Goal: Transaction & Acquisition: Purchase product/service

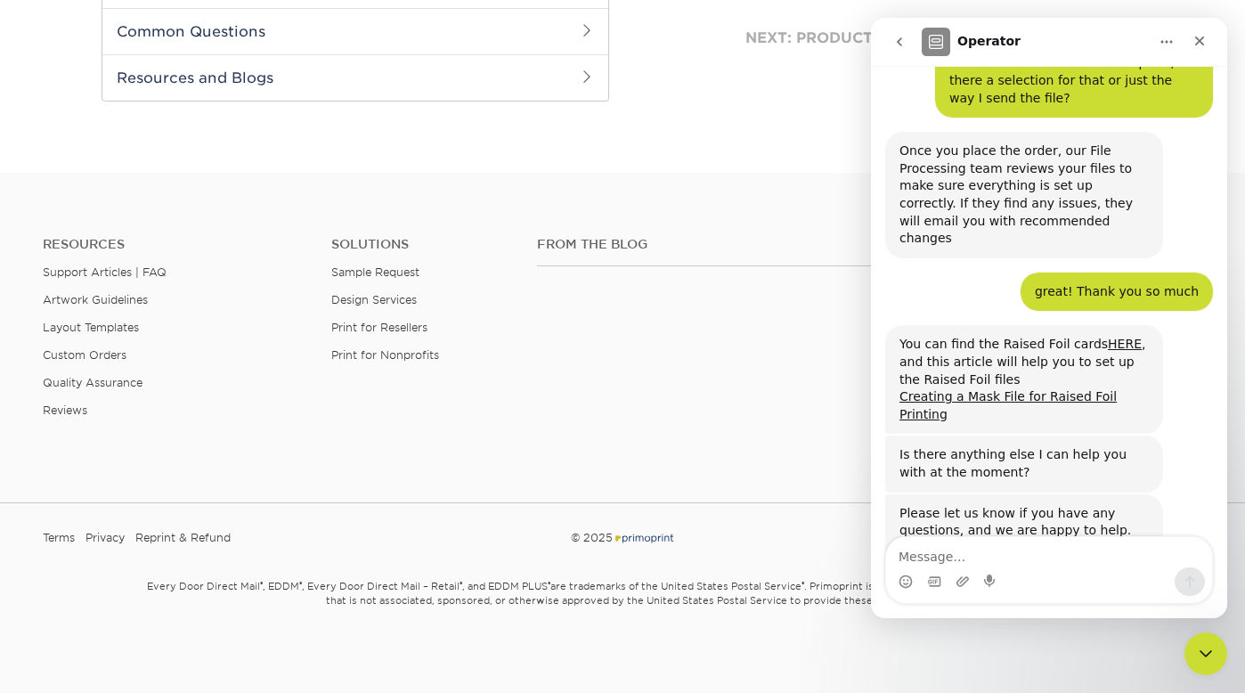
scroll to position [1774, 0]
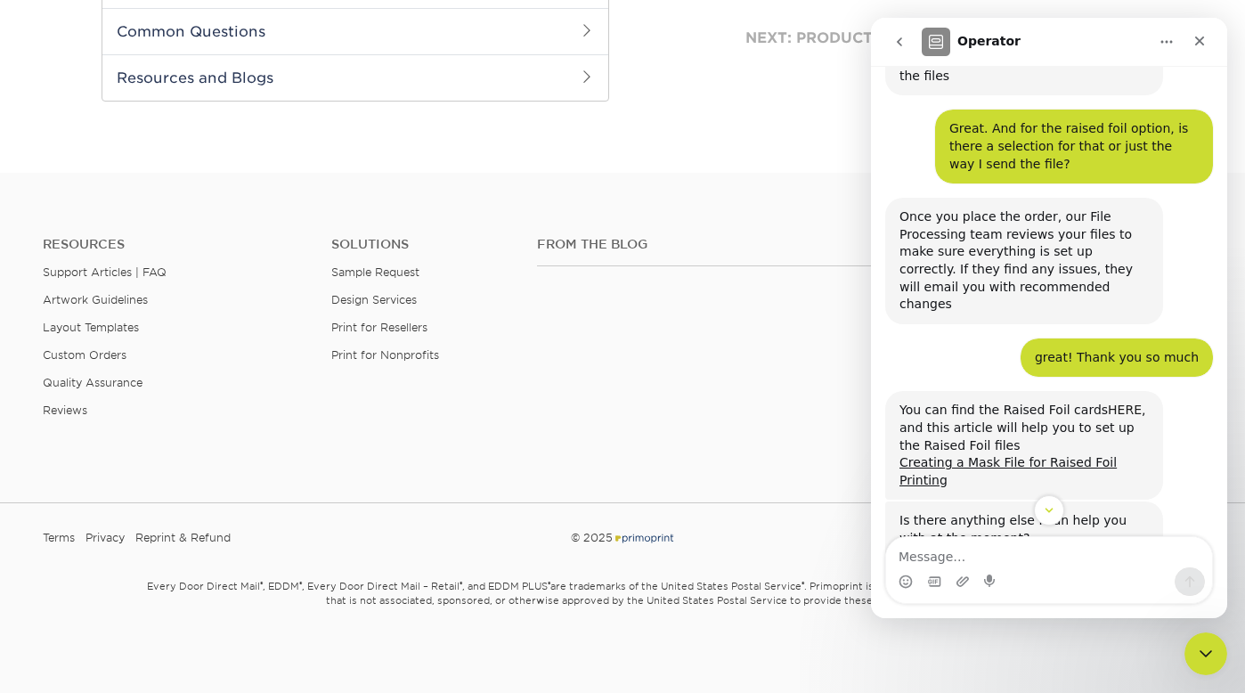
click at [1120, 402] on link "HERE" at bounding box center [1125, 409] width 34 height 14
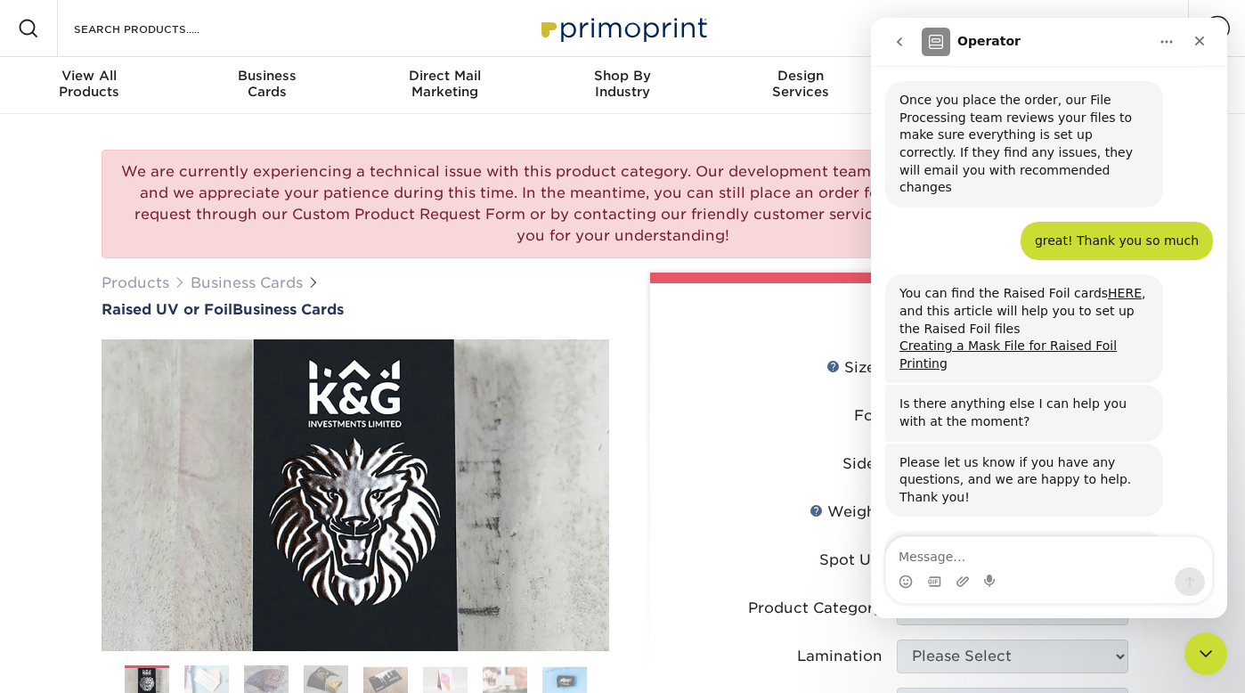
scroll to position [1895, 0]
click at [1089, 637] on span "Amazing" at bounding box center [1093, 653] width 32 height 32
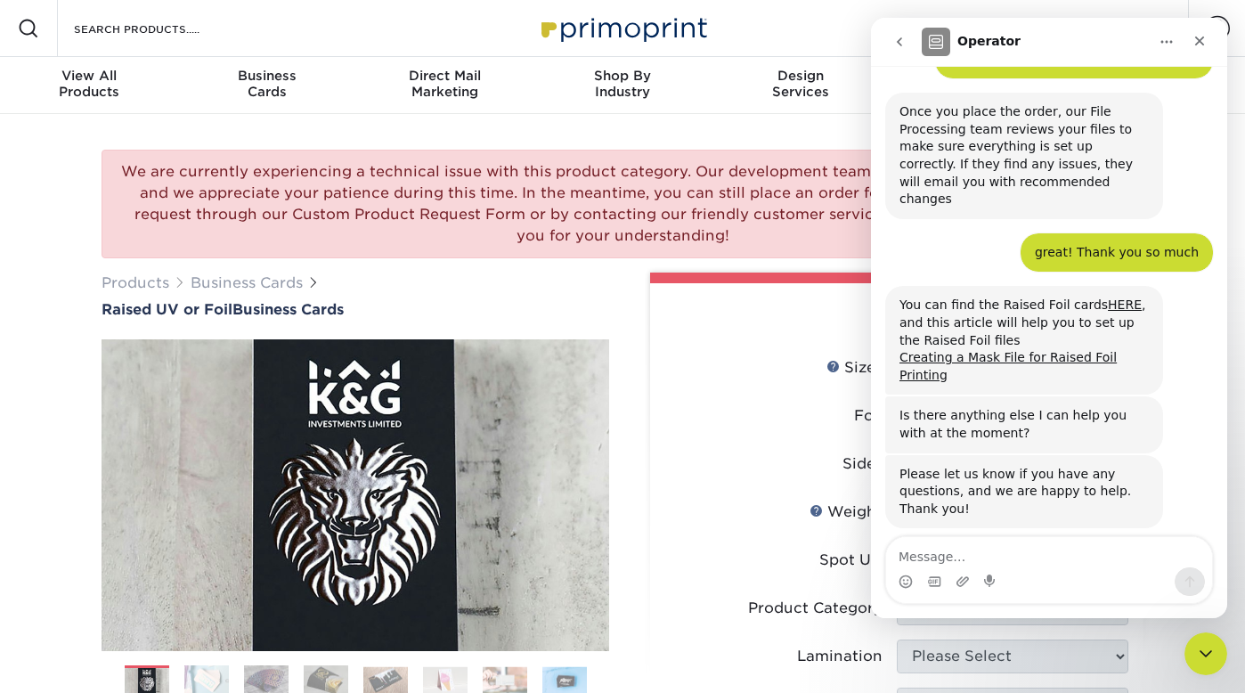
scroll to position [1834, 0]
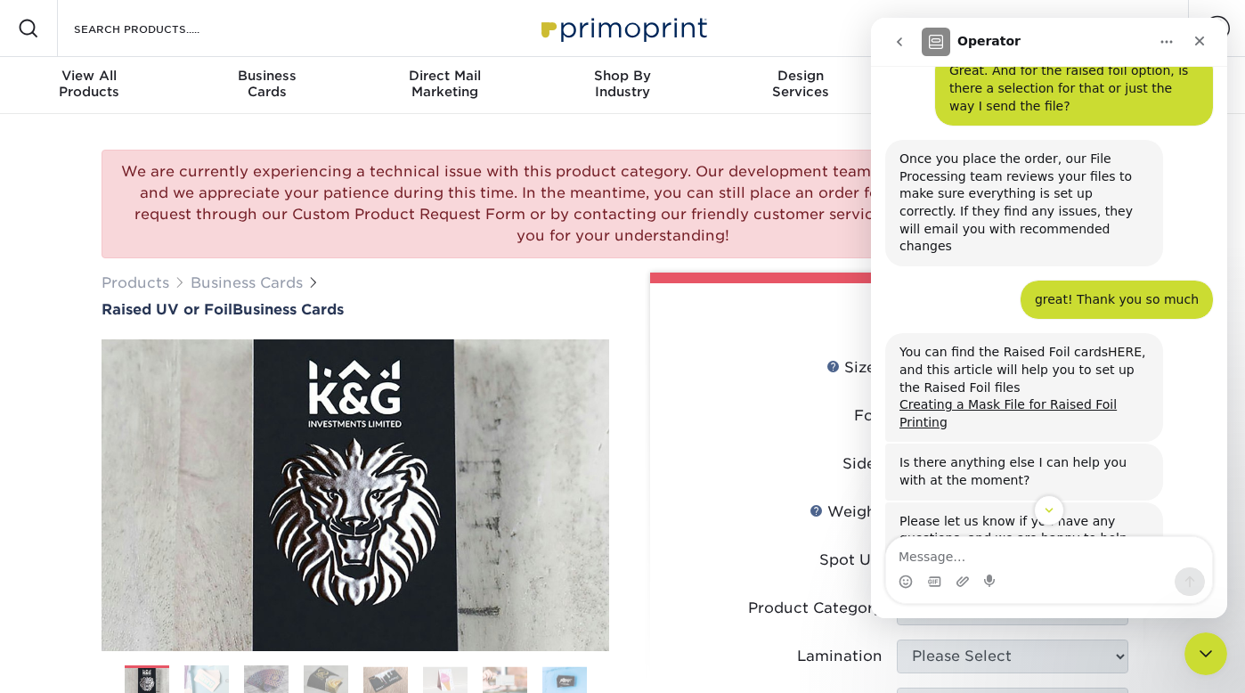
click at [1117, 345] on link "HERE" at bounding box center [1125, 352] width 34 height 14
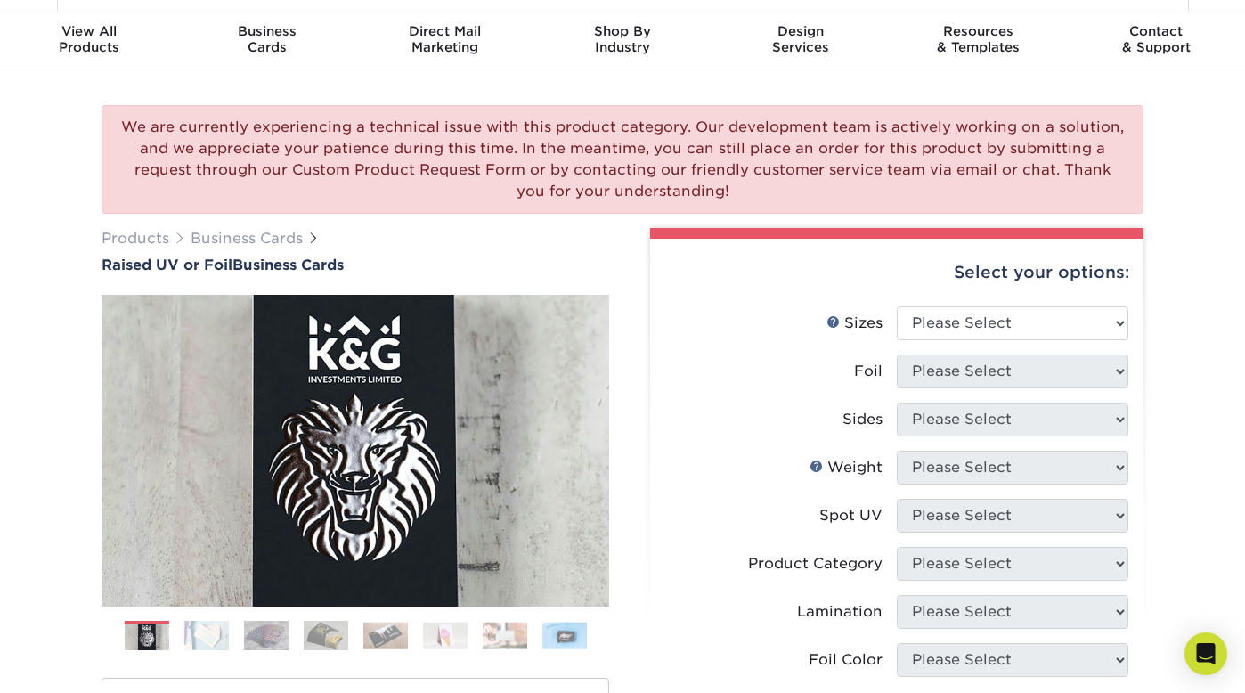
scroll to position [56, 0]
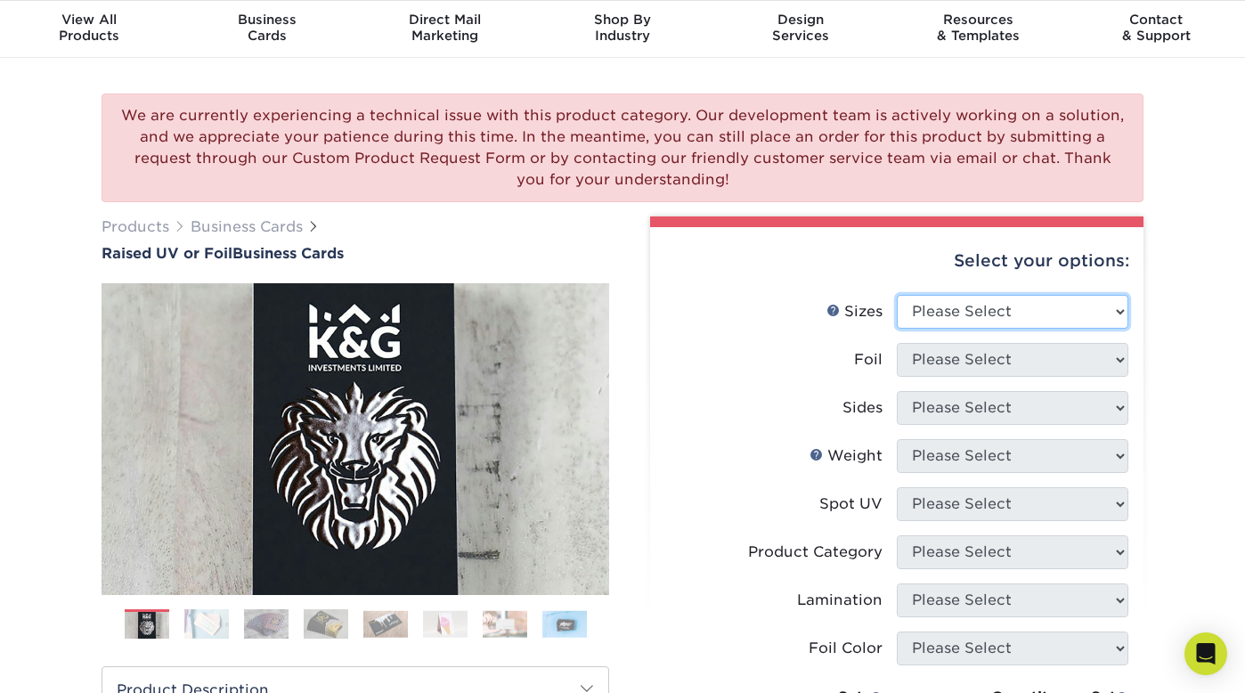
click at [1085, 320] on select "Please Select 2" x 3.5" - Standard" at bounding box center [1012, 312] width 231 height 34
select select "2.00x3.50"
click at [897, 295] on select "Please Select 2" x 3.5" - Standard" at bounding box center [1012, 312] width 231 height 34
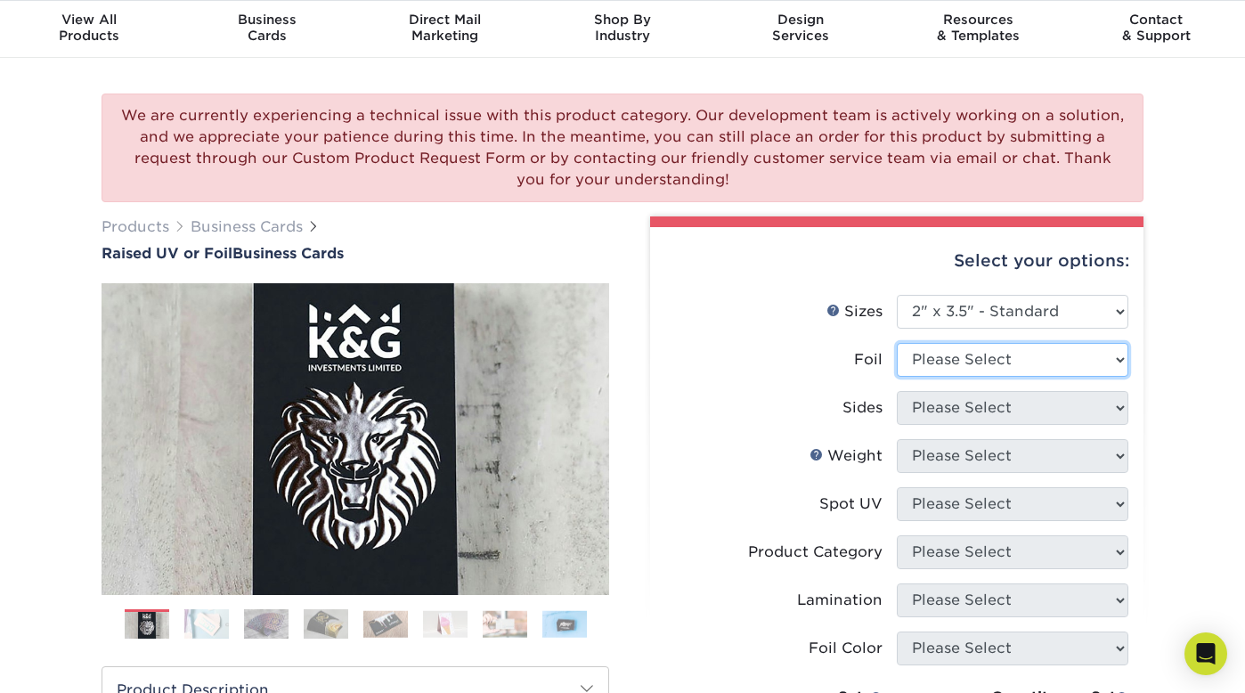
click at [1056, 362] on select "Please Select No Yes" at bounding box center [1012, 360] width 231 height 34
select select "1"
click at [897, 343] on select "Please Select No Yes" at bounding box center [1012, 360] width 231 height 34
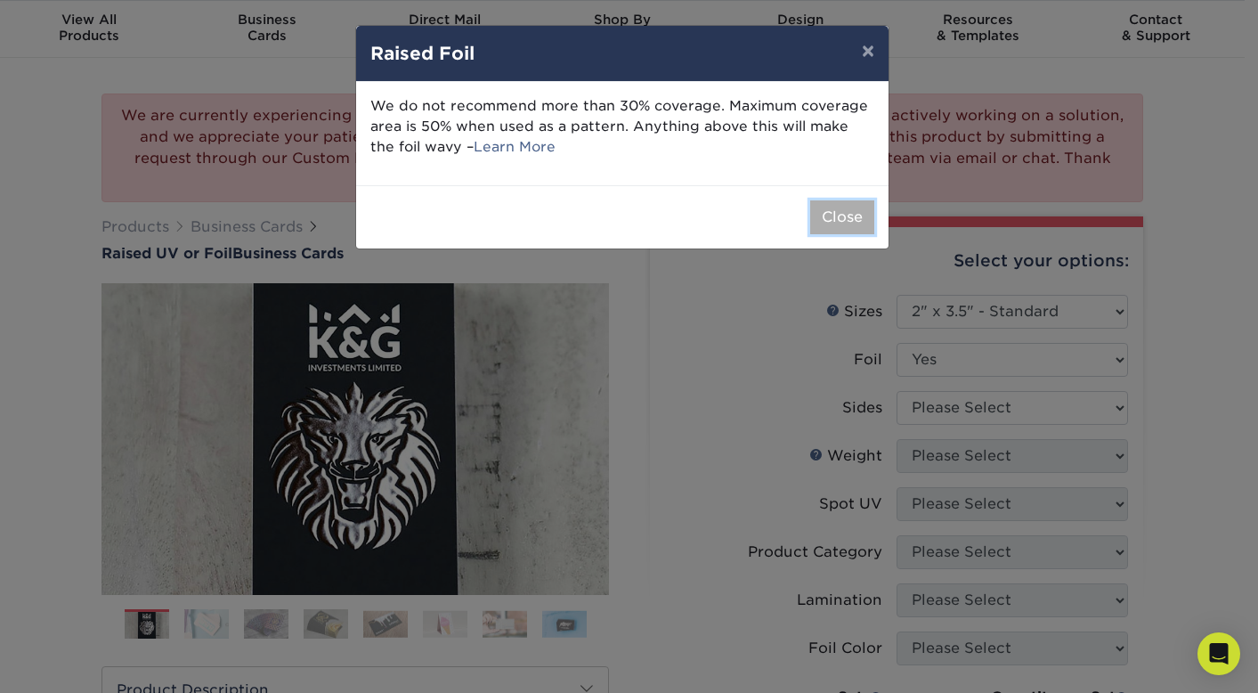
click at [857, 223] on button "Close" at bounding box center [842, 217] width 64 height 34
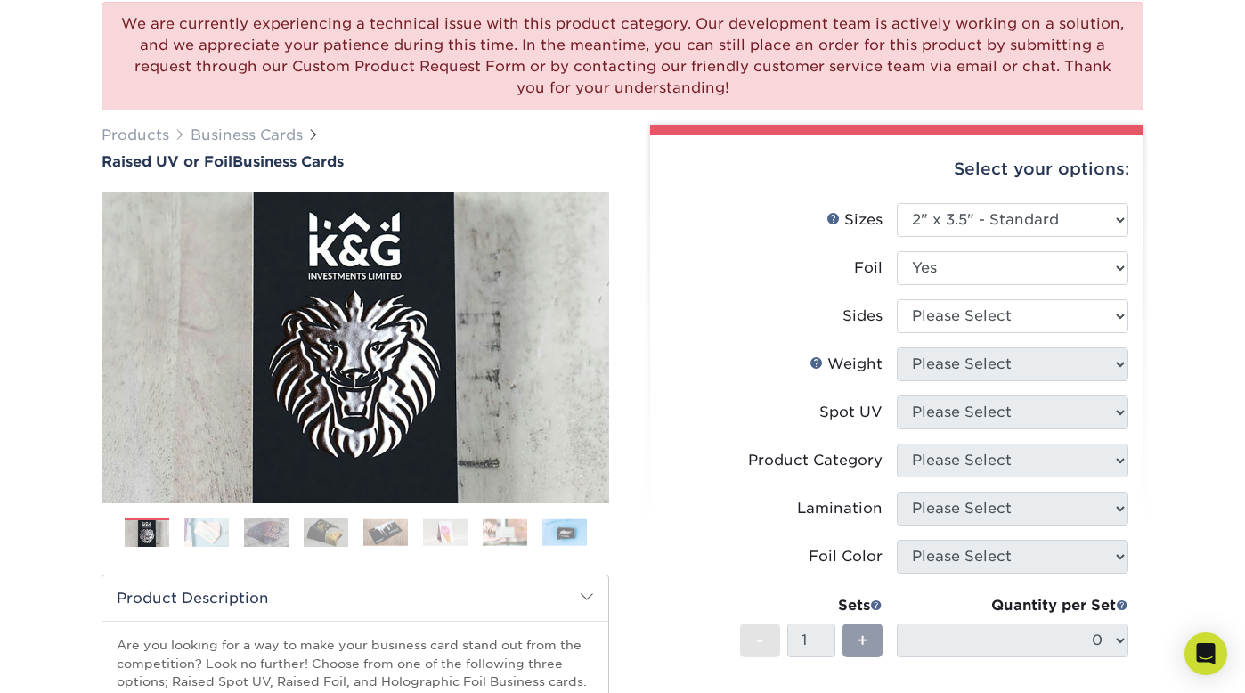
scroll to position [158, 0]
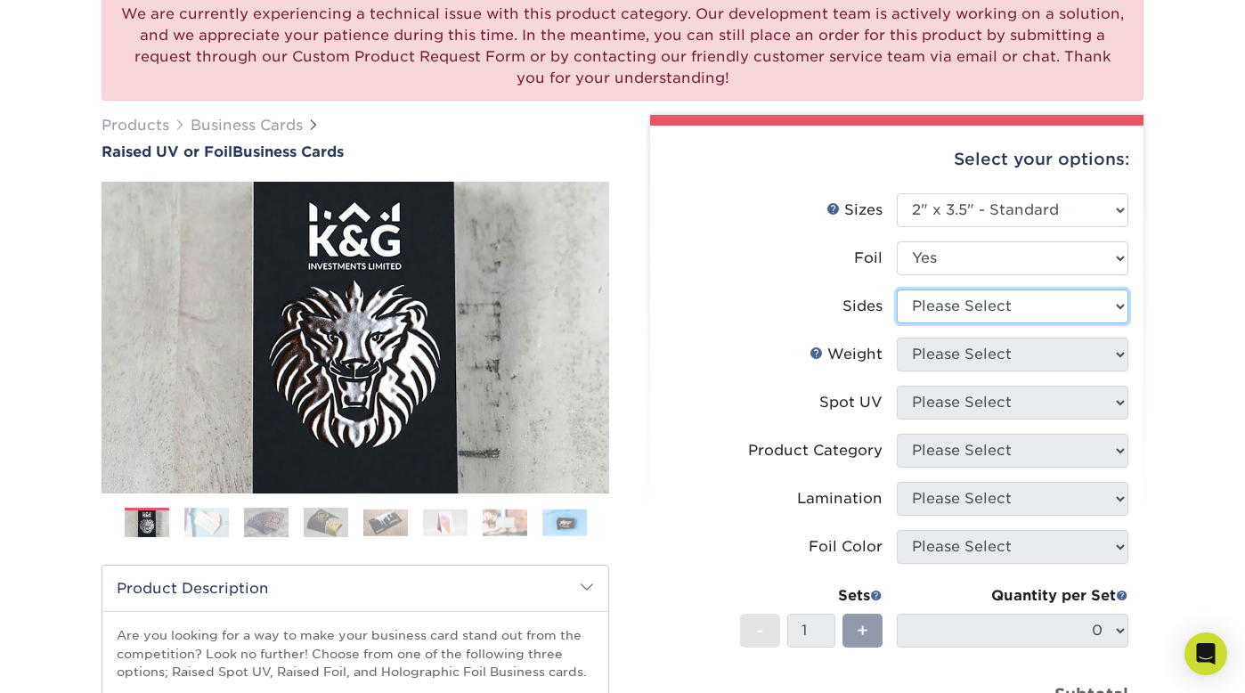
click at [1019, 307] on select "Please Select Print Both Sides - Foil Both Sides Print Both Sides - Foil Front …" at bounding box center [1012, 306] width 231 height 34
select select "34527644-b4fd-4ffb-9092-1318eefcd9d9"
click at [897, 289] on select "Please Select Print Both Sides - Foil Both Sides Print Both Sides - Foil Front …" at bounding box center [1012, 306] width 231 height 34
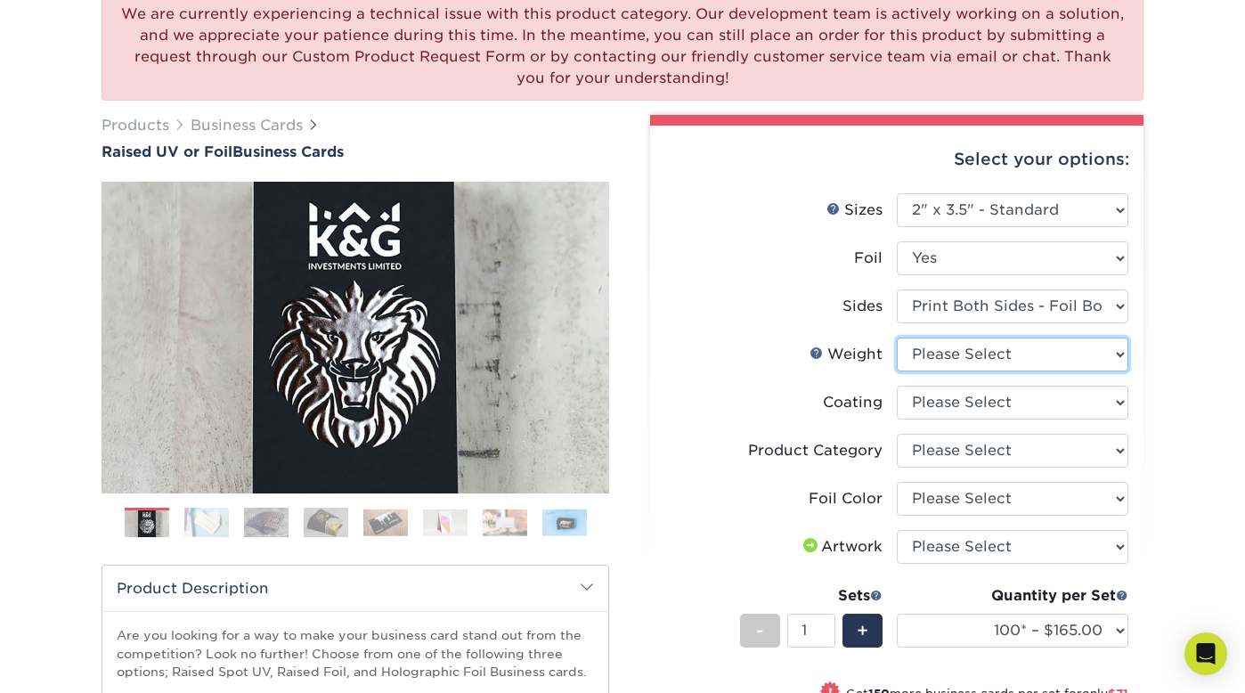
click at [1056, 351] on select "Please Select 16PT" at bounding box center [1012, 354] width 231 height 34
select select "16PT"
click at [897, 337] on select "Please Select 16PT" at bounding box center [1012, 354] width 231 height 34
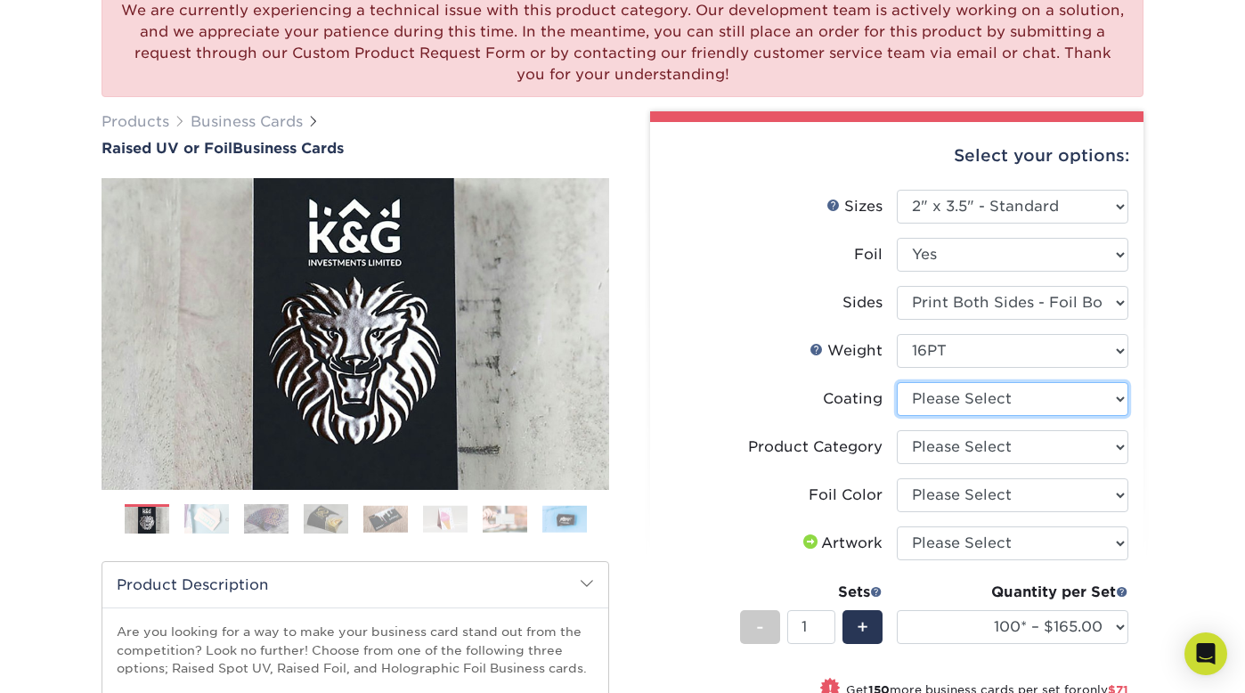
click at [1046, 402] on select at bounding box center [1012, 399] width 231 height 34
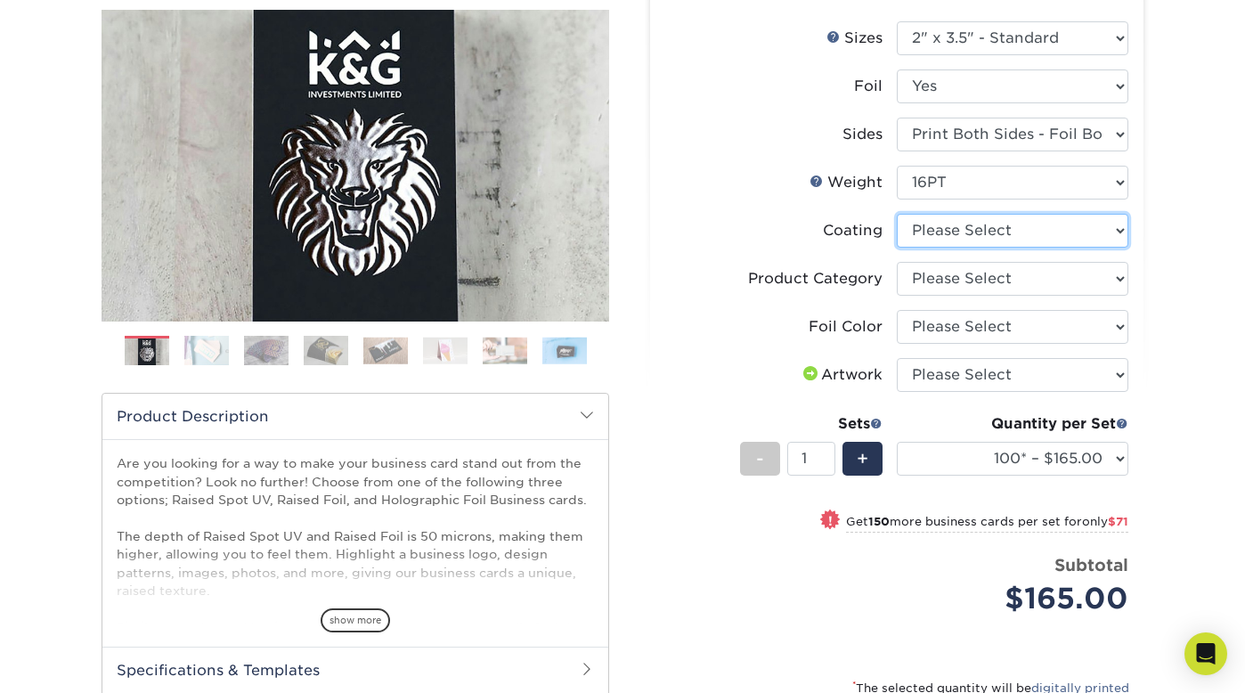
scroll to position [353, 0]
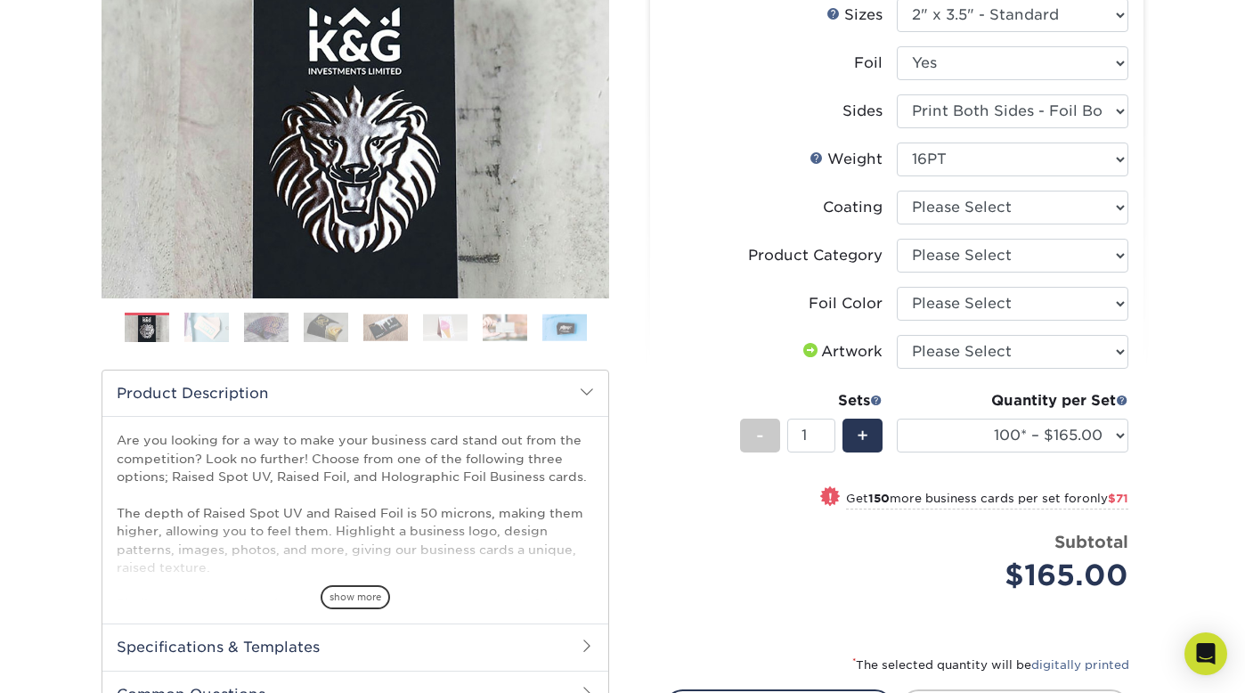
click at [202, 328] on img at bounding box center [206, 327] width 45 height 31
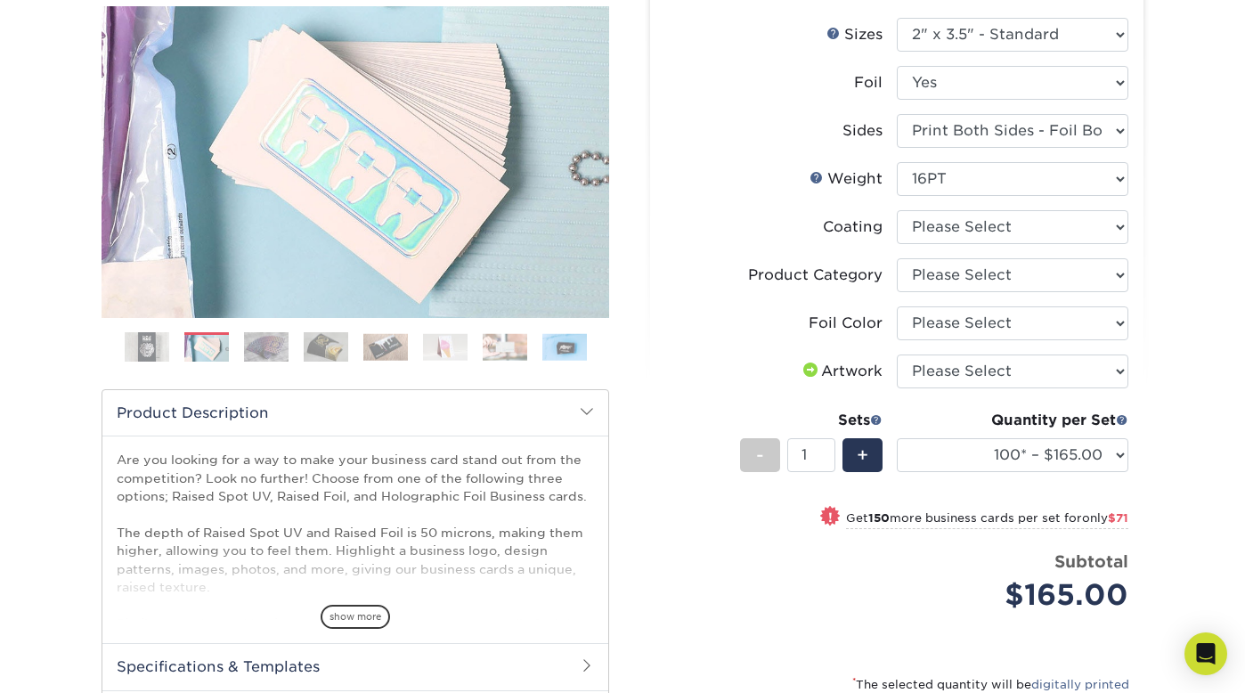
scroll to position [332, 0]
click at [264, 354] on img at bounding box center [266, 347] width 45 height 31
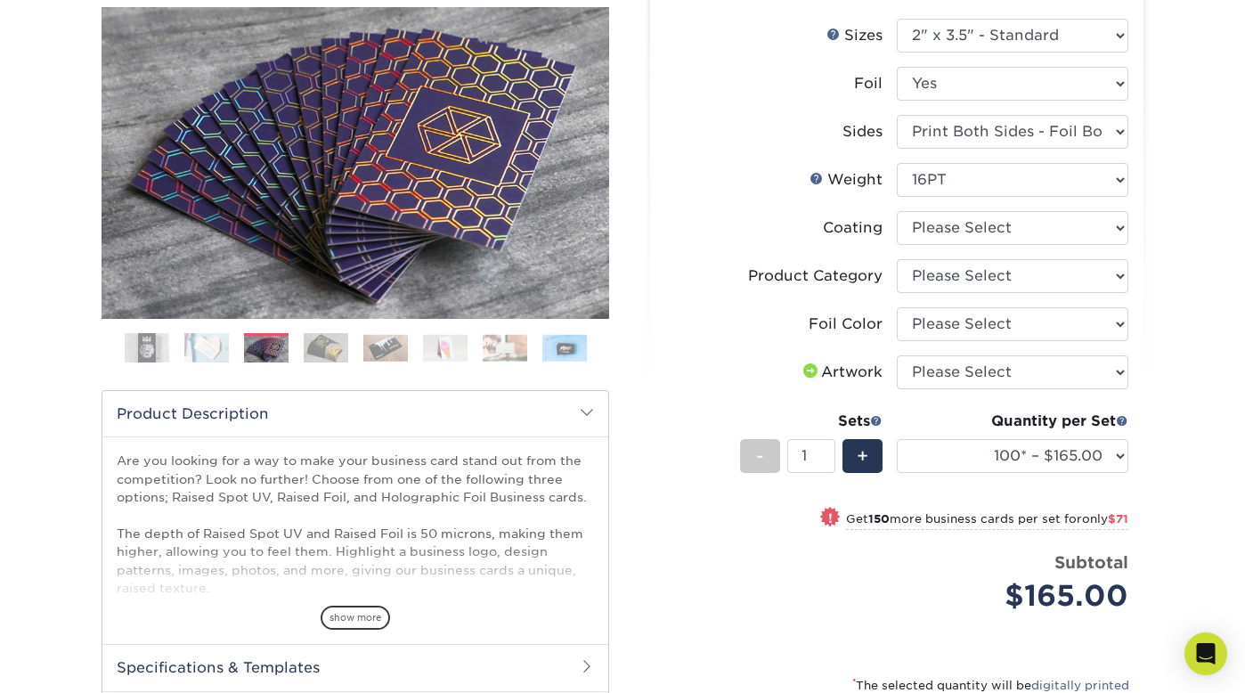
click at [326, 354] on img at bounding box center [326, 347] width 45 height 31
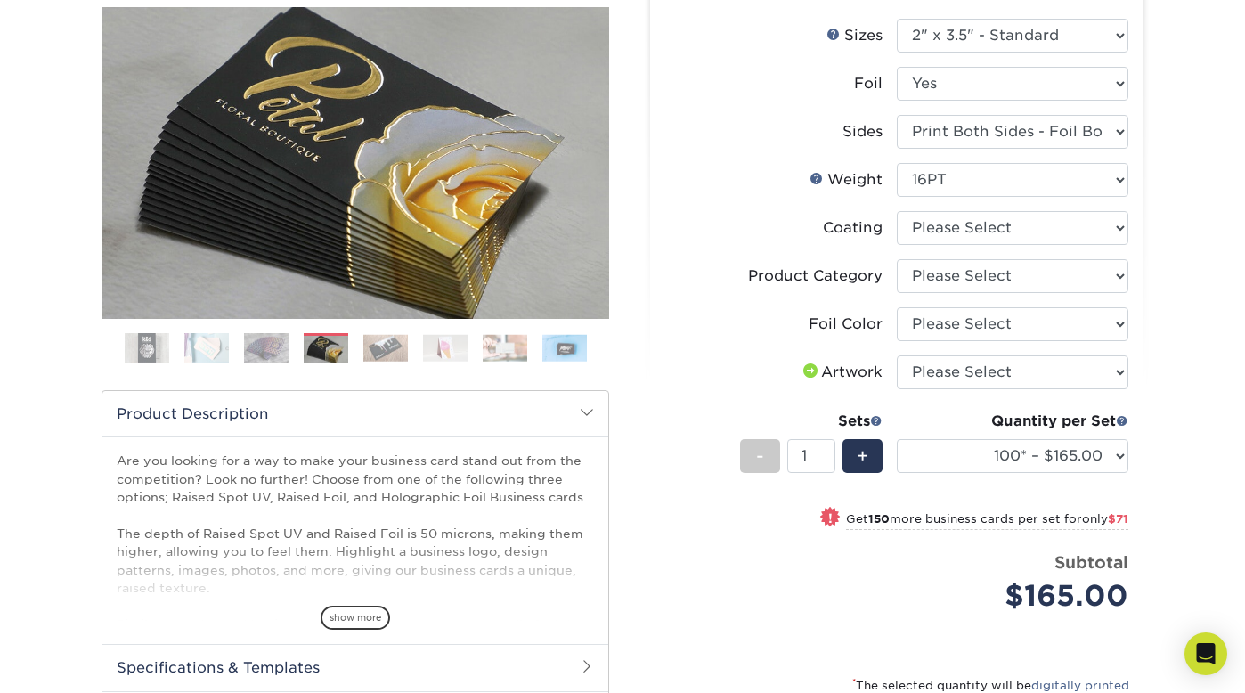
click at [399, 350] on img at bounding box center [385, 348] width 45 height 28
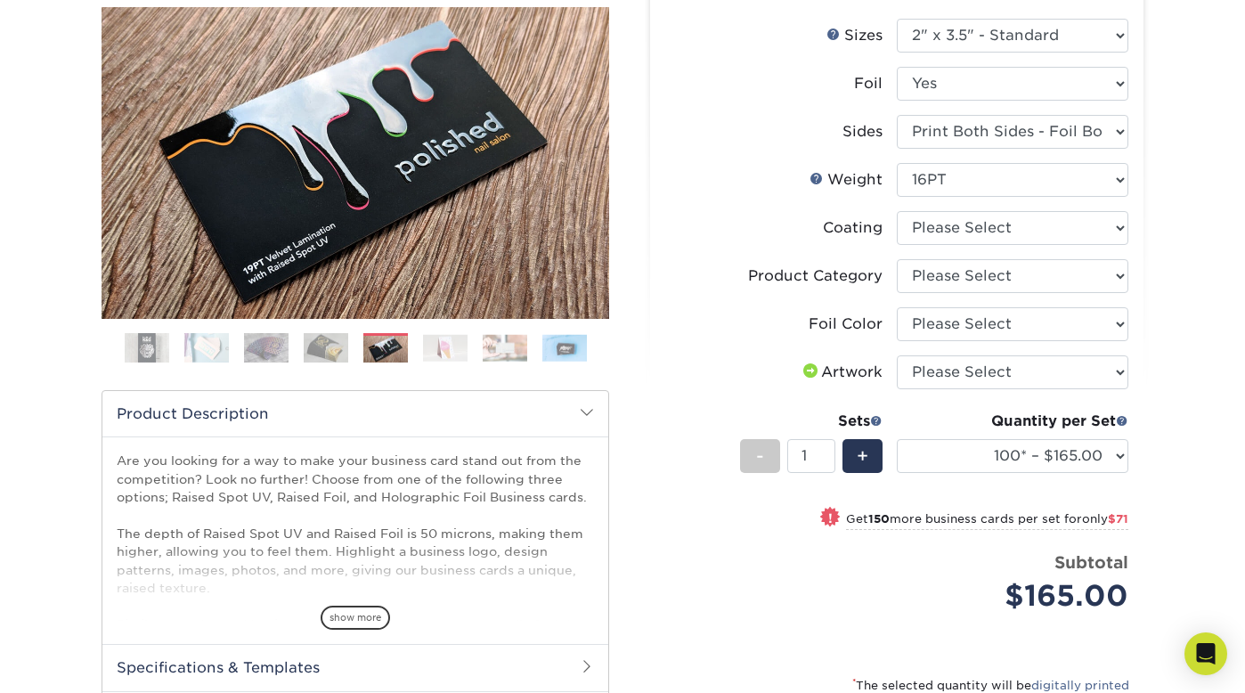
click at [443, 354] on img at bounding box center [445, 348] width 45 height 28
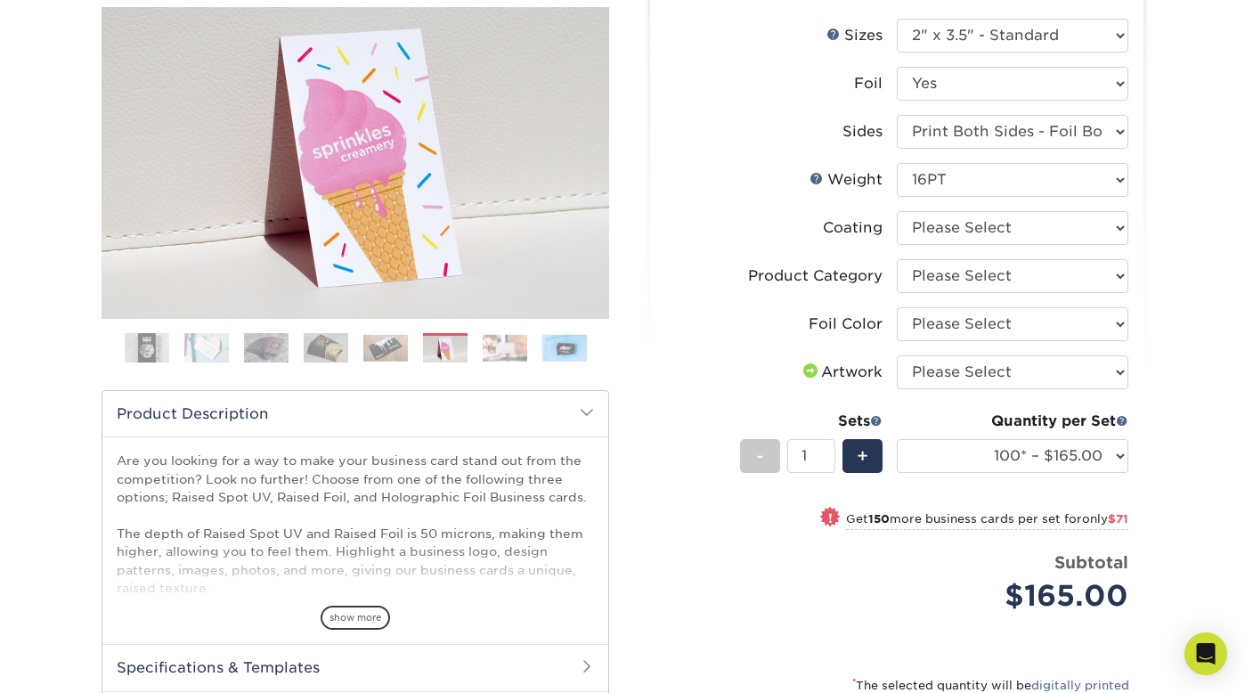
click at [521, 349] on img at bounding box center [505, 348] width 45 height 28
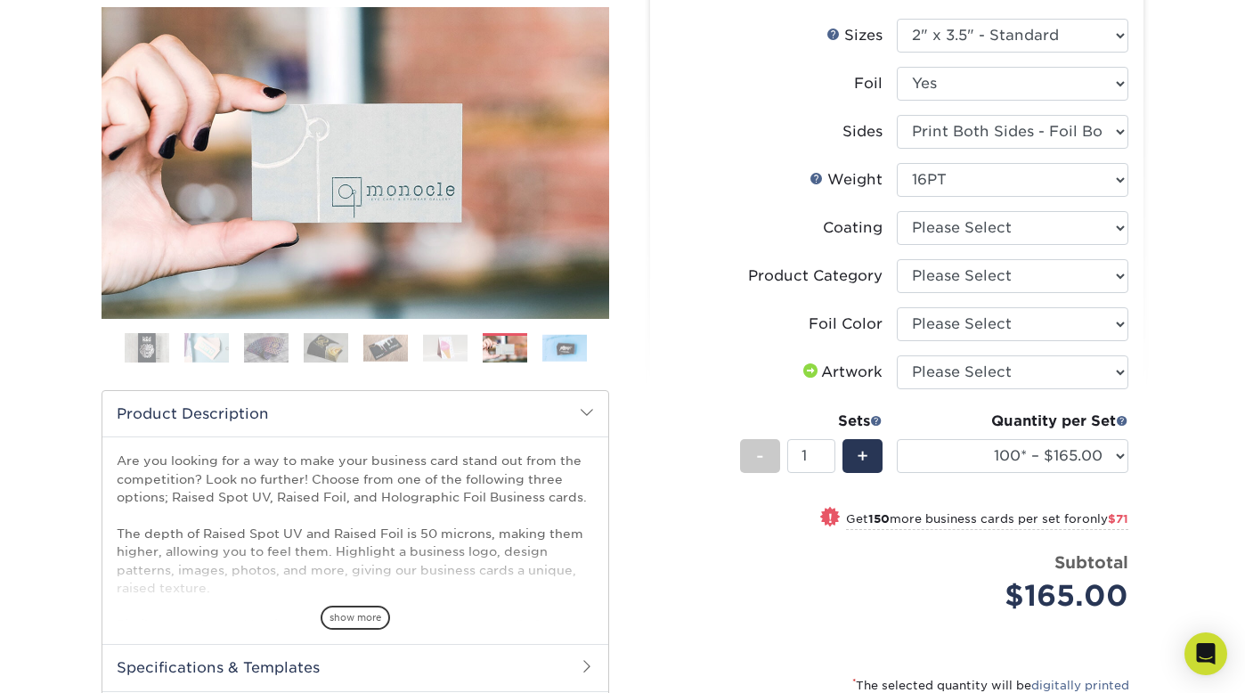
click at [574, 352] on img at bounding box center [564, 348] width 45 height 28
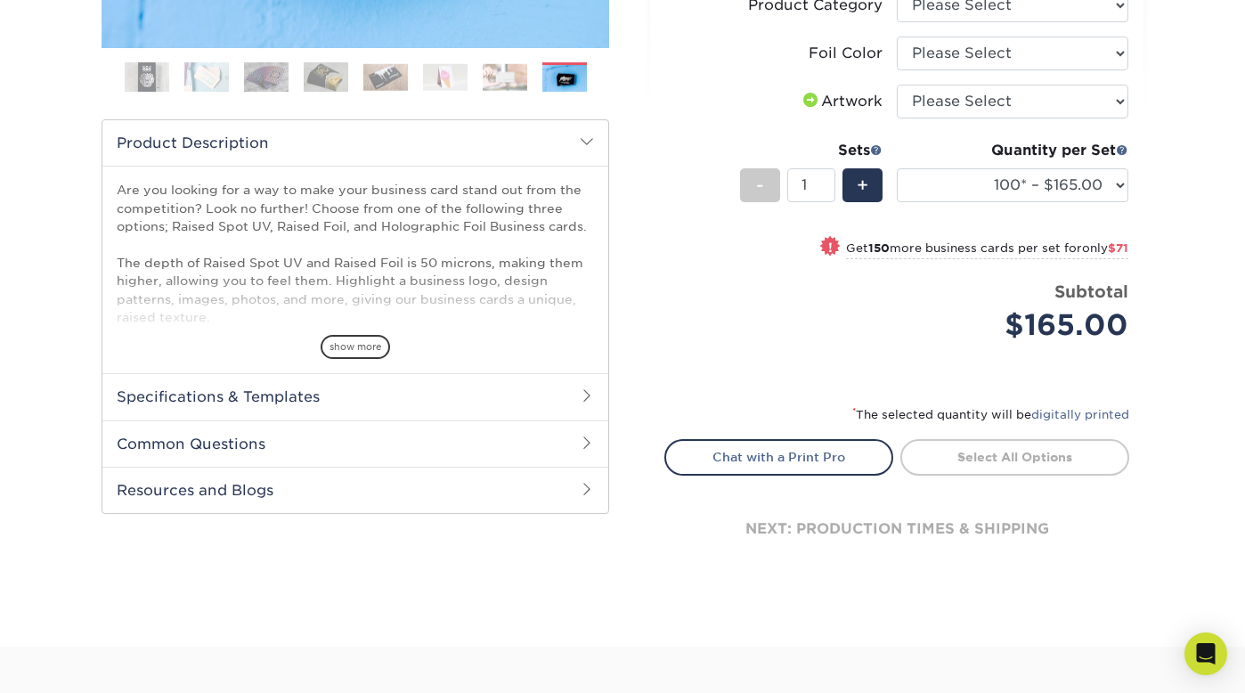
scroll to position [642, 0]
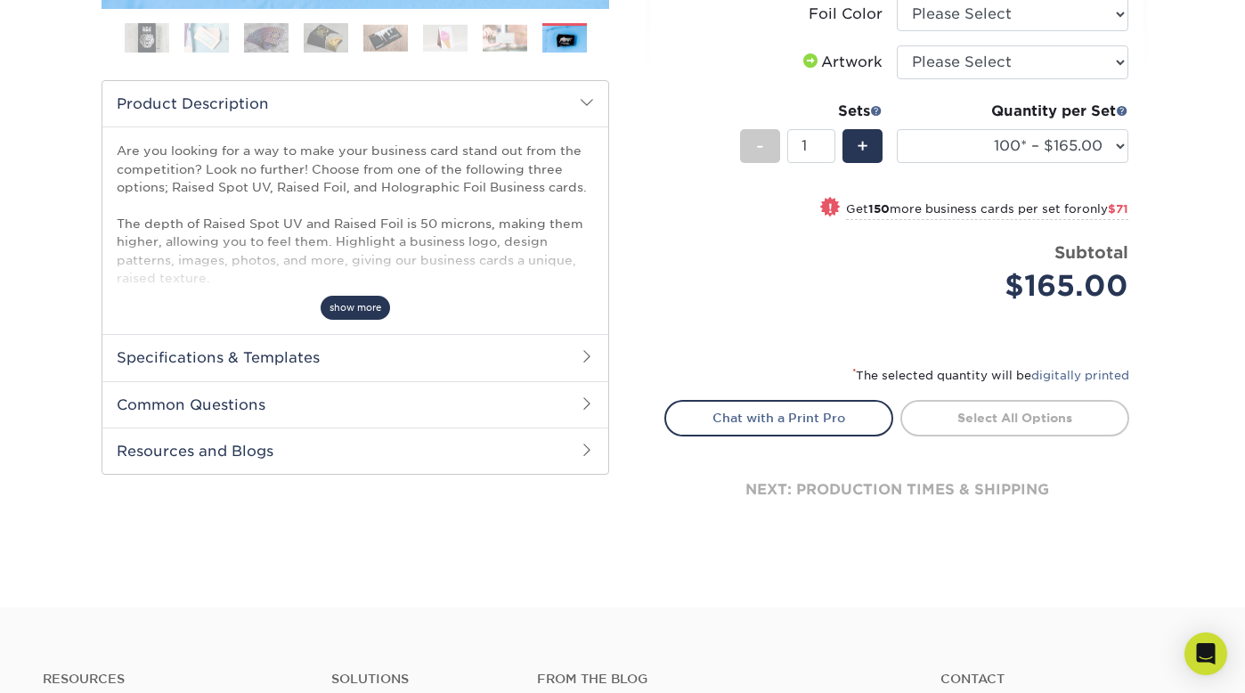
click at [366, 313] on span "show more" at bounding box center [355, 308] width 69 height 24
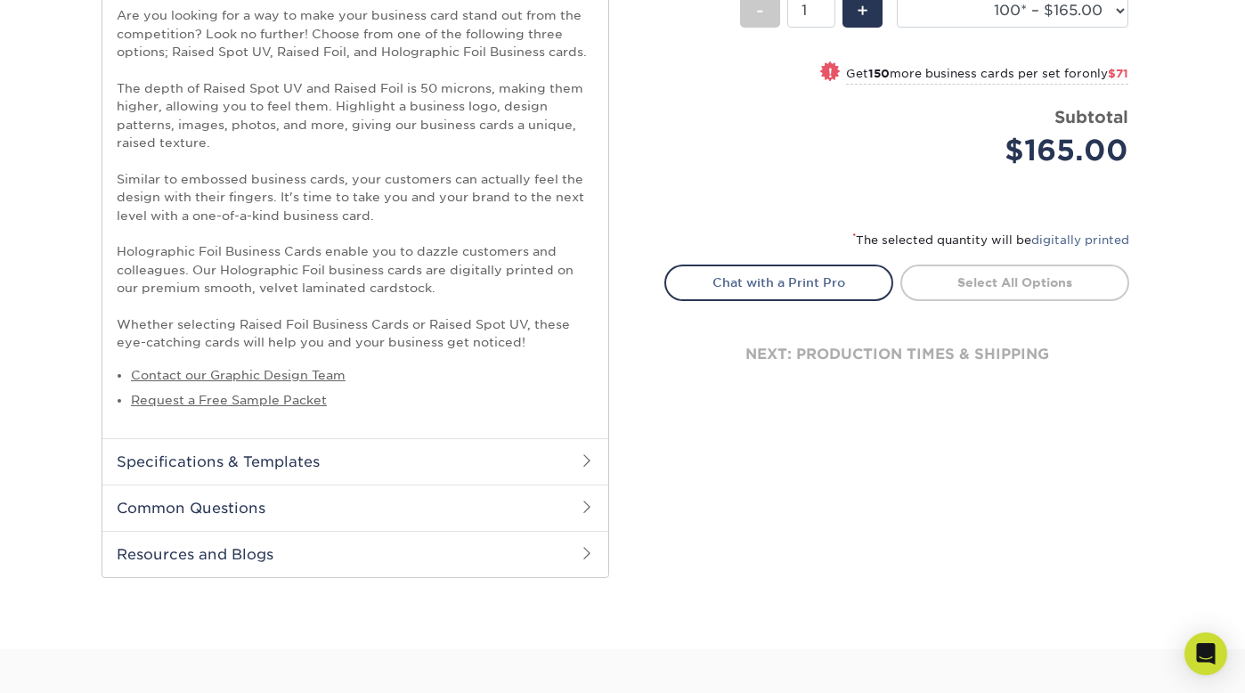
scroll to position [784, 0]
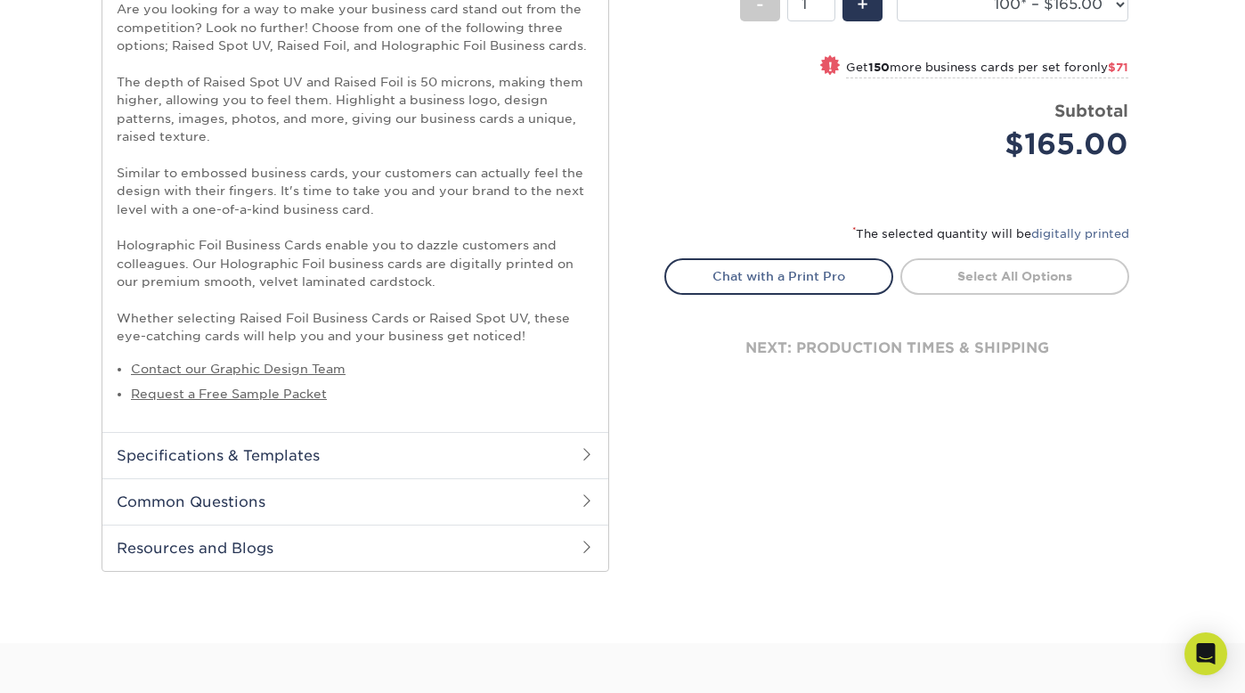
click at [509, 449] on h2 "Specifications & Templates" at bounding box center [355, 455] width 506 height 46
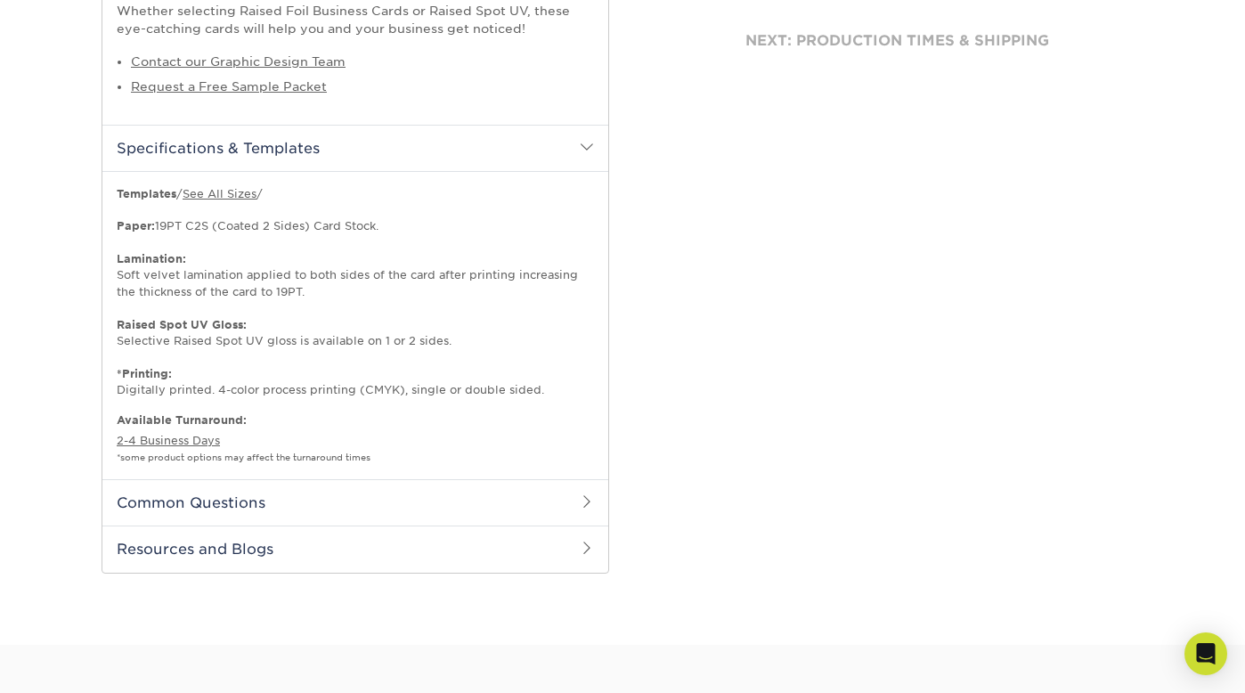
scroll to position [1092, 0]
click at [494, 502] on h2 "Common Questions" at bounding box center [355, 501] width 506 height 46
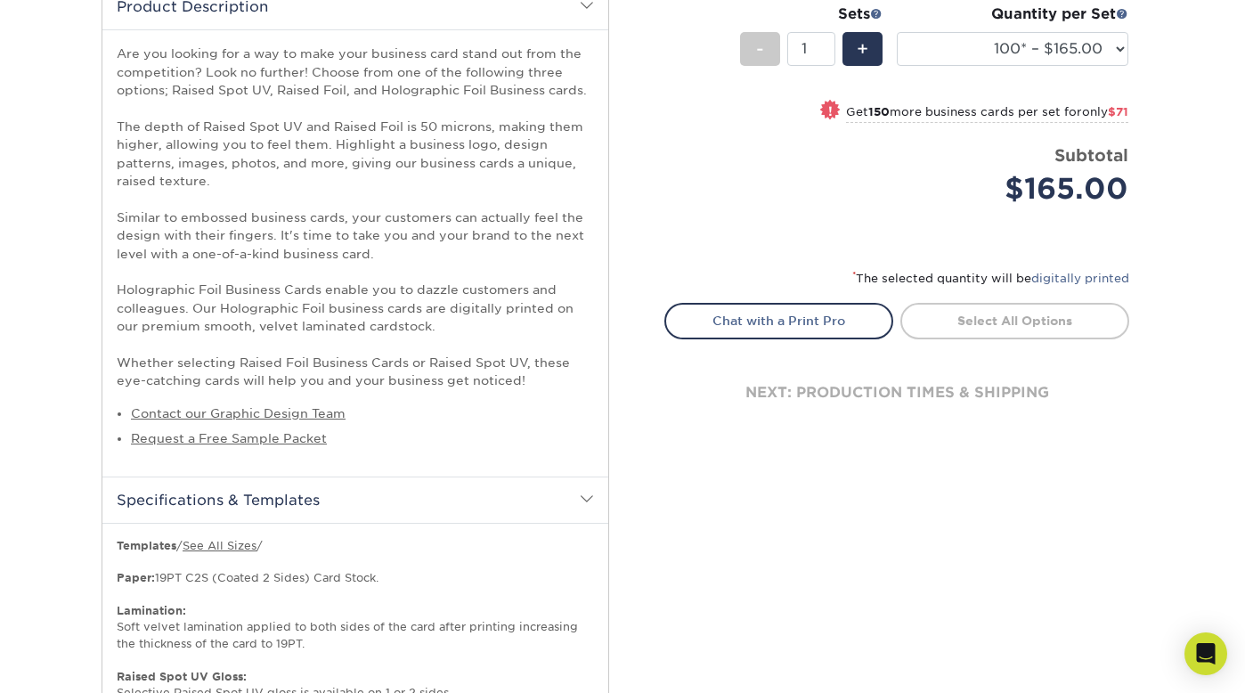
scroll to position [0, 0]
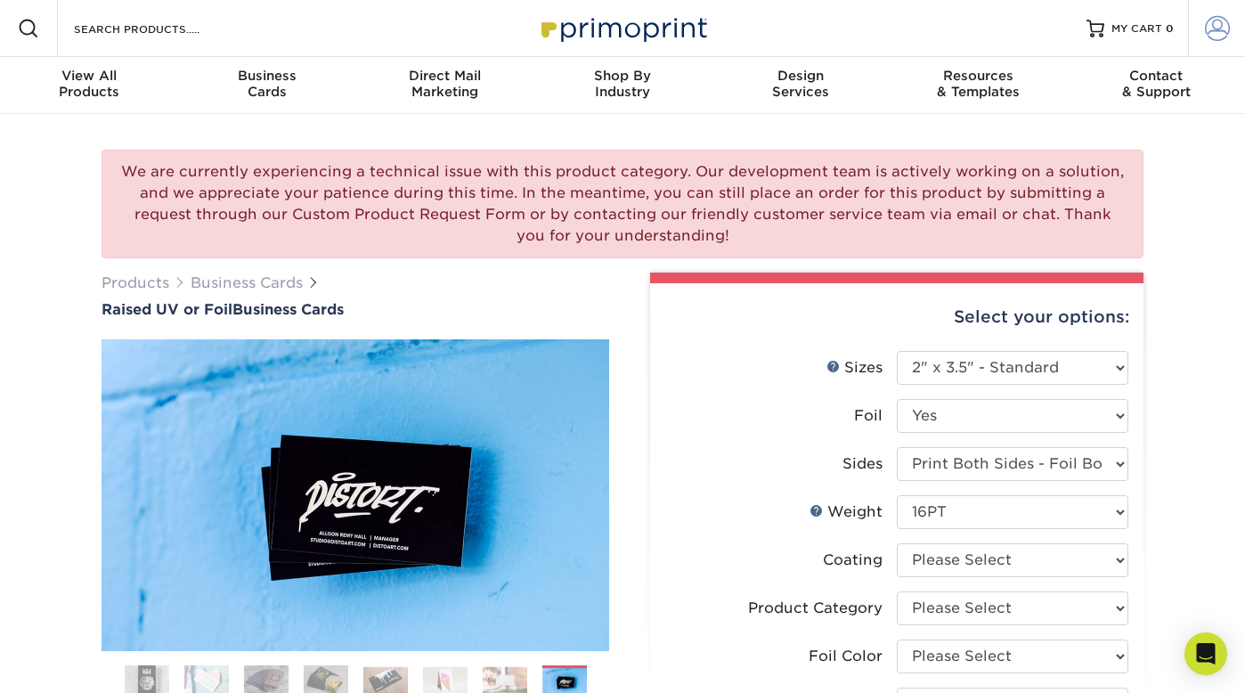
click at [1215, 28] on span at bounding box center [1217, 28] width 25 height 25
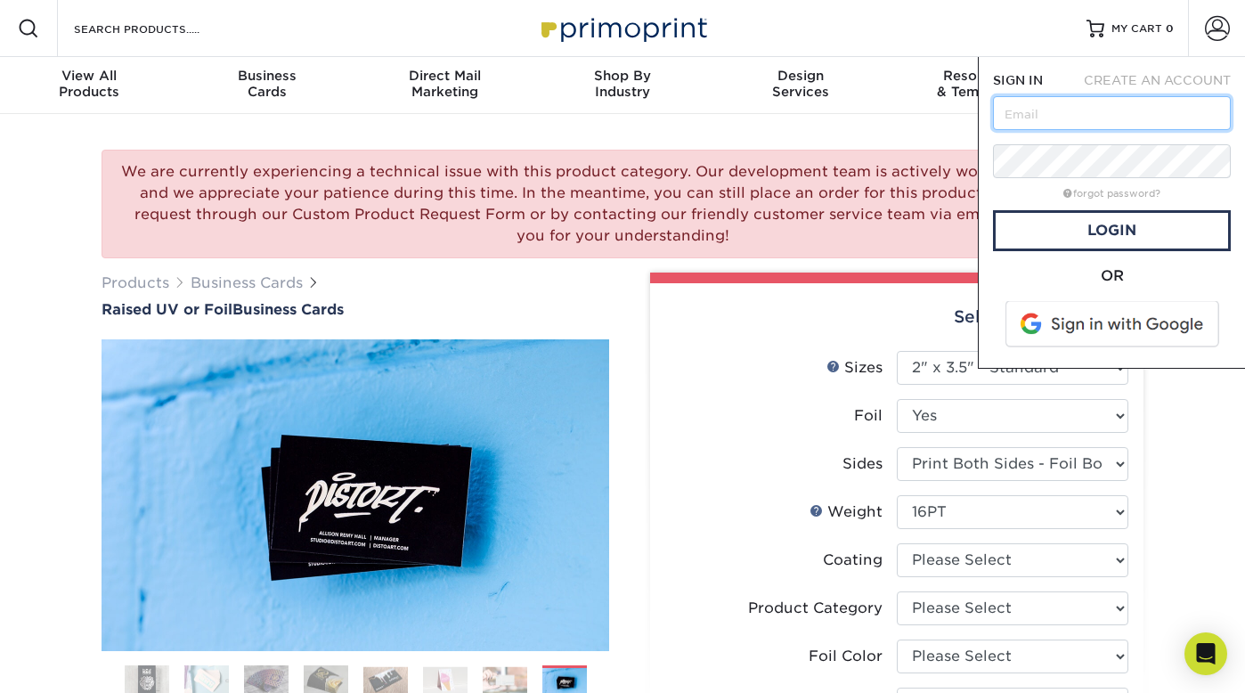
click at [1062, 117] on input "text" at bounding box center [1112, 113] width 238 height 34
click at [1033, 111] on input "anagel4joy@live.com" at bounding box center [1112, 113] width 238 height 34
type input "angel4joy@live.com"
click at [1132, 77] on span "CREATE AN ACCOUNT" at bounding box center [1157, 80] width 147 height 14
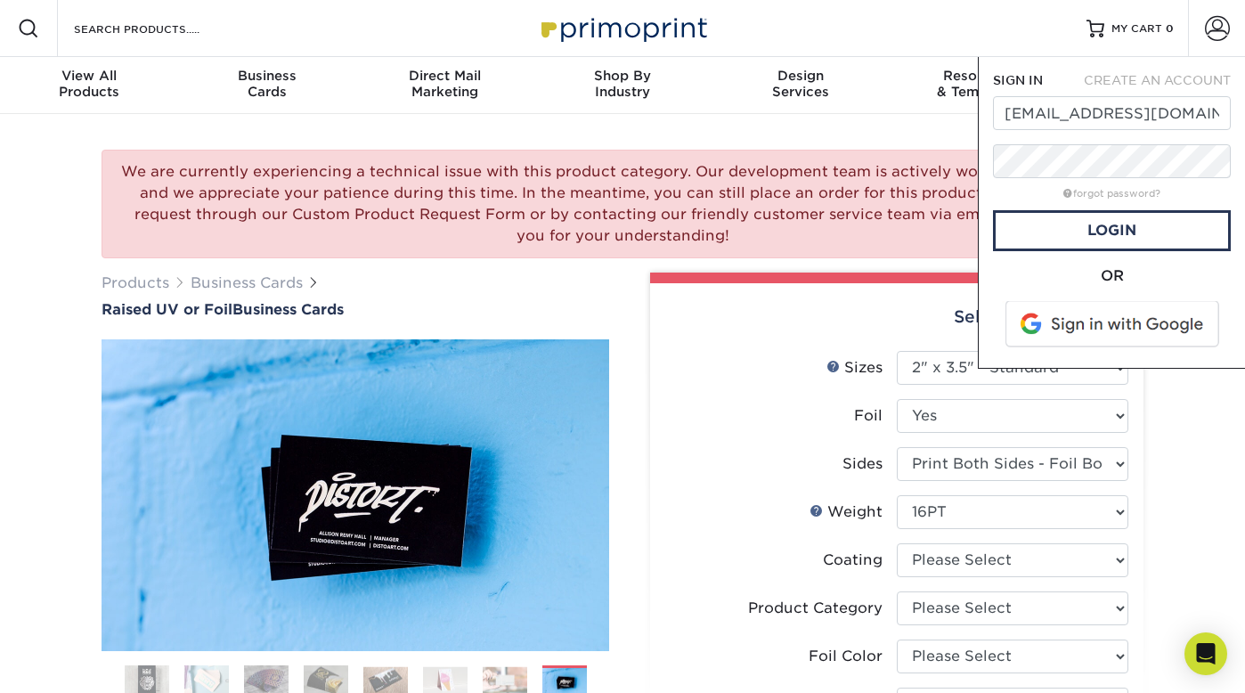
type input "angel4joy@live.com"
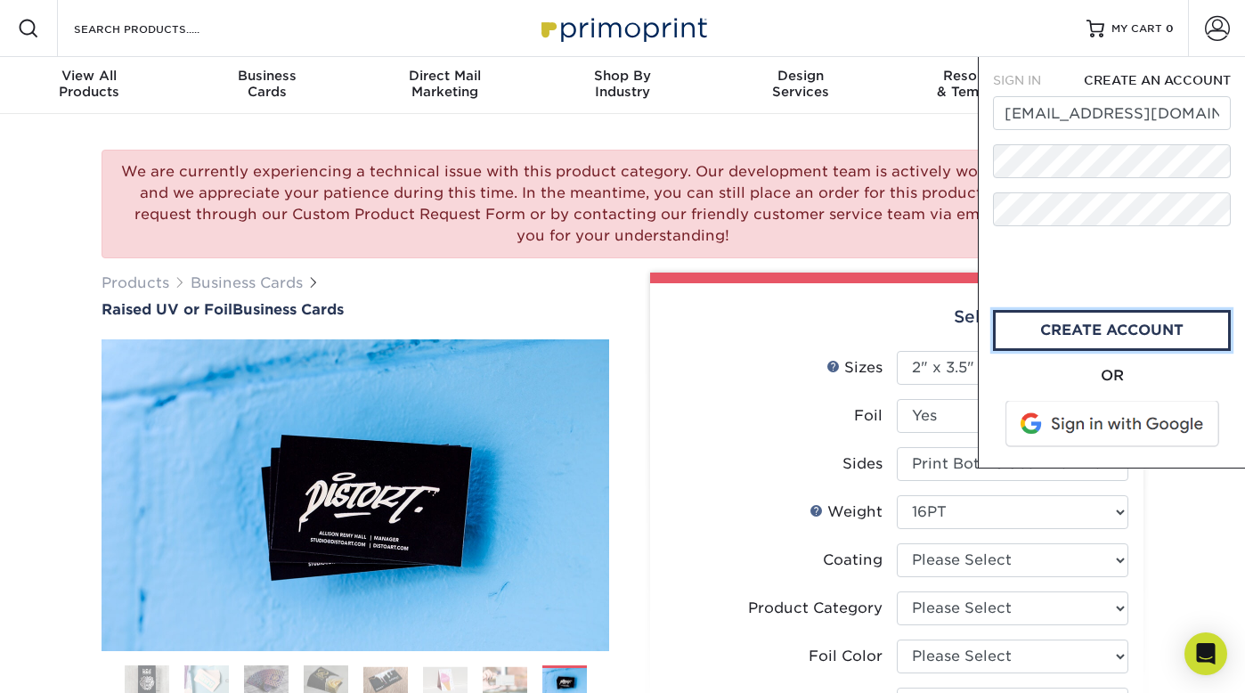
click at [1049, 312] on link "create account" at bounding box center [1112, 330] width 238 height 41
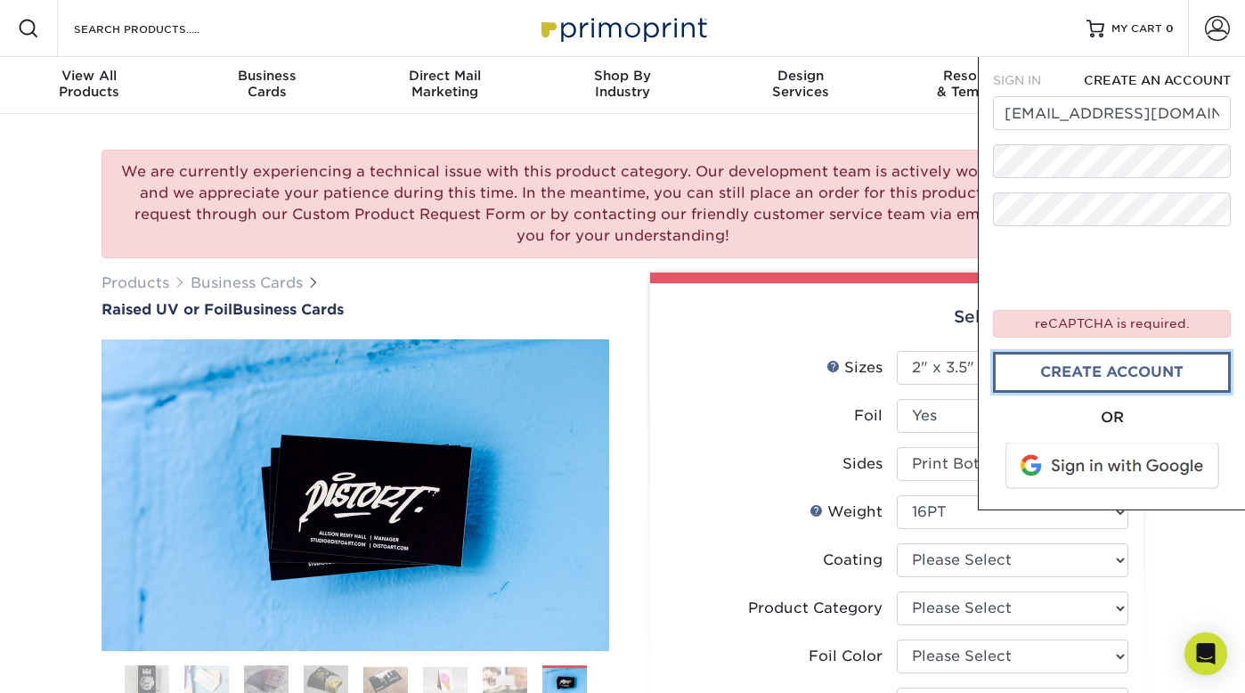
click at [1102, 379] on link "create account" at bounding box center [1112, 372] width 238 height 41
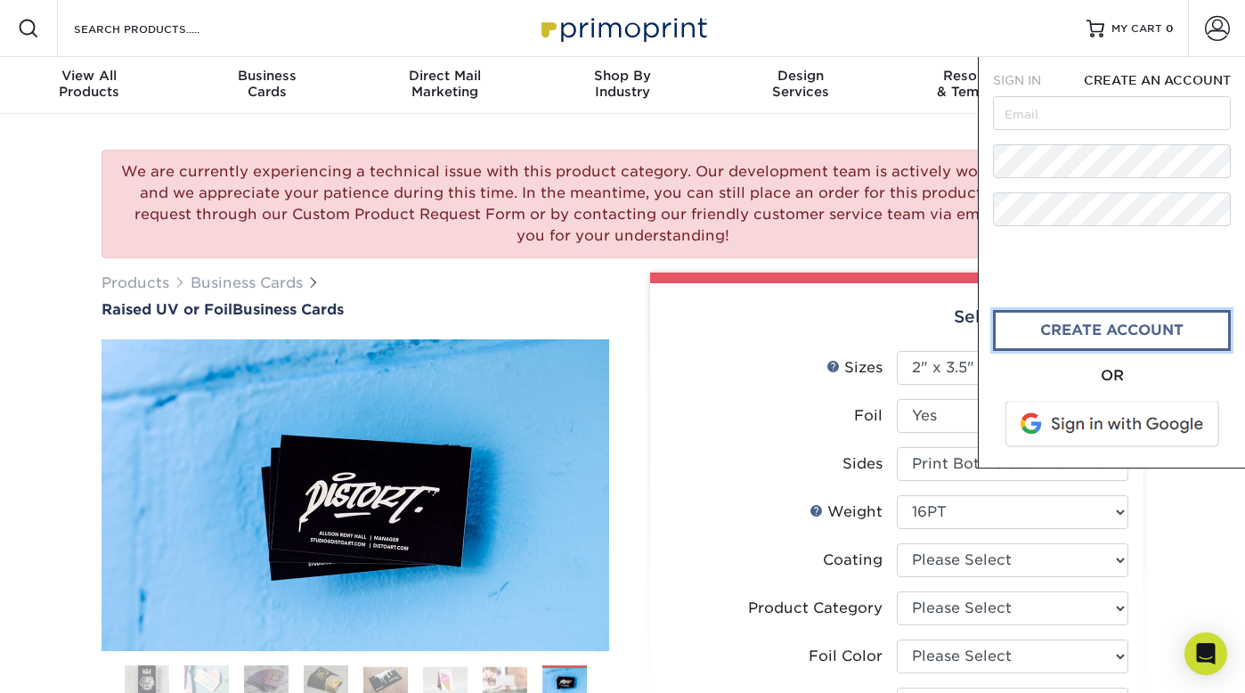
click at [1148, 334] on link "CREATE ACCOUNT" at bounding box center [1112, 330] width 238 height 41
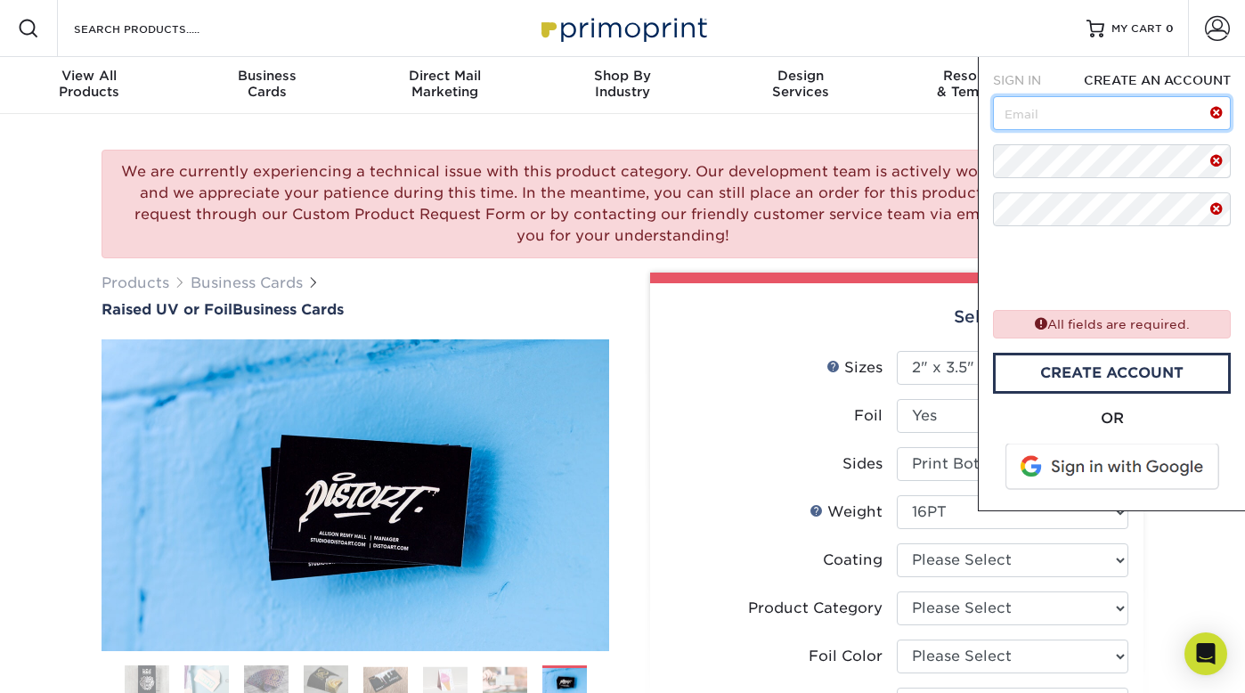
click at [1082, 110] on input "text" at bounding box center [1112, 113] width 238 height 34
type input "Angel4joy@live.com"
click at [1140, 187] on form "SIGN IN CREATE AN ACCOUNT Angel4joy@live.com All fields are required. Account c…" at bounding box center [1112, 283] width 238 height 425
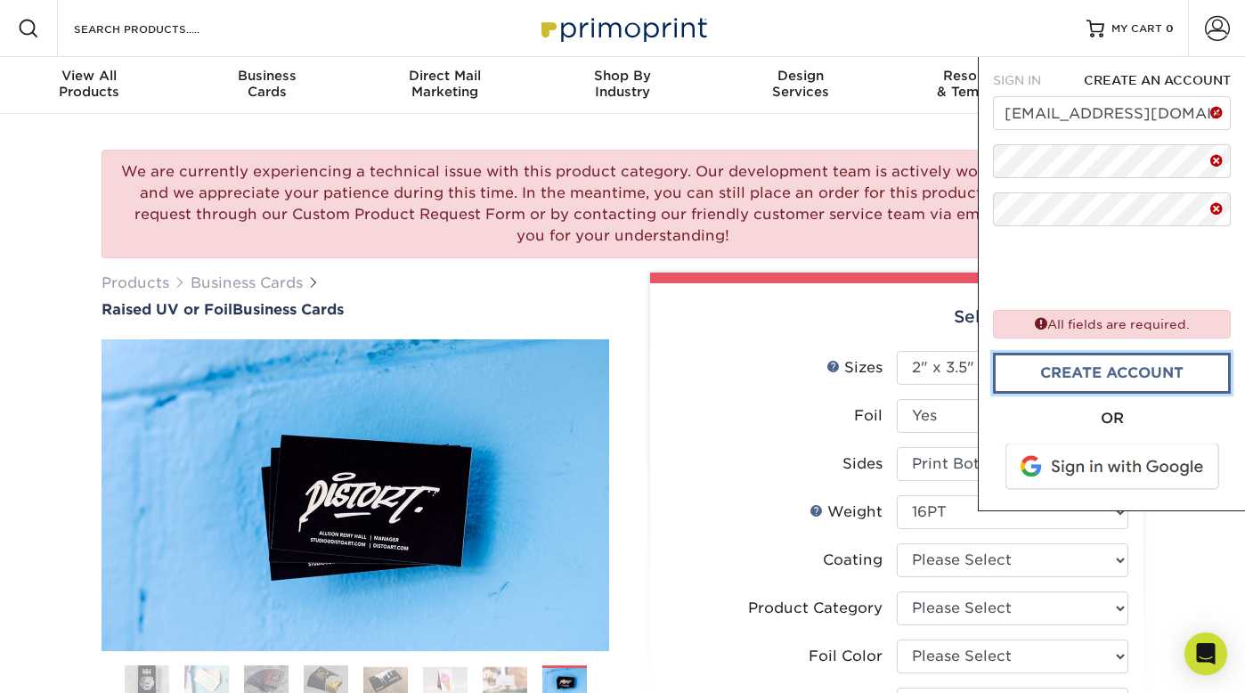
click at [1125, 373] on link "CREATE ACCOUNT" at bounding box center [1112, 373] width 238 height 41
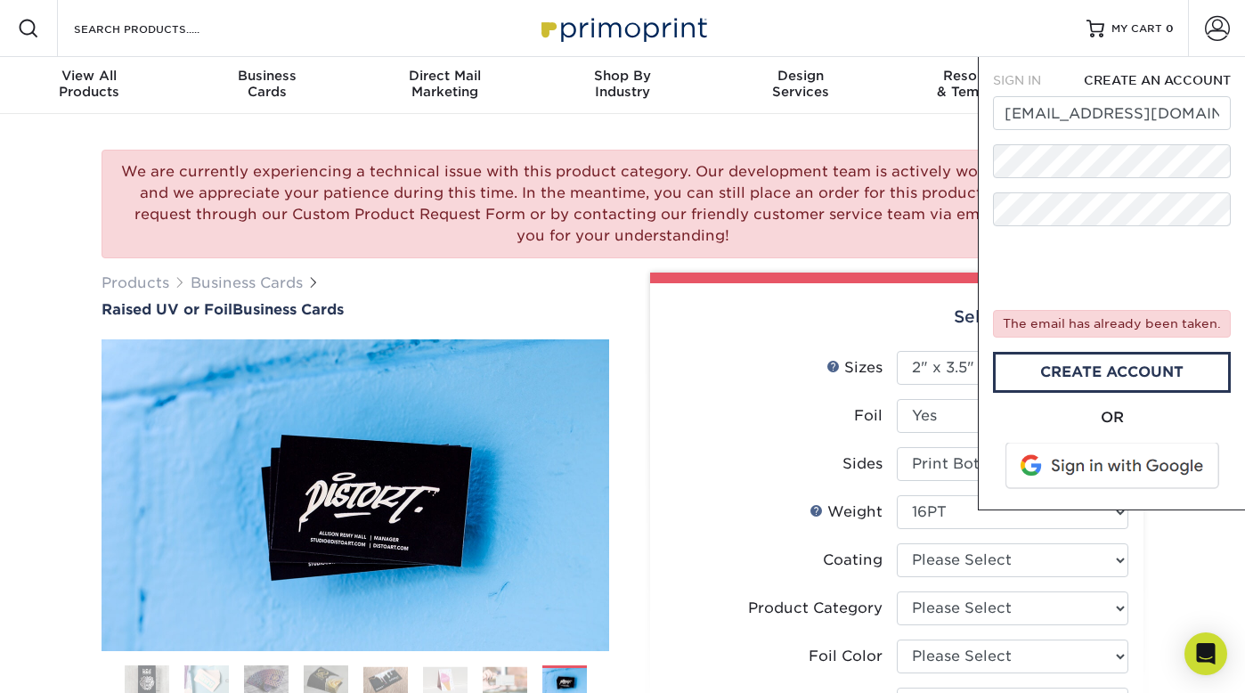
click at [1021, 81] on span "SIGN IN" at bounding box center [1017, 80] width 48 height 14
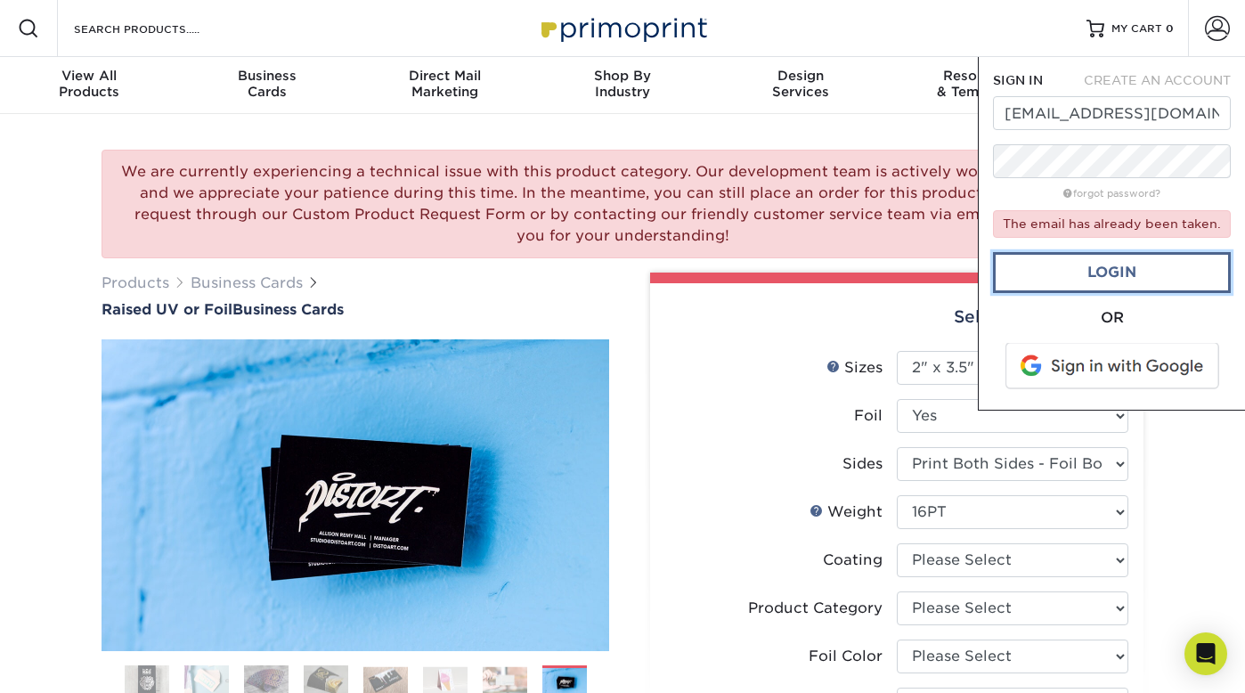
click at [1123, 270] on link "Login" at bounding box center [1112, 272] width 238 height 41
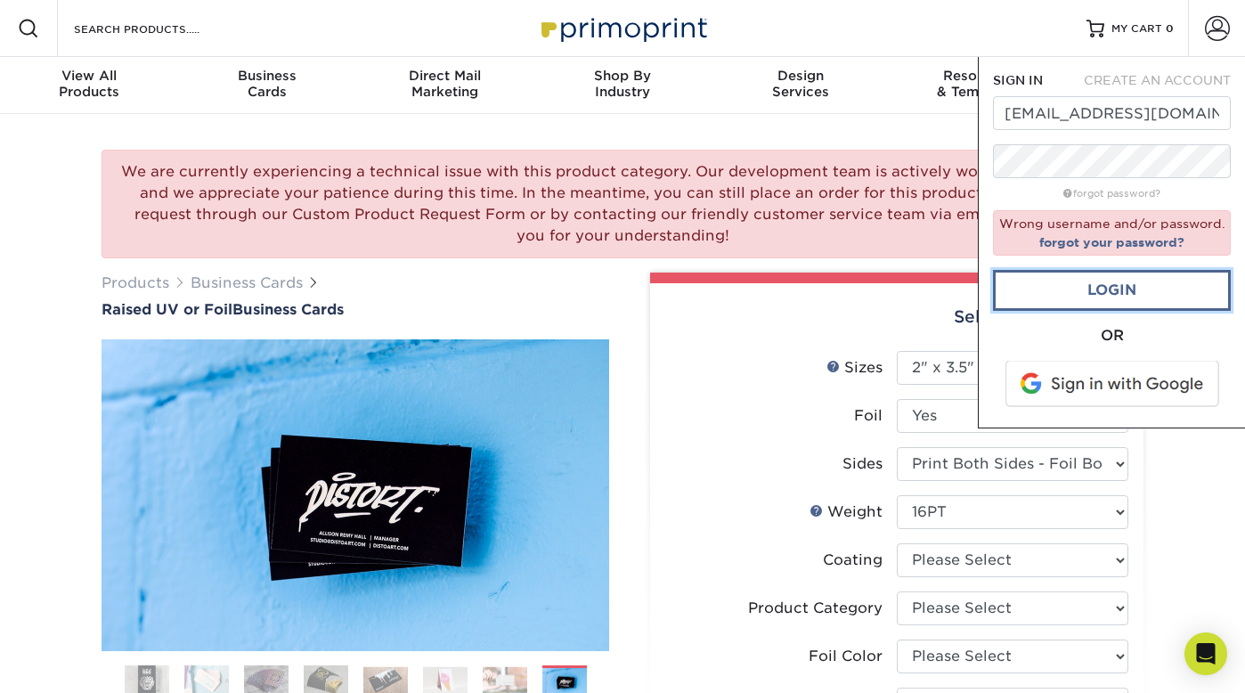
click at [1116, 293] on link "Login" at bounding box center [1112, 290] width 238 height 41
click at [1021, 201] on div "forgot password?" at bounding box center [1112, 192] width 238 height 21
click at [1112, 293] on link "Login" at bounding box center [1112, 290] width 238 height 41
click at [1134, 389] on span at bounding box center [1113, 384] width 227 height 46
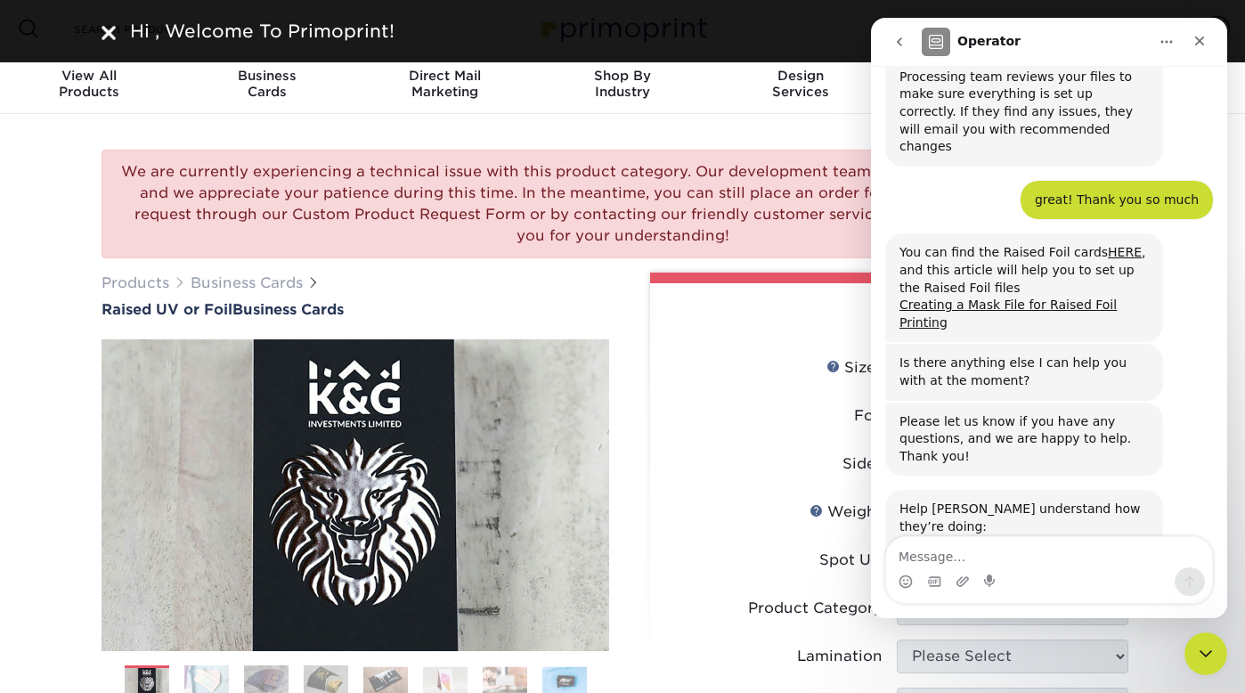
scroll to position [1943, 0]
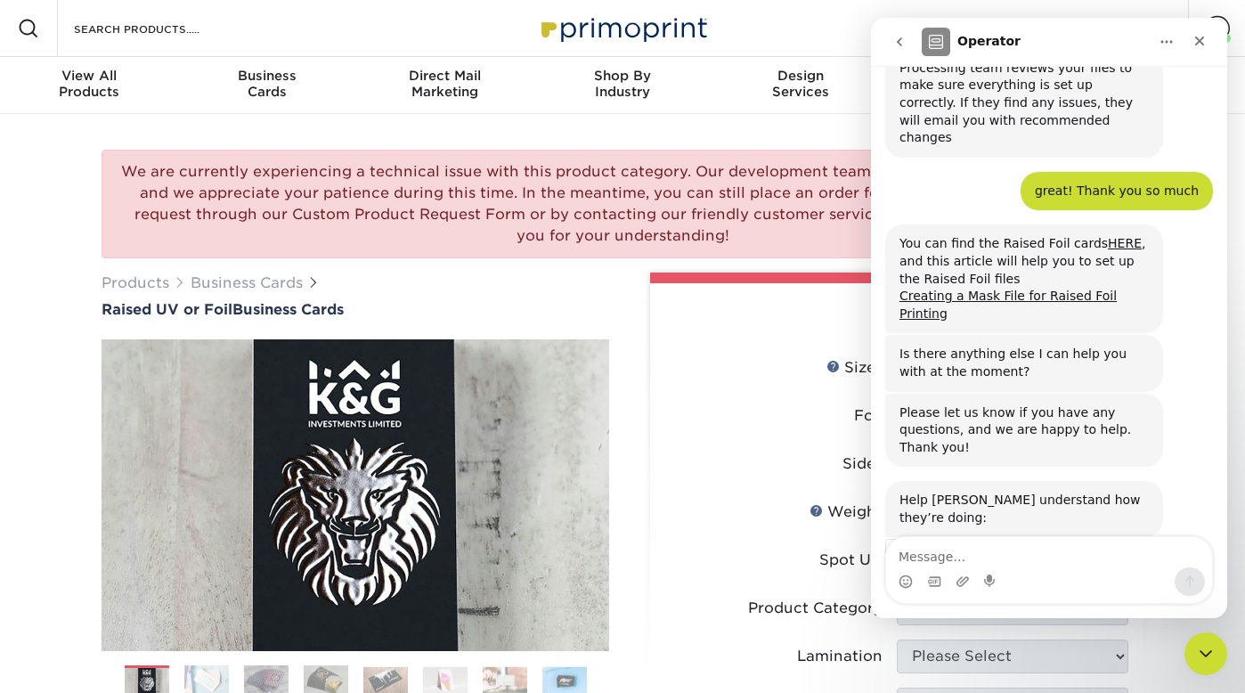
click at [898, 42] on icon "go back" at bounding box center [899, 41] width 5 height 9
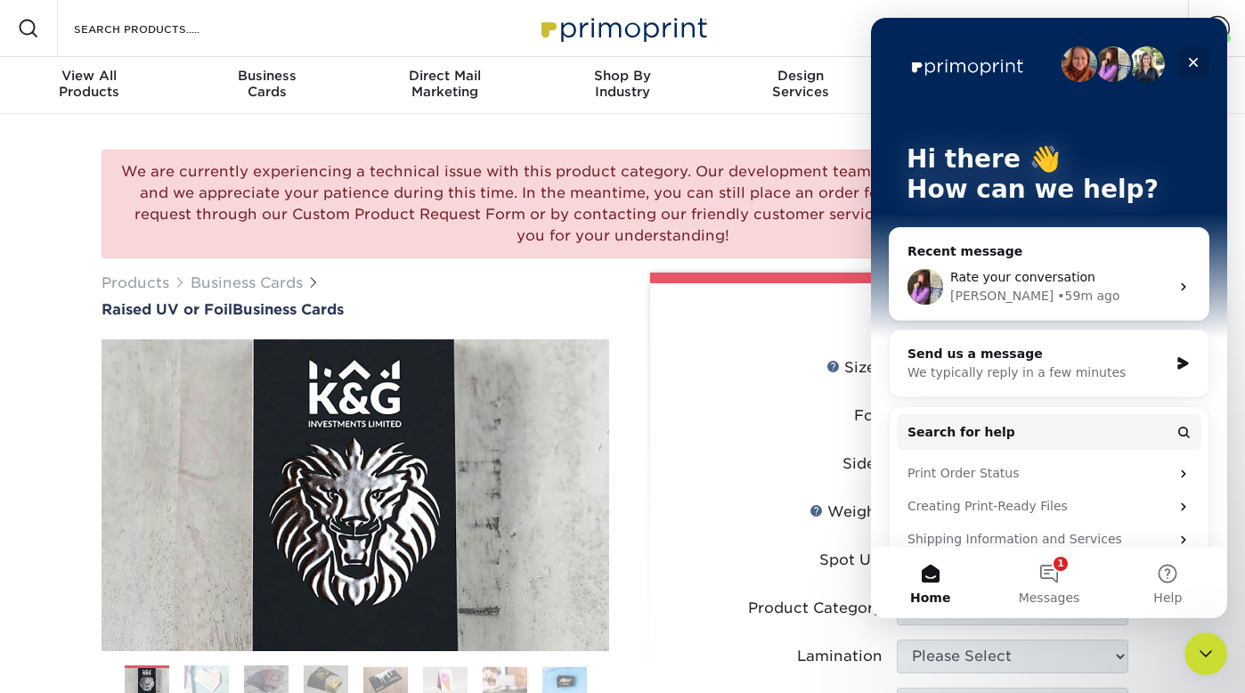
click at [1192, 61] on icon "Close" at bounding box center [1193, 62] width 14 height 14
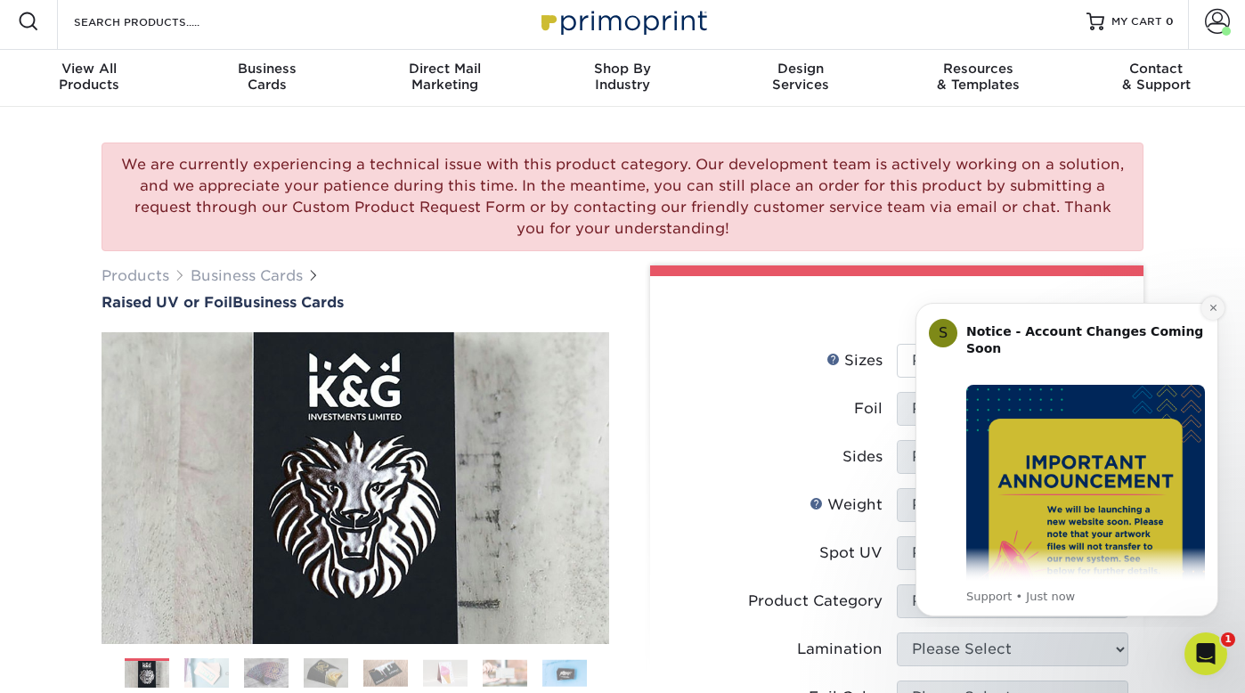
click at [1216, 305] on icon "Dismiss notification" at bounding box center [1213, 308] width 10 height 10
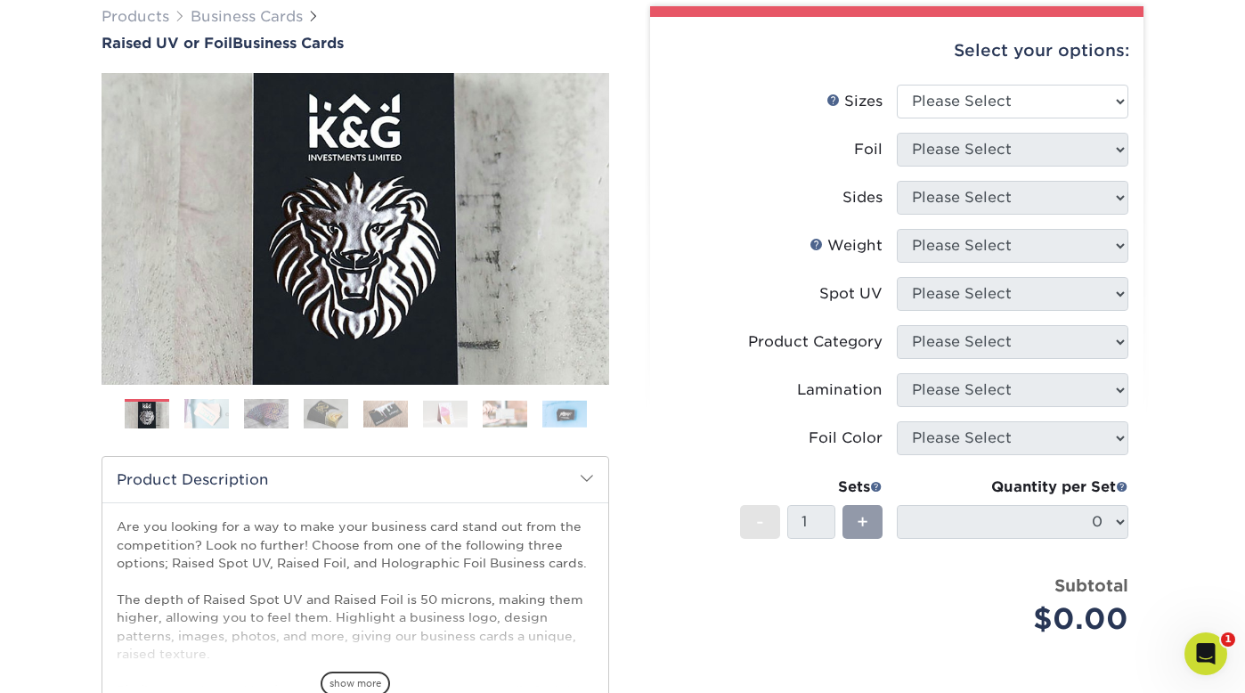
scroll to position [265, 0]
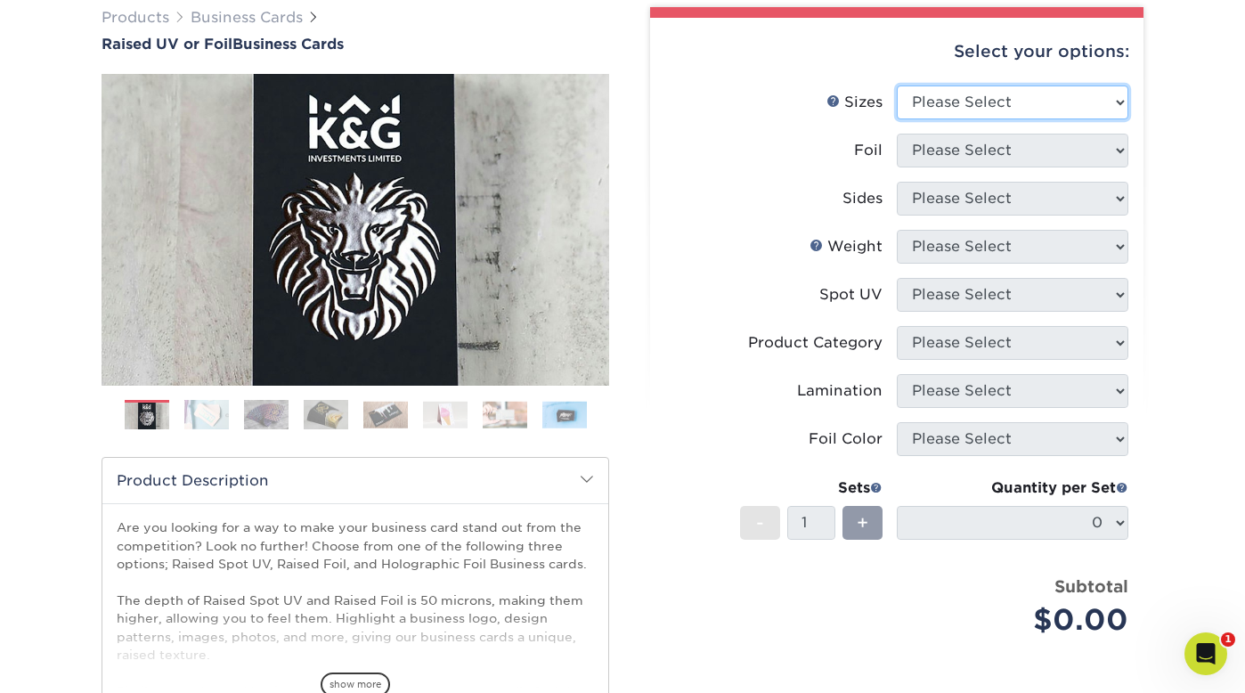
click at [1018, 103] on select "Please Select 2" x 3.5" - Standard" at bounding box center [1012, 102] width 231 height 34
select select "2.00x3.50"
click at [897, 85] on select "Please Select 2" x 3.5" - Standard" at bounding box center [1012, 102] width 231 height 34
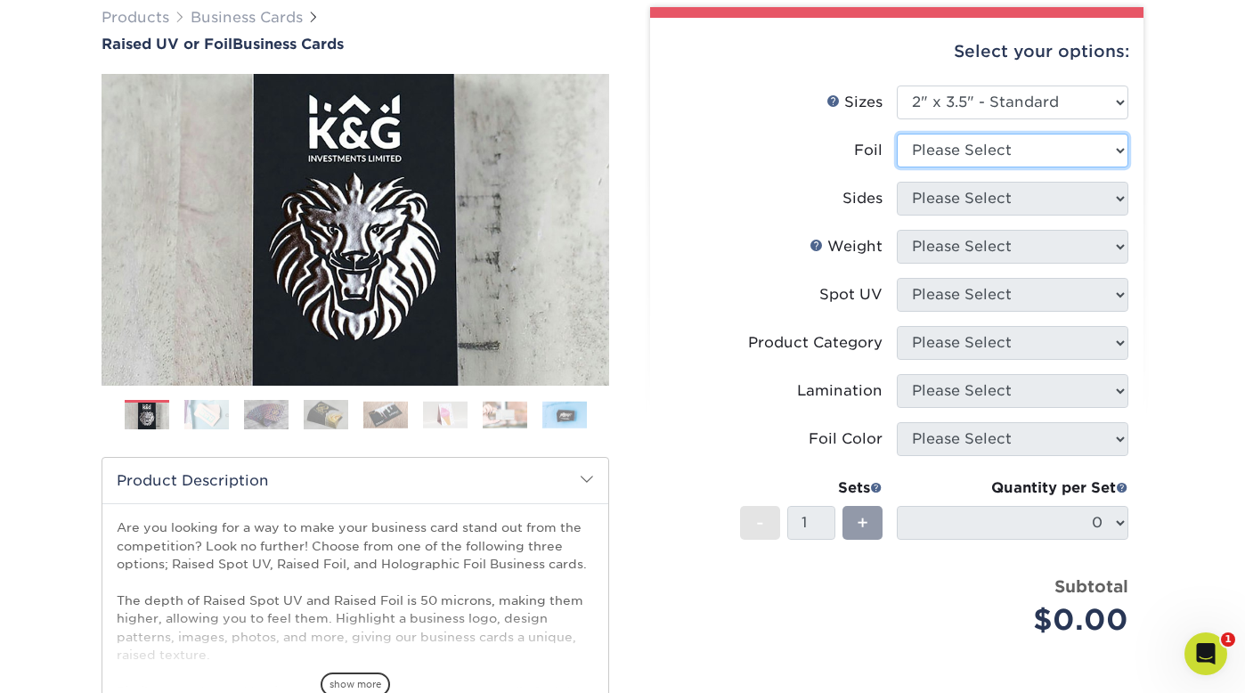
click at [1009, 147] on select "Please Select No Yes" at bounding box center [1012, 151] width 231 height 34
select select "1"
click at [897, 134] on select "Please Select No Yes" at bounding box center [1012, 151] width 231 height 34
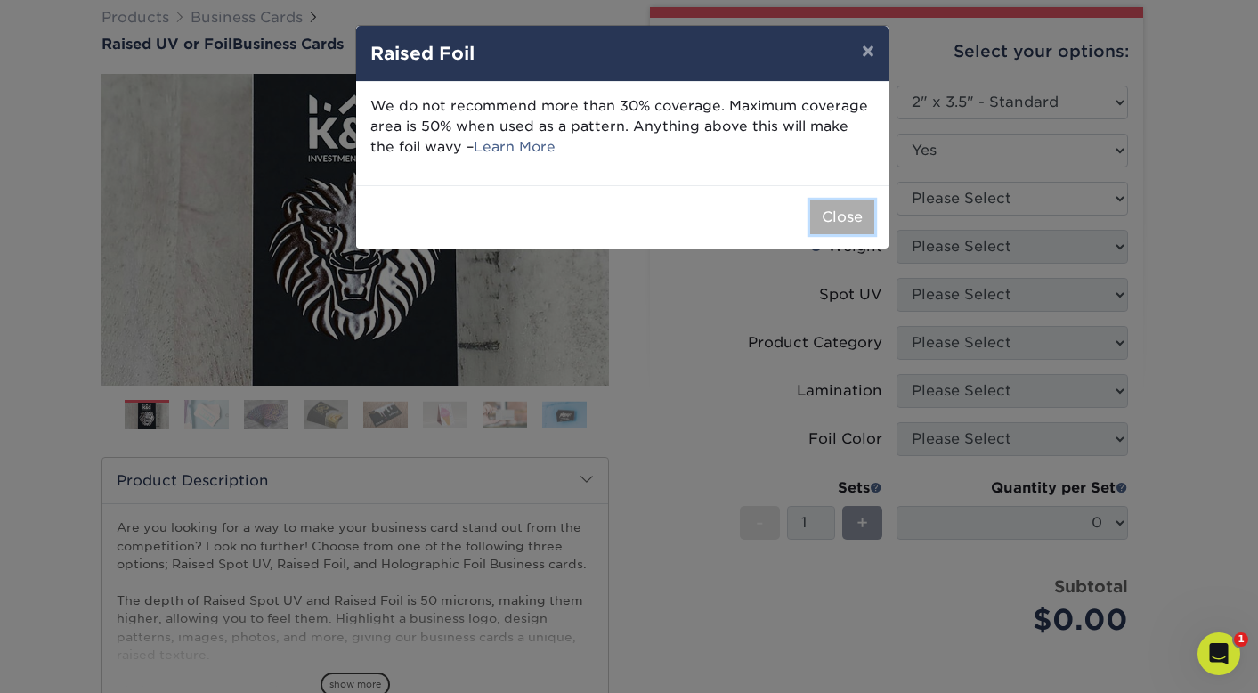
click at [843, 223] on button "Close" at bounding box center [842, 217] width 64 height 34
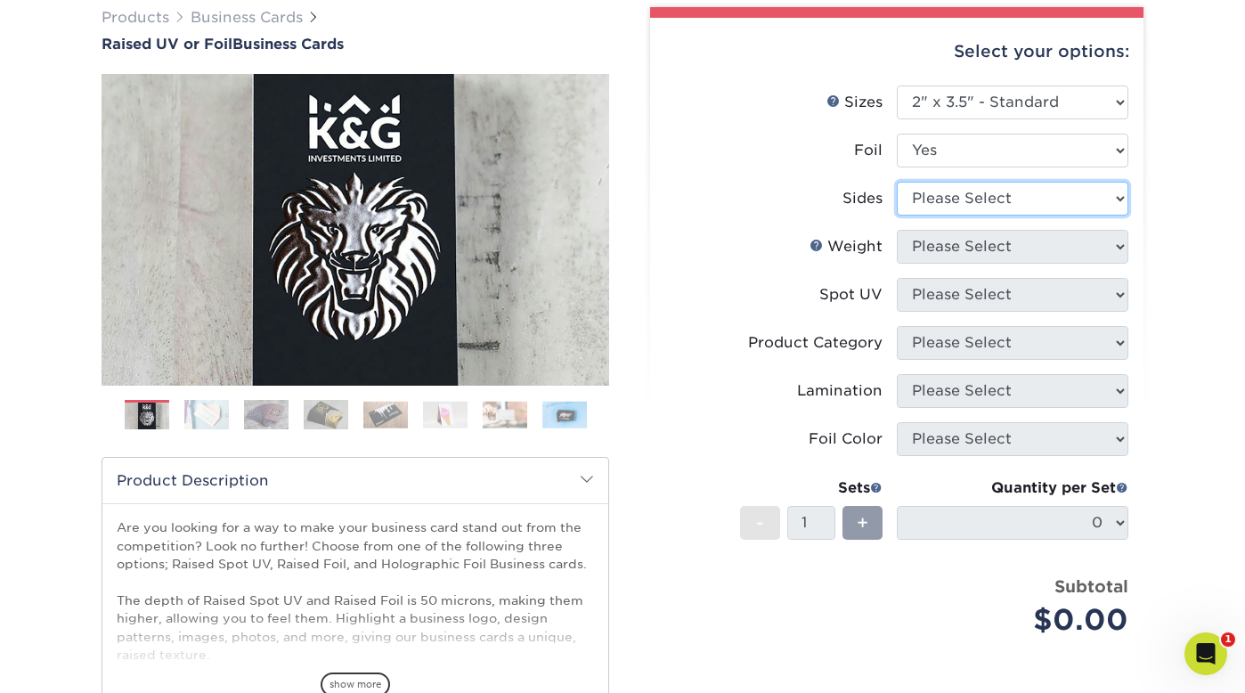
click at [1047, 204] on select "Please Select Print Both Sides - Foil Both Sides Print Both Sides - Foil Front …" at bounding box center [1012, 199] width 231 height 34
click at [897, 182] on select "Please Select Print Both Sides - Foil Both Sides Print Both Sides - Foil Front …" at bounding box center [1012, 199] width 231 height 34
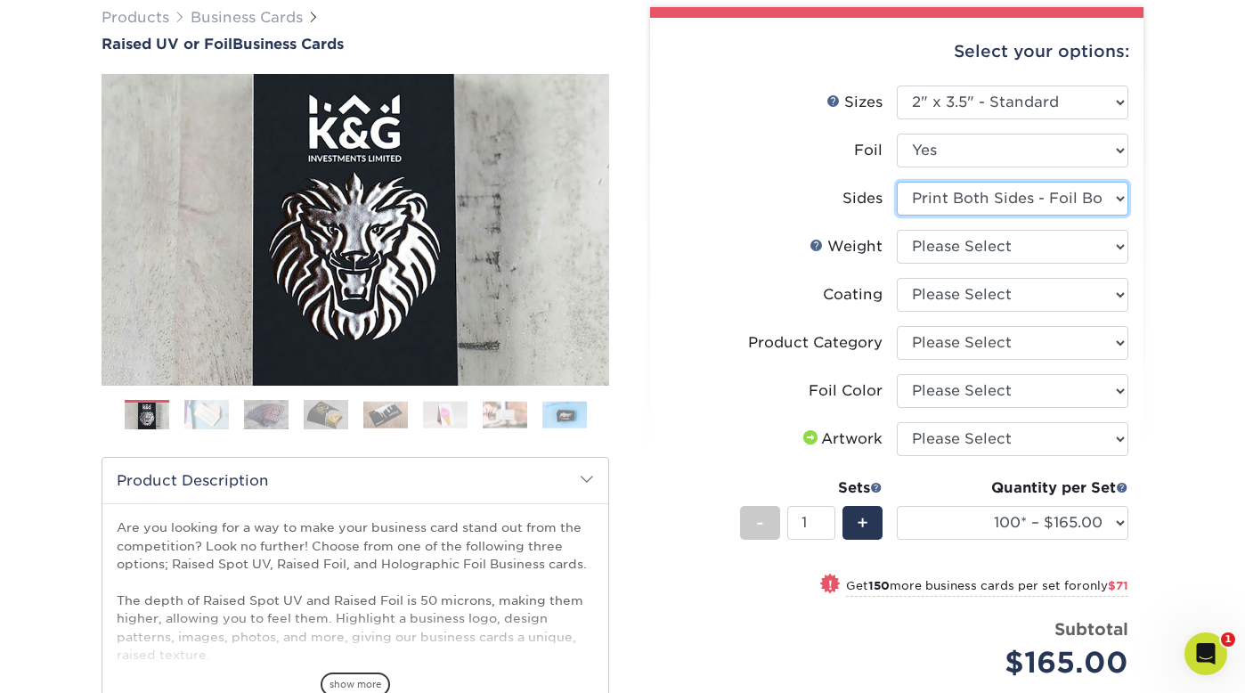
click at [1060, 197] on select "Please Select Print Both Sides - Foil Both Sides Print Both Sides - Foil Front …" at bounding box center [1012, 199] width 231 height 34
select select "e9e9dfb3-fba1-4d60-972c-fd9ca5904d33"
click at [897, 182] on select "Please Select Print Both Sides - Foil Both Sides Print Both Sides - Foil Front …" at bounding box center [1012, 199] width 231 height 34
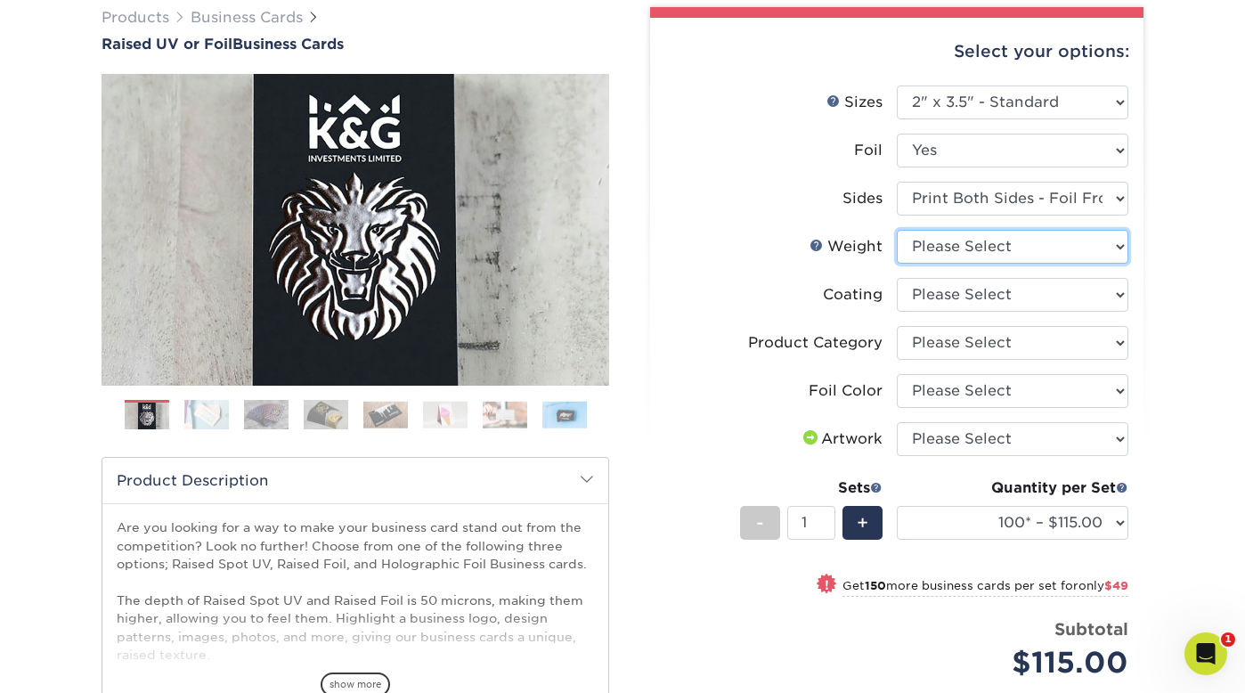
click at [1069, 254] on select "Please Select 16PT" at bounding box center [1012, 247] width 231 height 34
select select "16PT"
click at [897, 230] on select "Please Select 16PT" at bounding box center [1012, 247] width 231 height 34
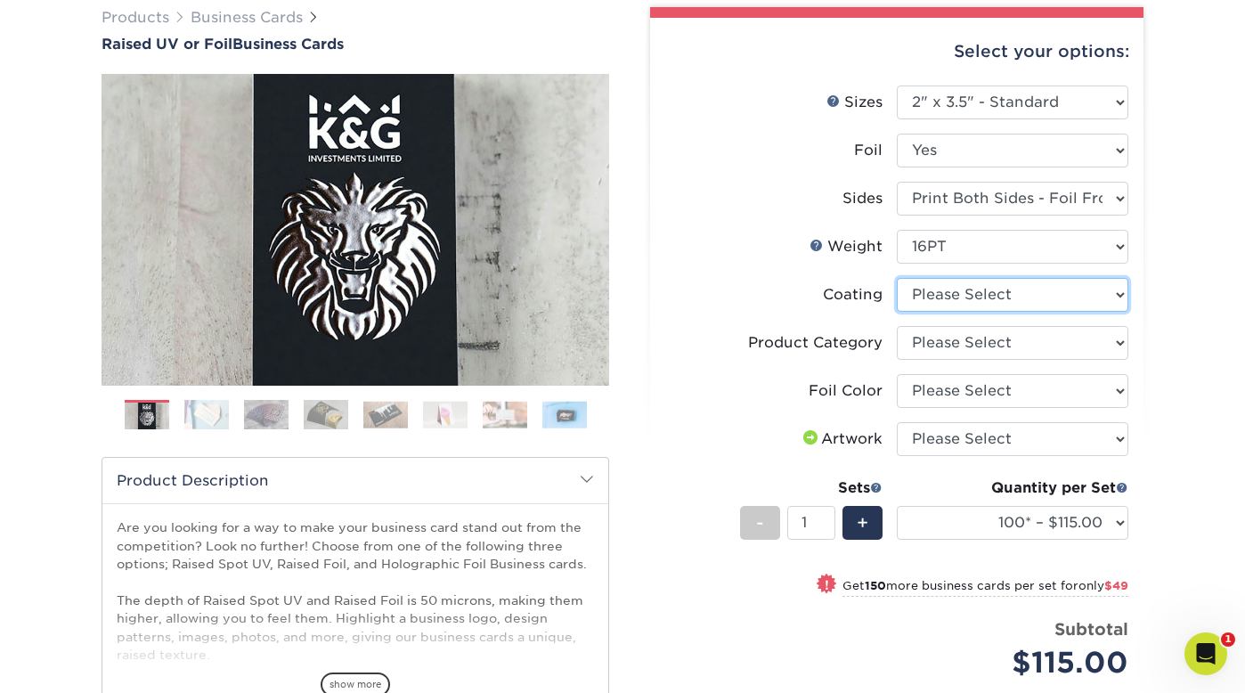
click at [1045, 290] on select at bounding box center [1012, 295] width 231 height 34
click at [1084, 342] on select "Please Select Business Cards" at bounding box center [1012, 343] width 231 height 34
select select "3b5148f1-0588-4f88-a218-97bcfdce65c1"
click at [897, 326] on select "Please Select Business Cards" at bounding box center [1012, 343] width 231 height 34
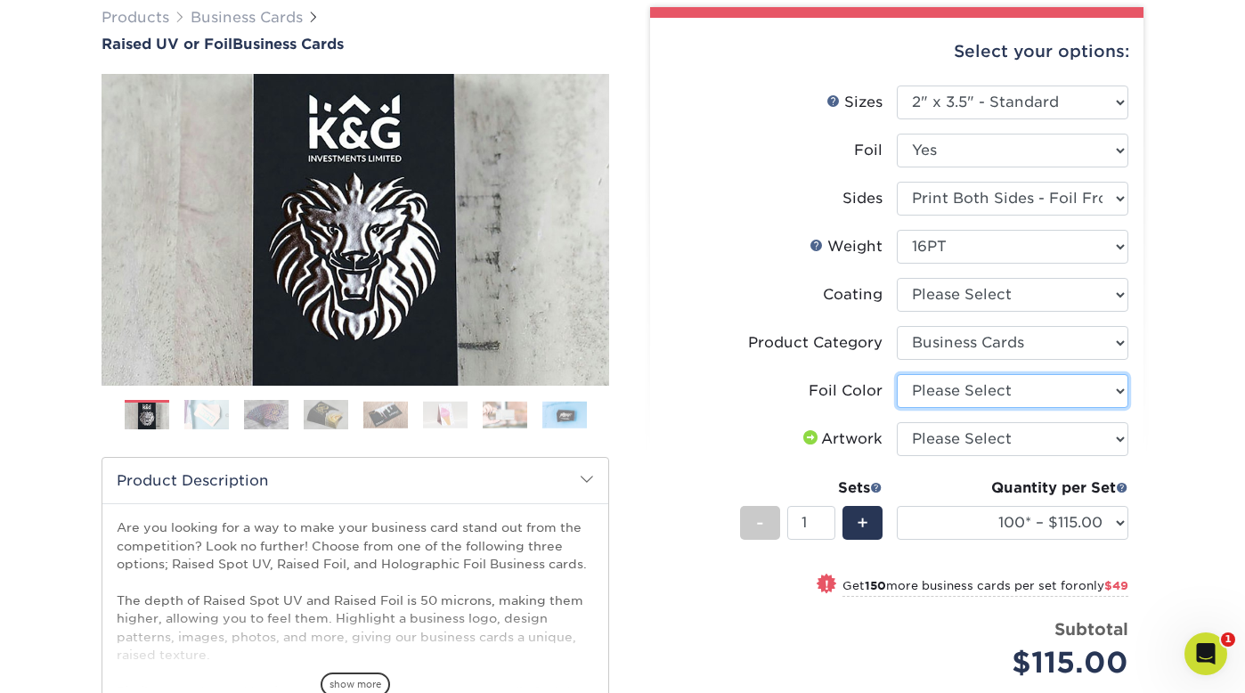
click at [1101, 393] on select "Please Select Silver Foil Gold Foil Holographic Foil" at bounding box center [1012, 391] width 231 height 34
click at [1049, 393] on select "Please Select Silver Foil Gold Foil Holographic Foil" at bounding box center [1012, 391] width 231 height 34
select select "acffa4a5-22f9-4585-ba3f-0adaa54b8c85"
click at [897, 374] on select "Please Select Silver Foil Gold Foil Holographic Foil" at bounding box center [1012, 391] width 231 height 34
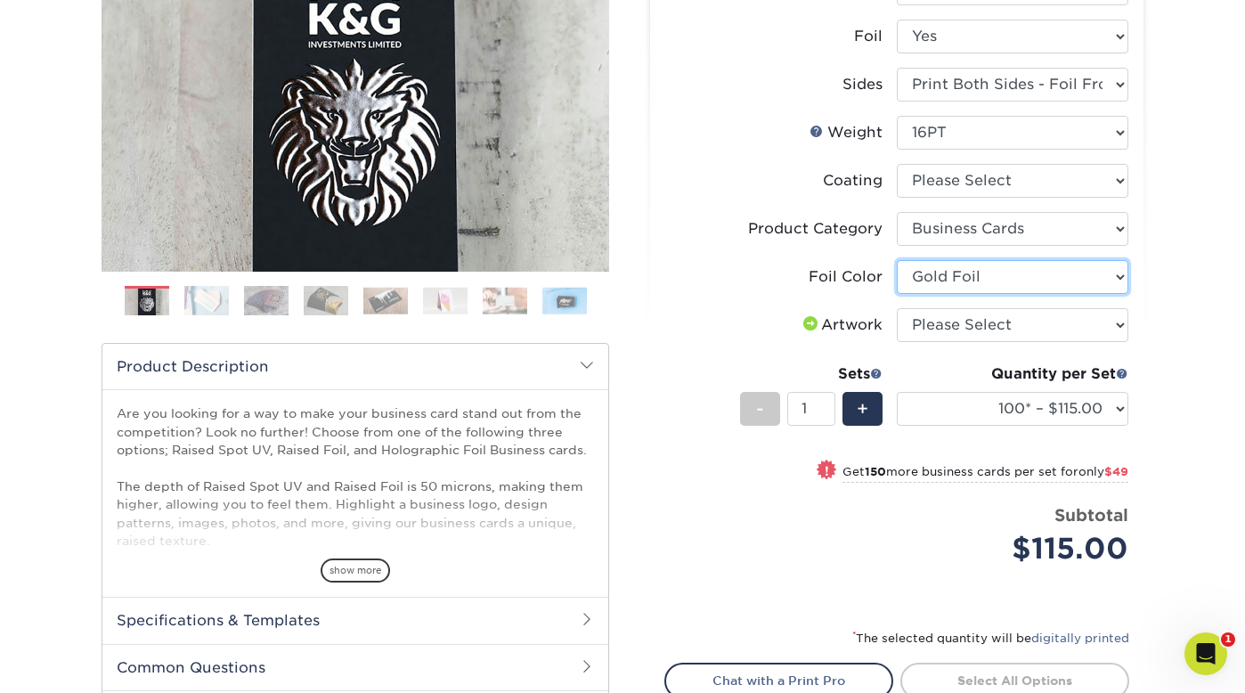
scroll to position [389, 0]
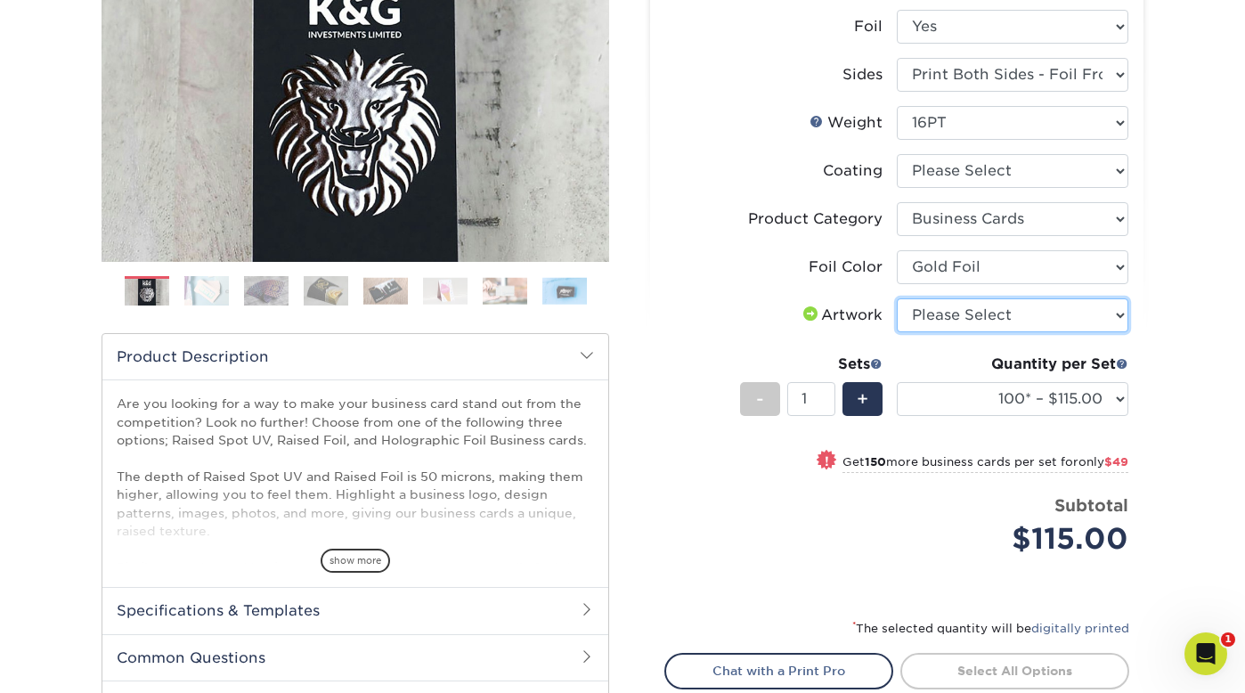
click at [1100, 311] on select "Please Select I will upload files I need a design - $100" at bounding box center [1012, 315] width 231 height 34
select select "upload"
click at [897, 298] on select "Please Select I will upload files I need a design - $100" at bounding box center [1012, 315] width 231 height 34
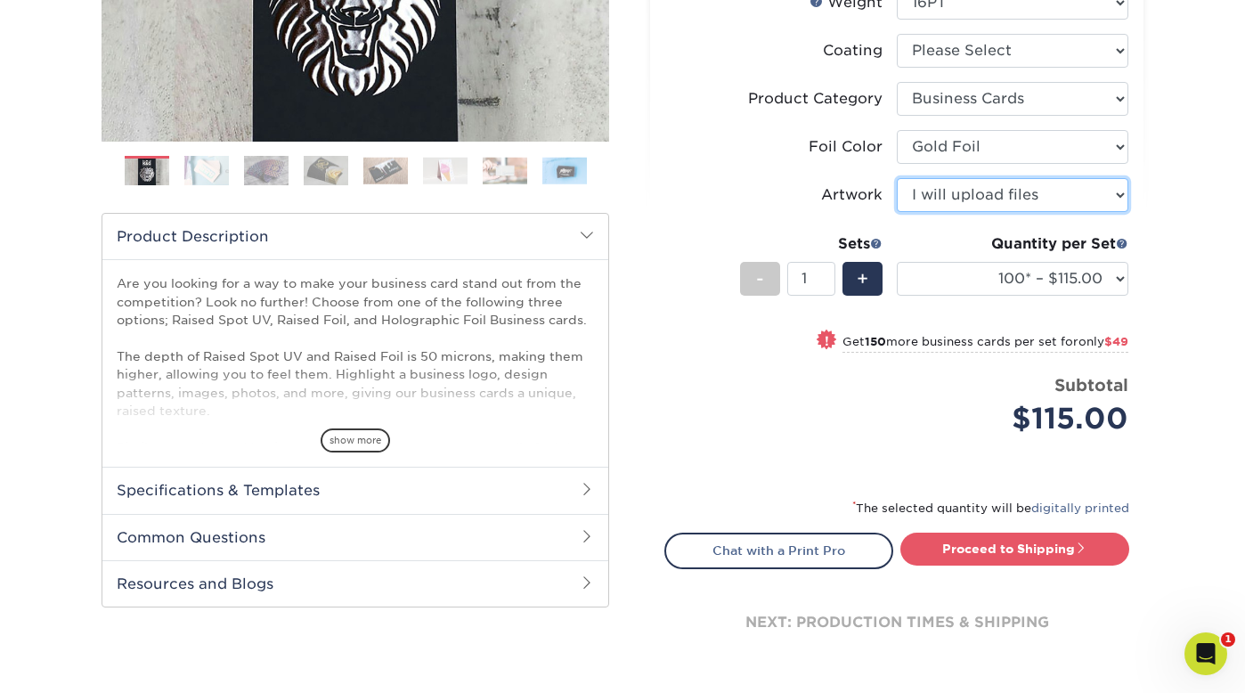
scroll to position [527, 0]
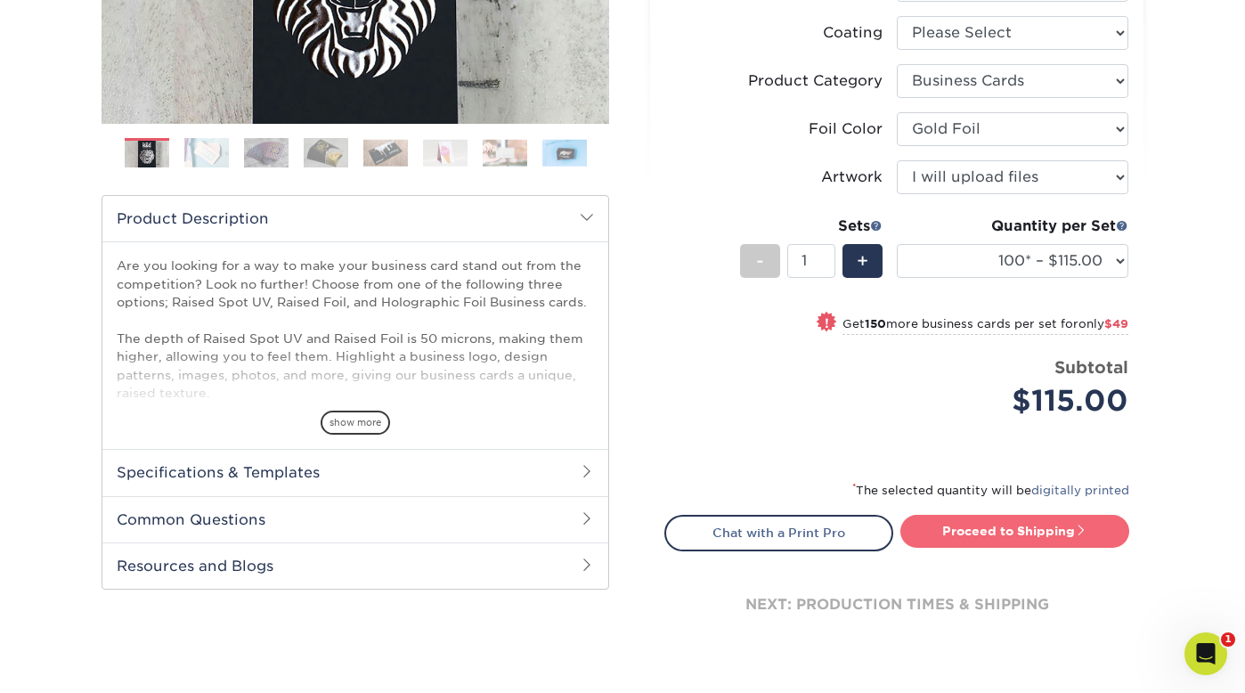
click at [991, 528] on link "Proceed to Shipping" at bounding box center [1014, 531] width 229 height 32
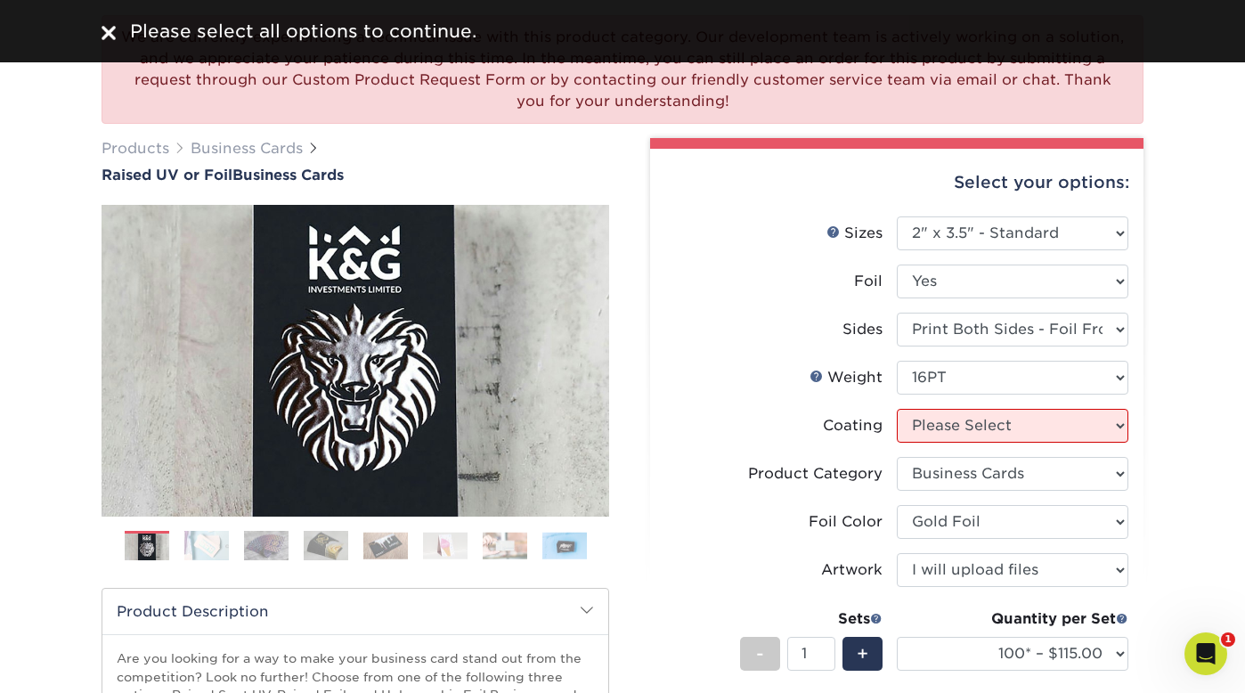
scroll to position [141, 0]
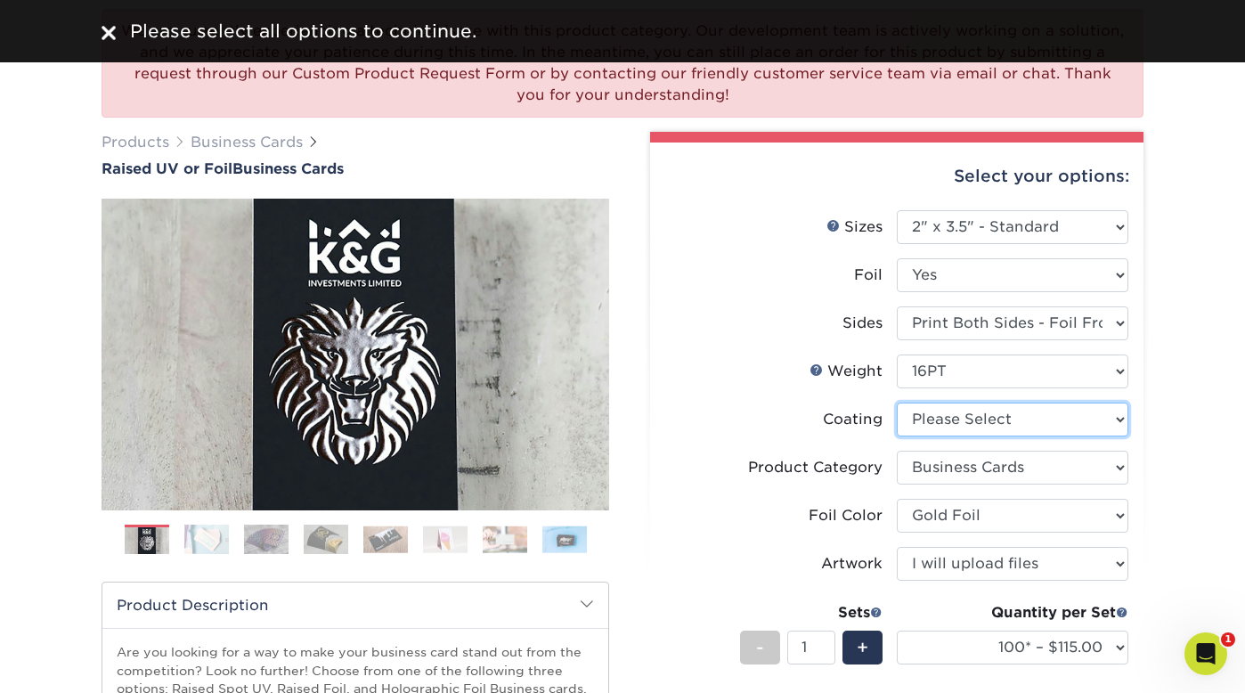
click at [1011, 418] on select at bounding box center [1012, 419] width 231 height 34
select select "3e7618de-abca-4bda-9f97-8b9129e913d8"
click at [897, 402] on select at bounding box center [1012, 419] width 231 height 34
select select "-1"
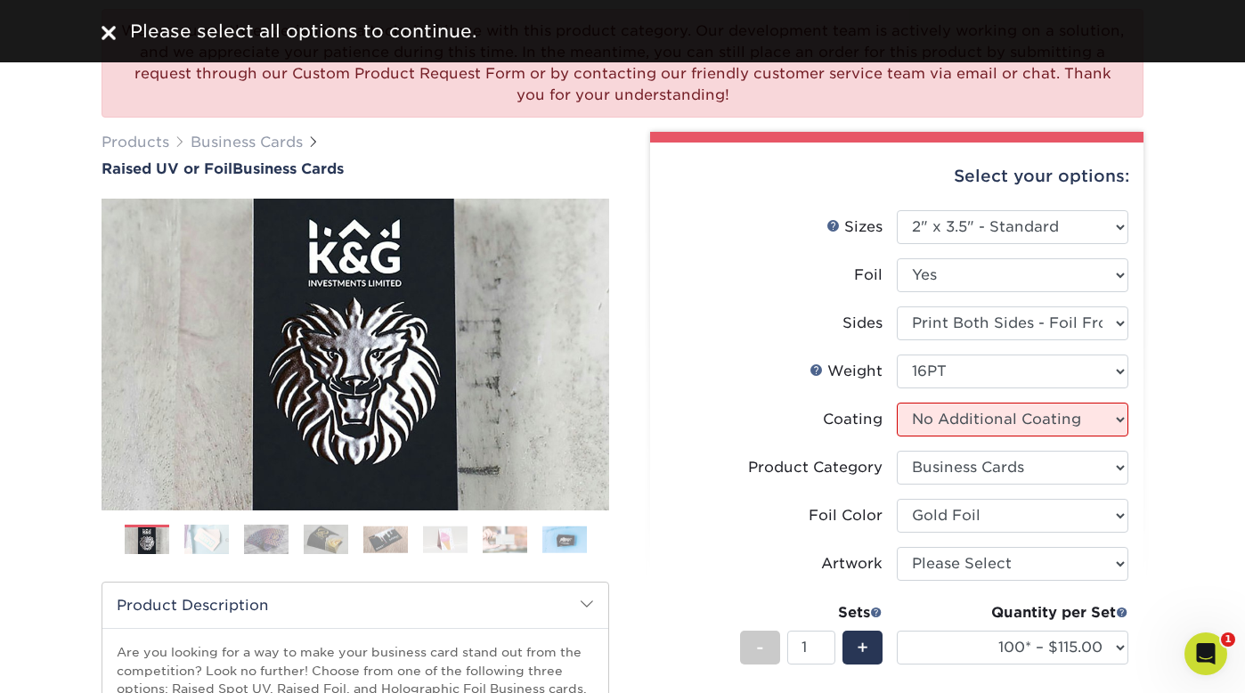
select select "-1"
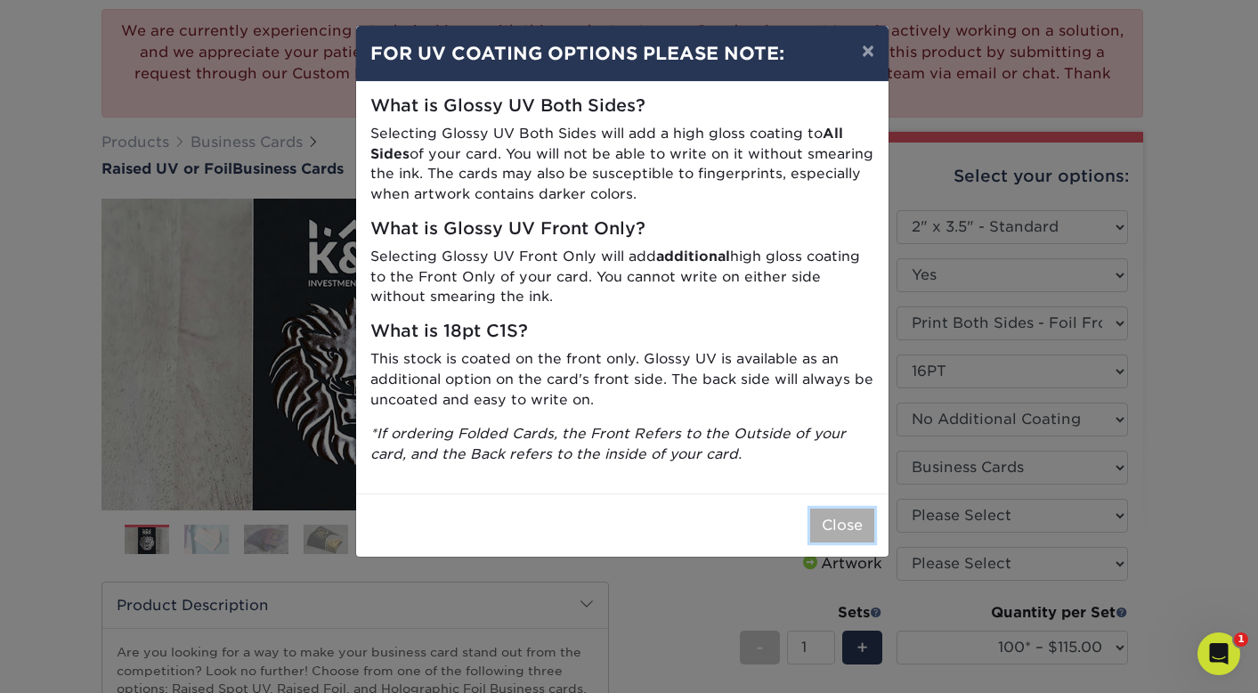
click at [841, 524] on button "Close" at bounding box center [842, 525] width 64 height 34
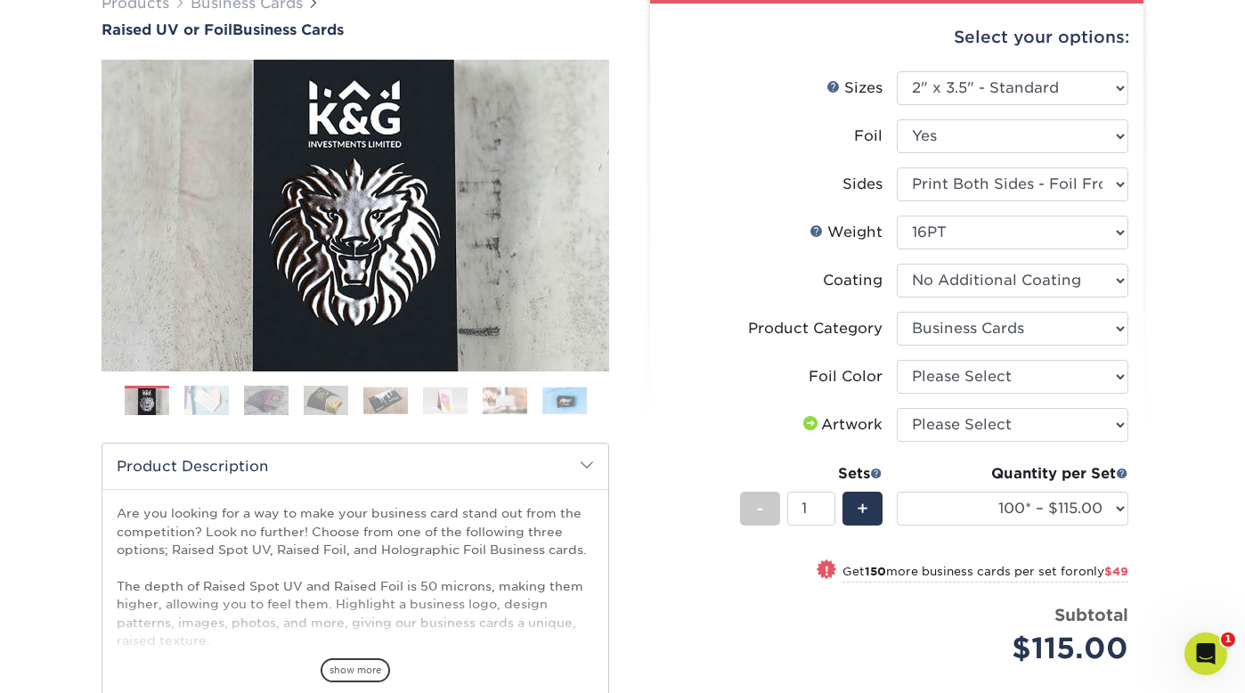
scroll to position [293, 0]
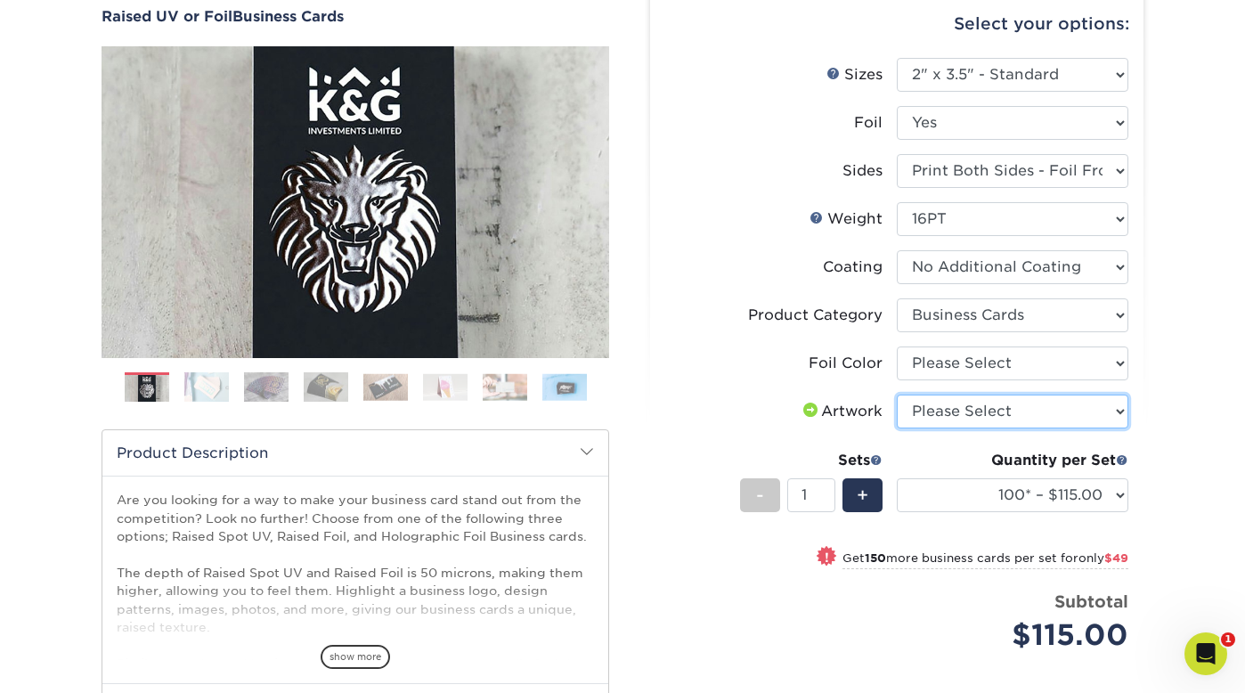
click at [1044, 407] on select "Please Select I will upload files I need a design - $100" at bounding box center [1012, 411] width 231 height 34
select select "upload"
click at [897, 394] on select "Please Select I will upload files I need a design - $100" at bounding box center [1012, 411] width 231 height 34
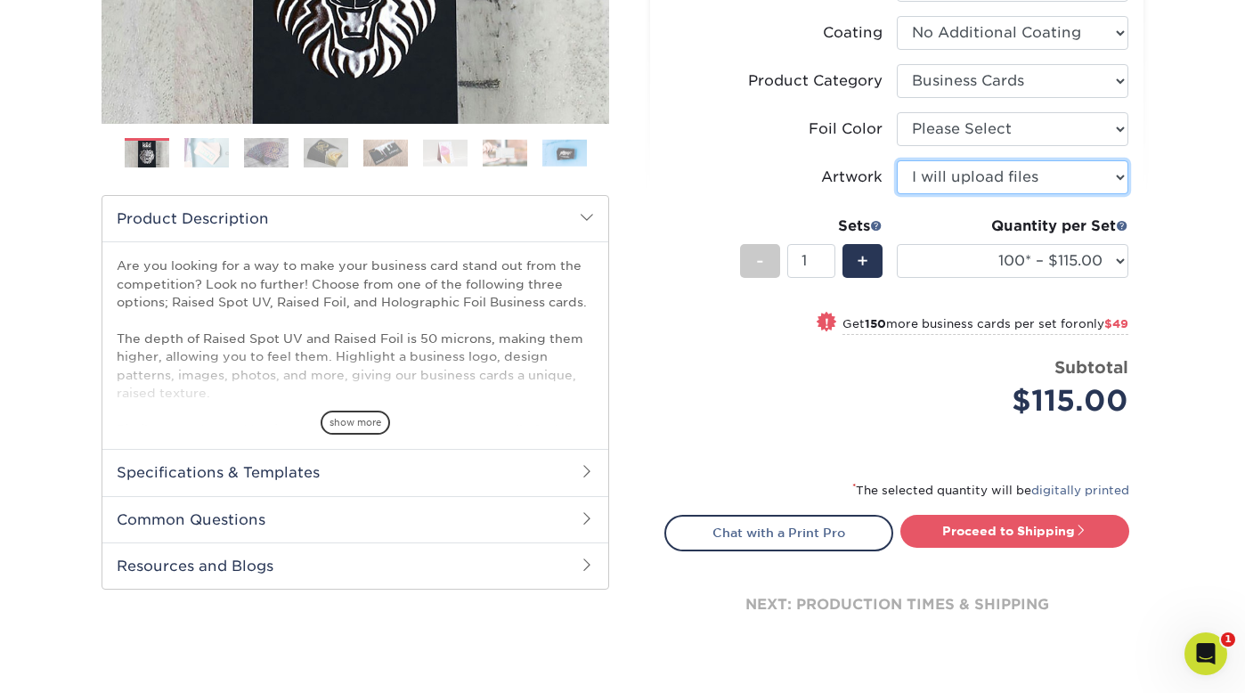
scroll to position [589, 0]
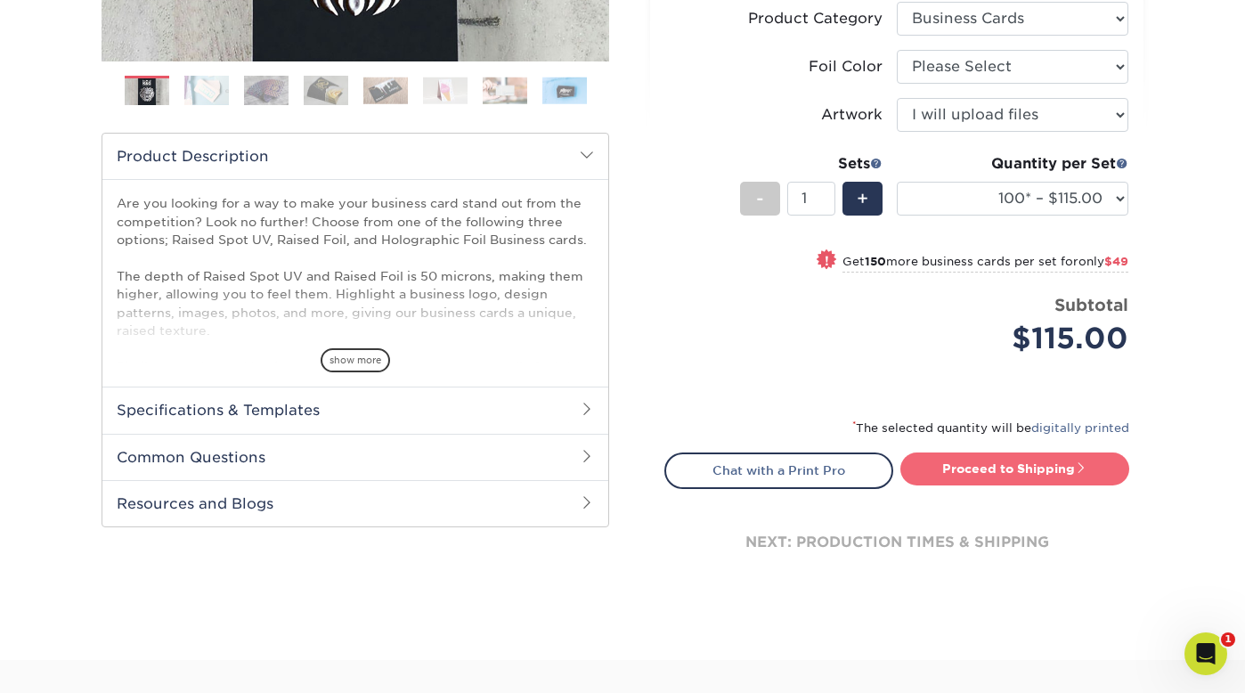
click at [1011, 464] on link "Proceed to Shipping" at bounding box center [1014, 468] width 229 height 32
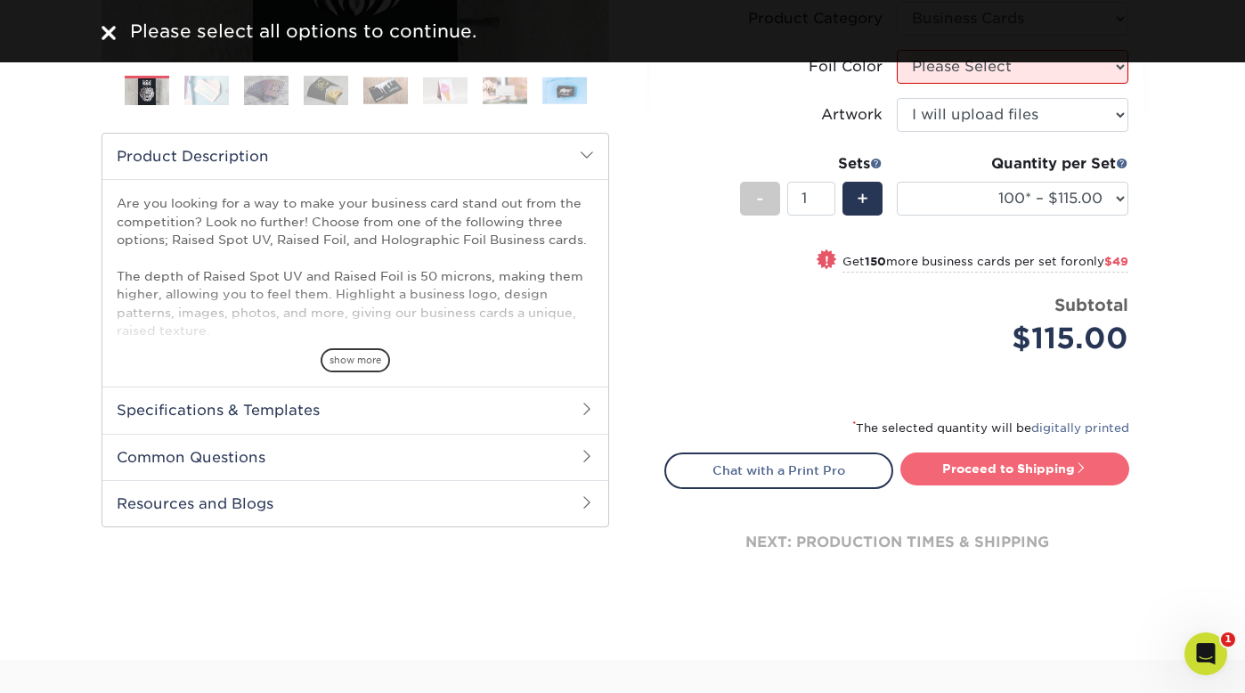
click at [1011, 464] on link "Proceed to Shipping" at bounding box center [1014, 468] width 229 height 32
click at [309, 401] on h2 "Specifications & Templates" at bounding box center [355, 409] width 506 height 46
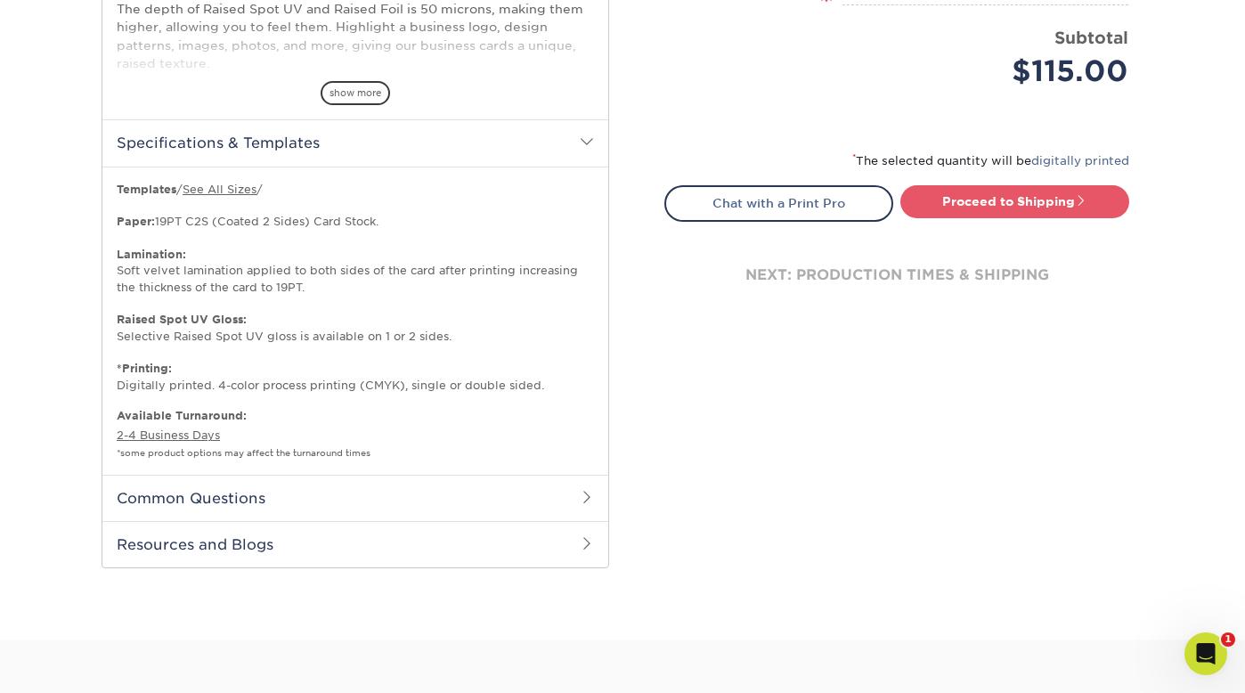
scroll to position [852, 0]
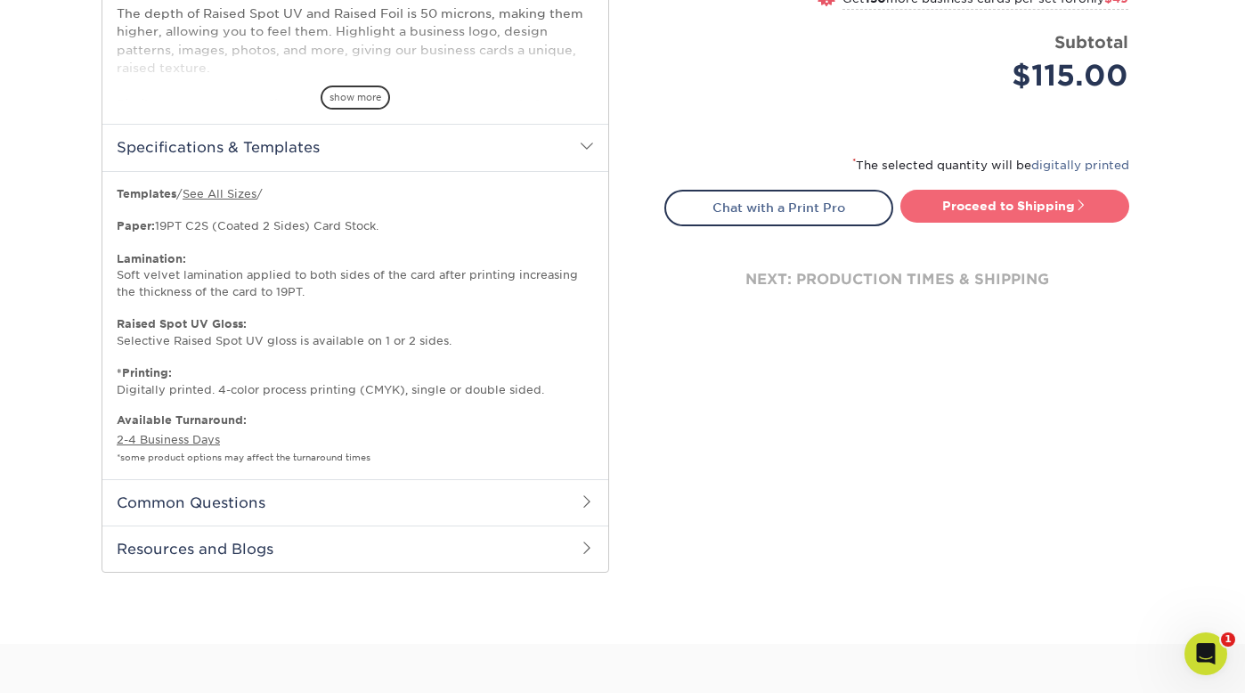
click at [1006, 205] on link "Proceed to Shipping" at bounding box center [1014, 206] width 229 height 32
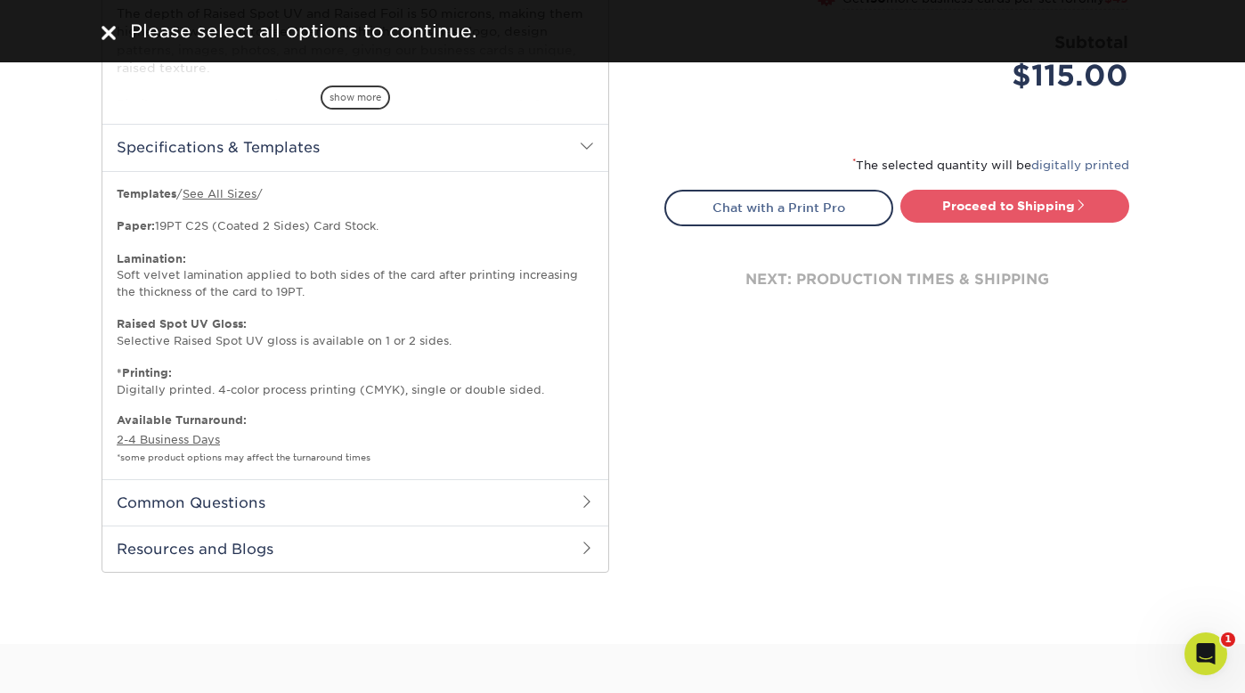
drag, startPoint x: 737, startPoint y: 147, endPoint x: 743, endPoint y: 157, distance: 11.2
click at [115, 33] on img at bounding box center [109, 33] width 14 height 14
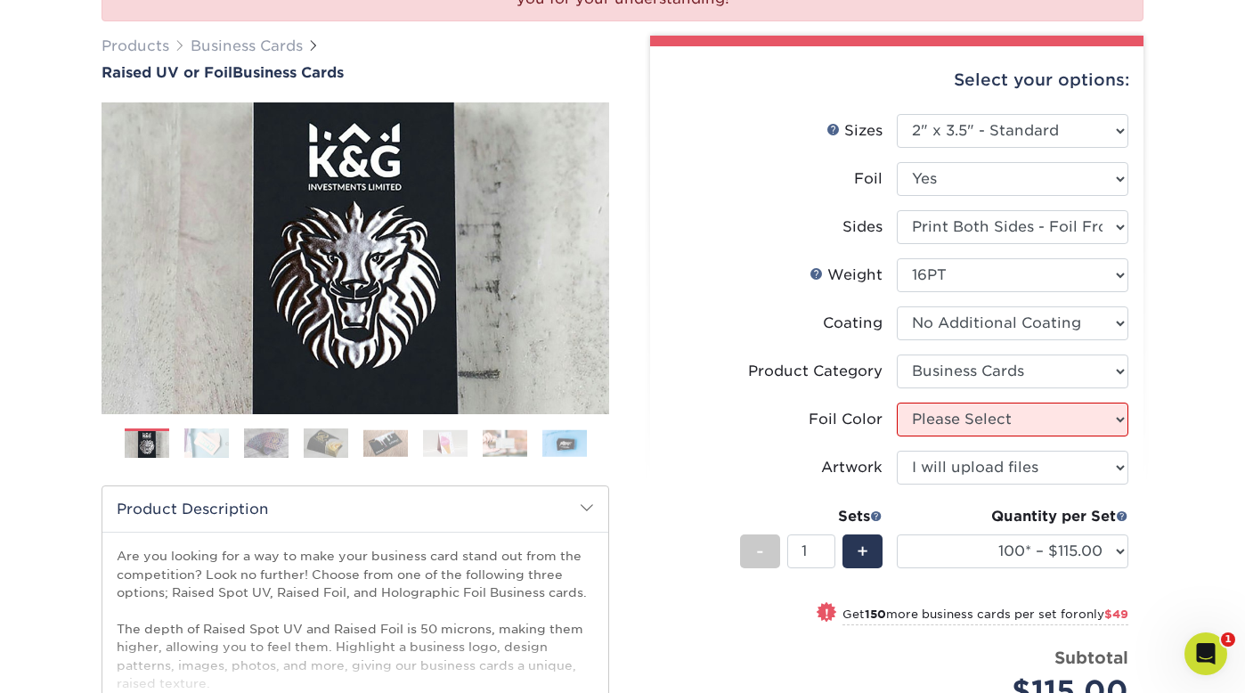
scroll to position [282, 0]
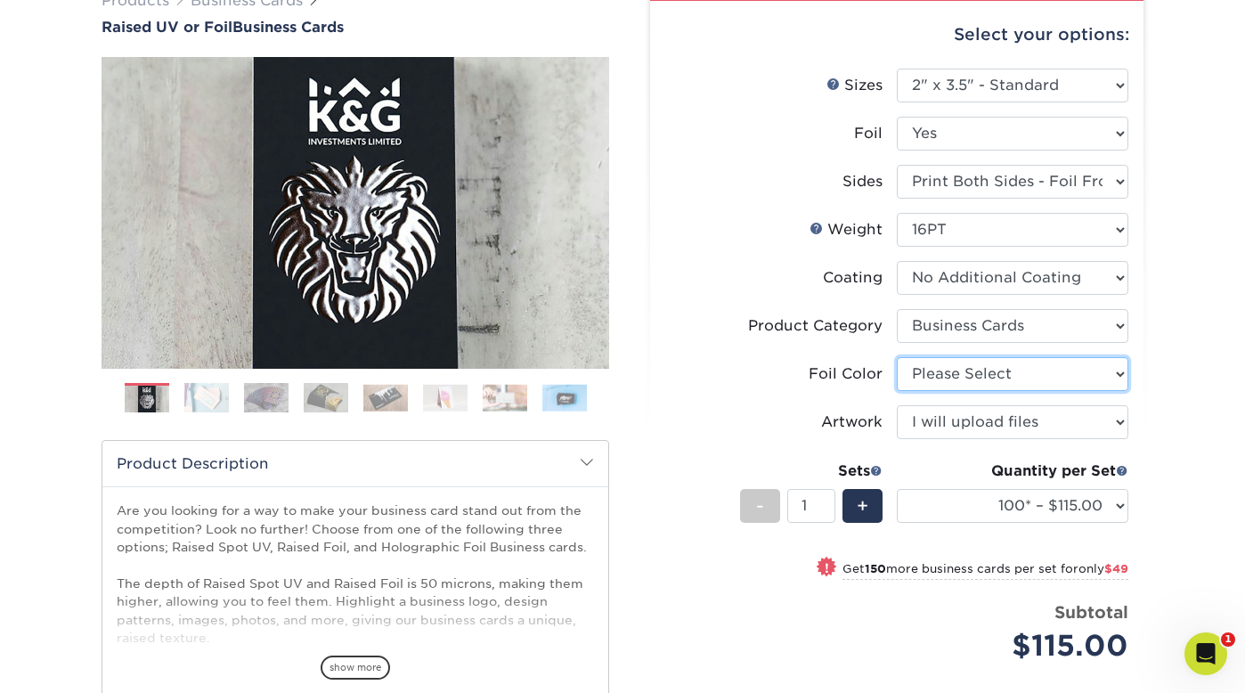
click at [966, 368] on select "Please Select Silver Foil Gold Foil Holographic Foil" at bounding box center [1012, 374] width 231 height 34
click at [897, 357] on select "Please Select Silver Foil Gold Foil Holographic Foil" at bounding box center [1012, 374] width 231 height 34
click at [962, 378] on select "Please Select Silver Foil Gold Foil Holographic Foil" at bounding box center [1012, 374] width 231 height 34
select select "acffa4a5-22f9-4585-ba3f-0adaa54b8c85"
click at [897, 357] on select "Please Select Silver Foil Gold Foil Holographic Foil" at bounding box center [1012, 374] width 231 height 34
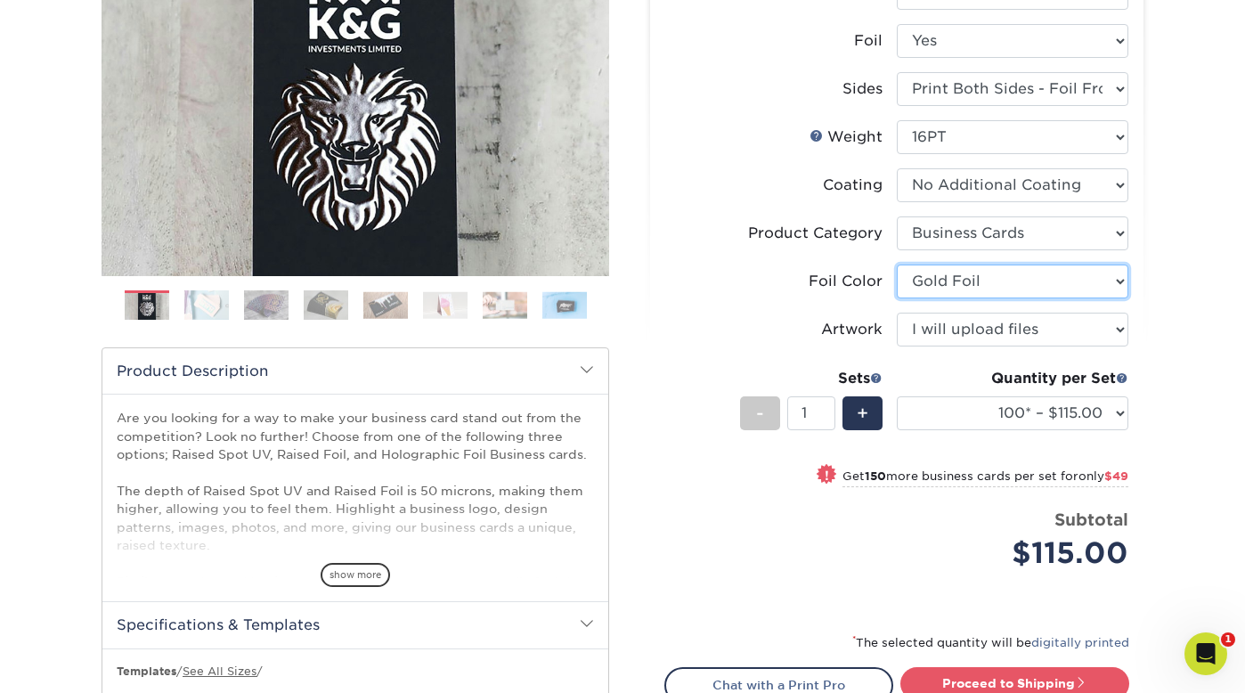
scroll to position [634, 0]
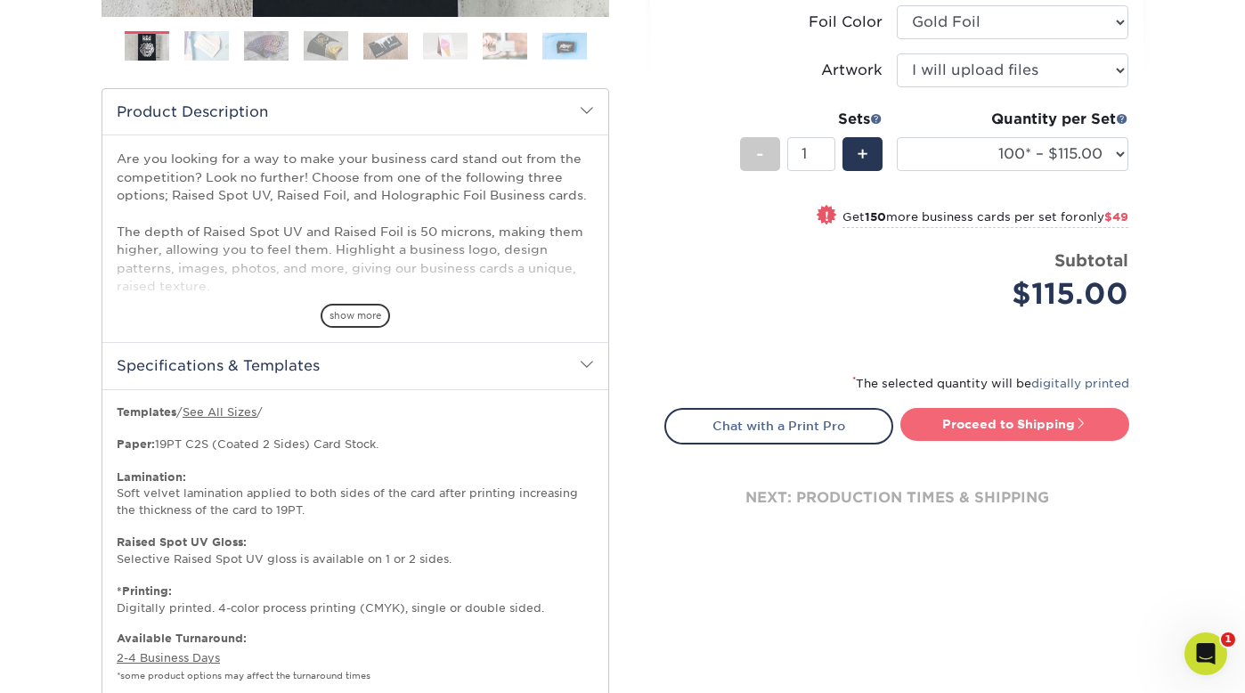
click at [997, 419] on link "Proceed to Shipping" at bounding box center [1014, 424] width 229 height 32
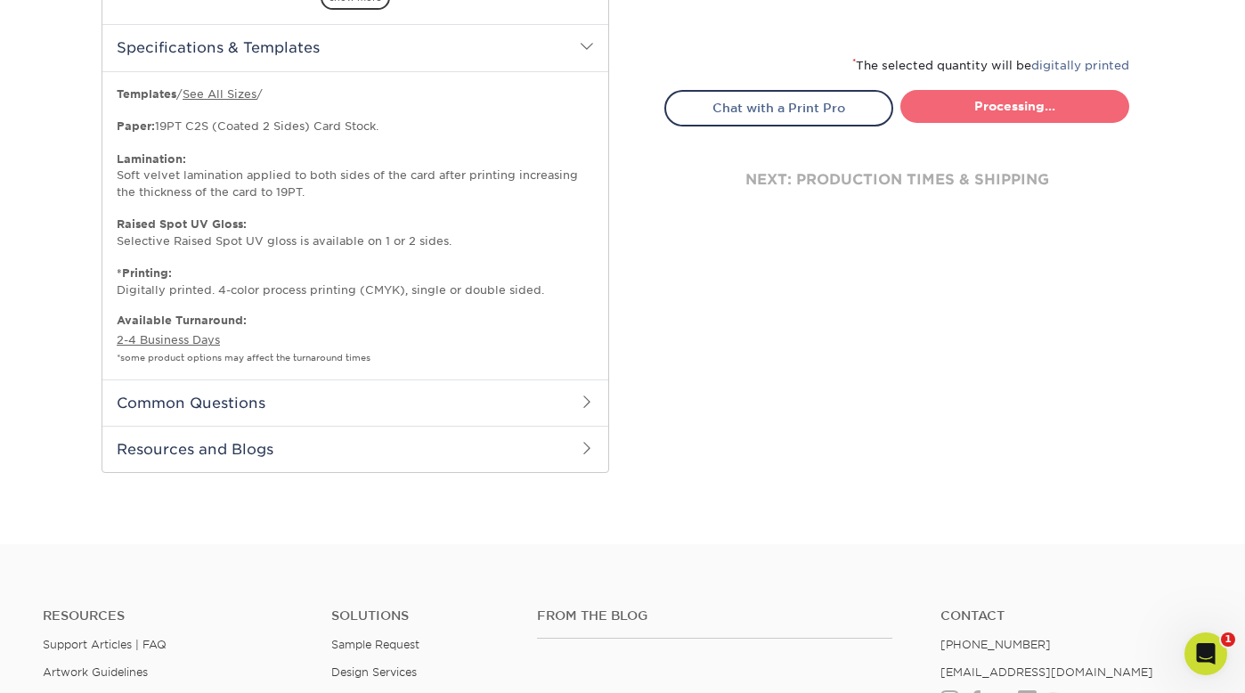
select select "1865d784-4a65-4fa5-88ce-3beae895d184"
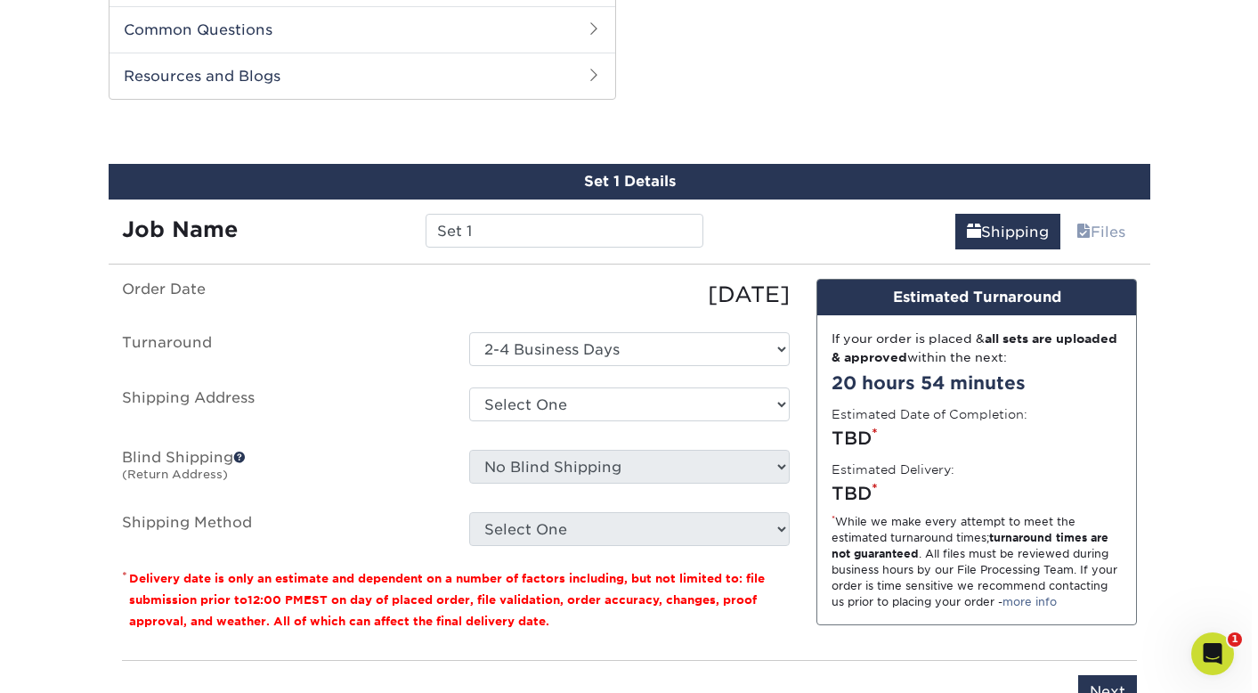
scroll to position [1337, 0]
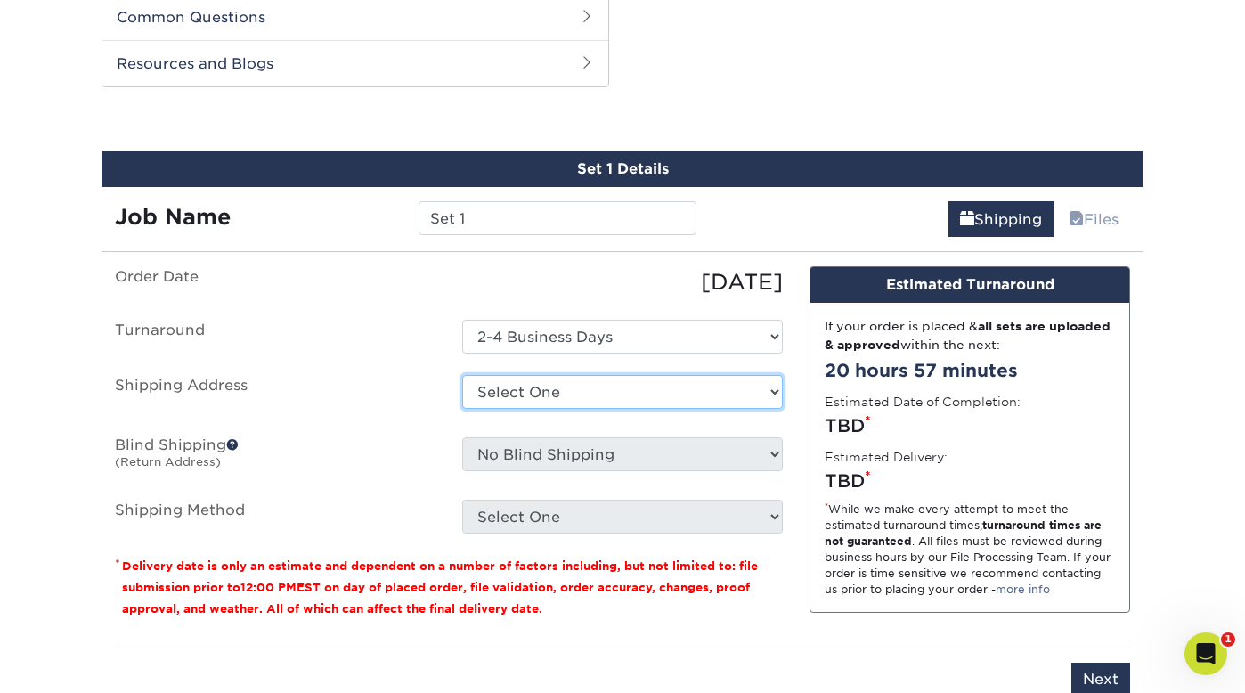
click at [638, 393] on select "Select One + Add New Address" at bounding box center [622, 392] width 321 height 34
select select "newaddress"
click at [462, 375] on select "Select One + Add New Address" at bounding box center [622, 392] width 321 height 34
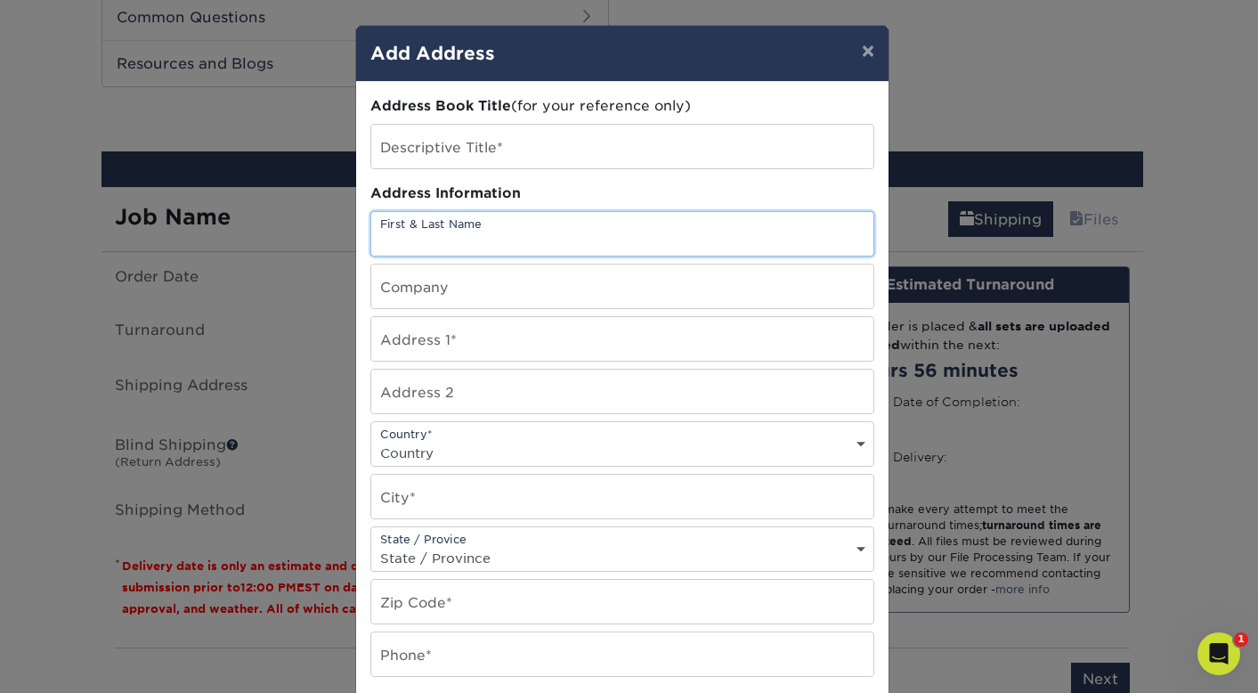
click at [483, 241] on input "text" at bounding box center [622, 234] width 502 height 44
type input "Rachele Prescott"
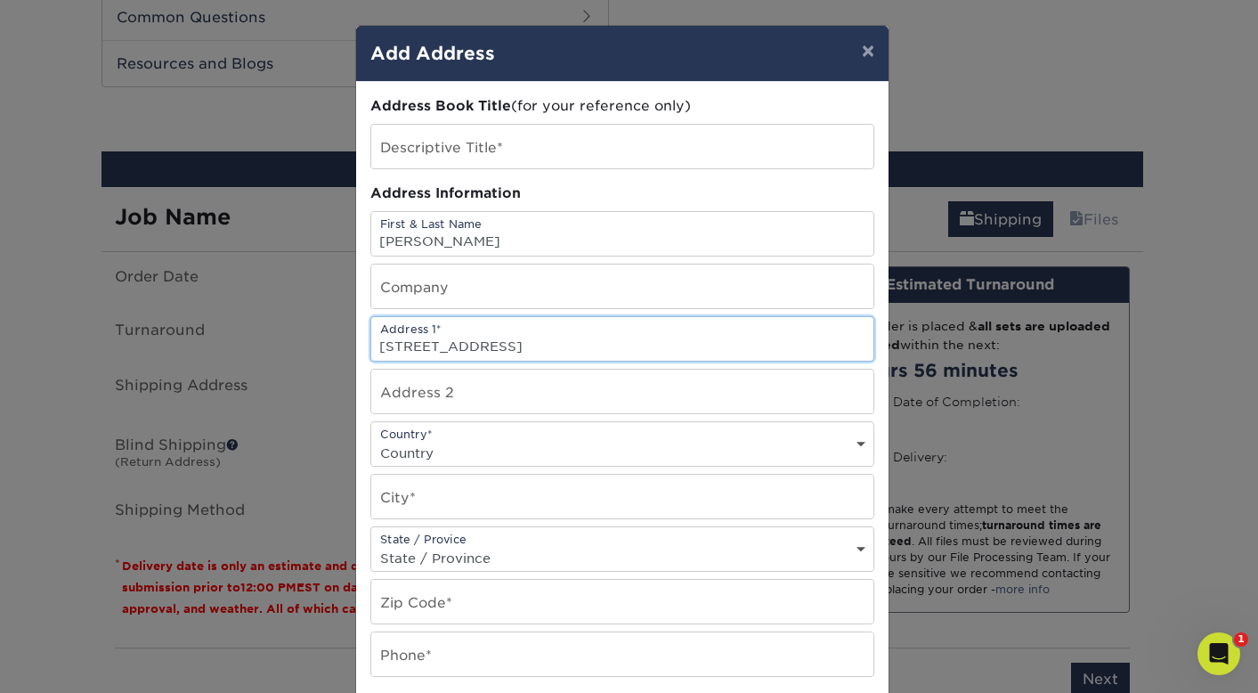
type input "2440 Calle Gladiolo"
click at [489, 449] on select "Country United States Canada ----------------------------- Afghanistan Albania …" at bounding box center [622, 453] width 502 height 26
select select "US"
click at [371, 440] on select "Country United States Canada ----------------------------- Afghanistan Albania …" at bounding box center [622, 453] width 502 height 26
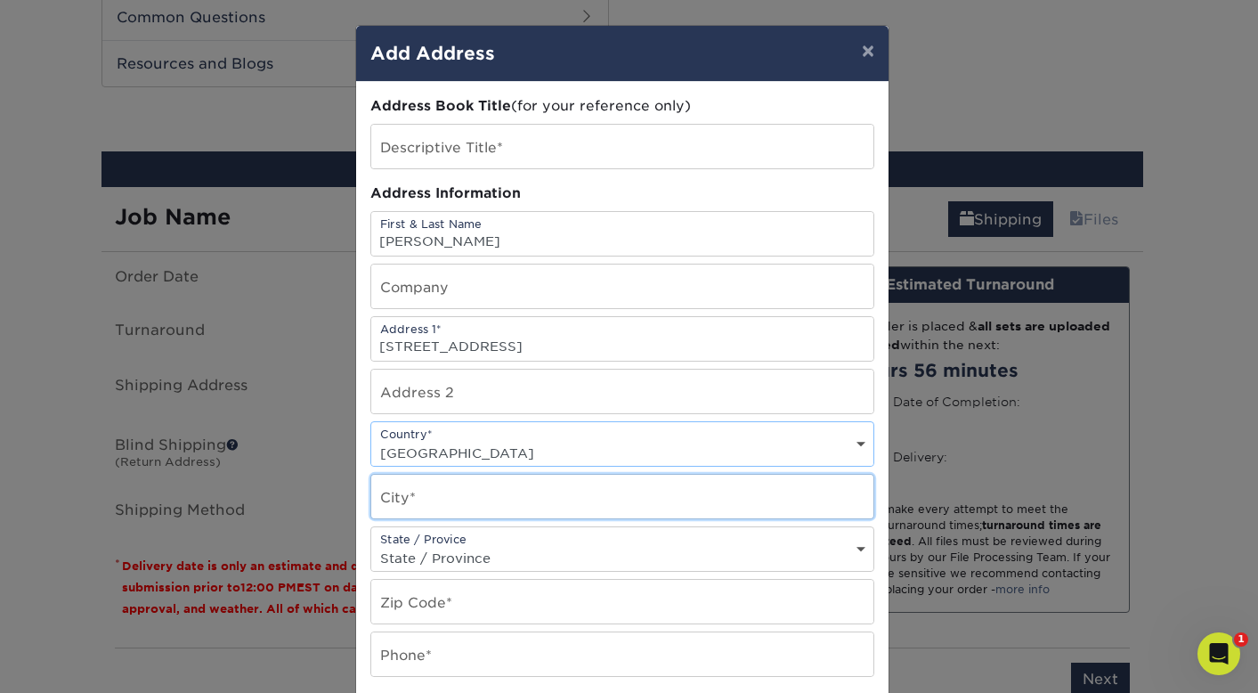
click at [468, 491] on input "text" at bounding box center [622, 497] width 502 height 44
type input "Thousand Oaks"
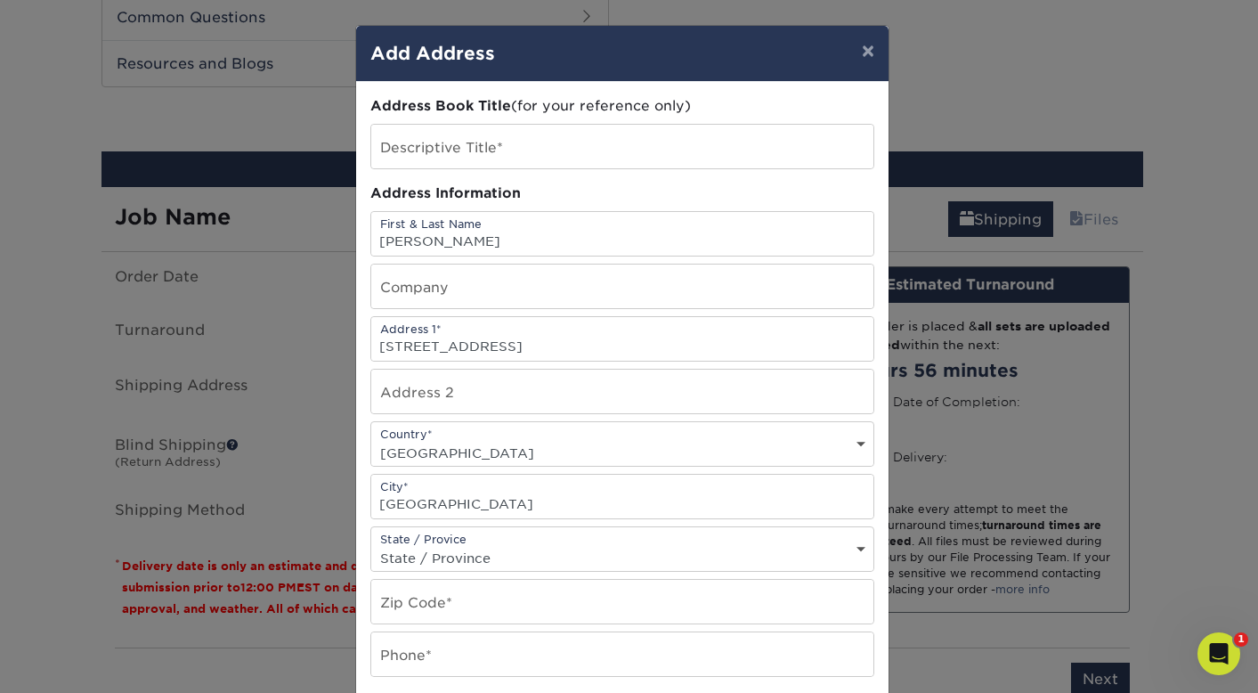
click at [504, 552] on select "State / Province Alabama Alaska Arizona Arkansas California Colorado Connecticu…" at bounding box center [622, 558] width 502 height 26
click at [371, 545] on select "State / Province Alabama Alaska Arizona Arkansas California Colorado Connecticu…" at bounding box center [622, 558] width 502 height 26
click at [504, 552] on select "State / Province Alabama Alaska Arizona Arkansas California Colorado Connecticu…" at bounding box center [622, 558] width 502 height 26
select select "CA"
click at [371, 545] on select "State / Province Alabama Alaska Arizona Arkansas California Colorado Connecticu…" at bounding box center [622, 558] width 502 height 26
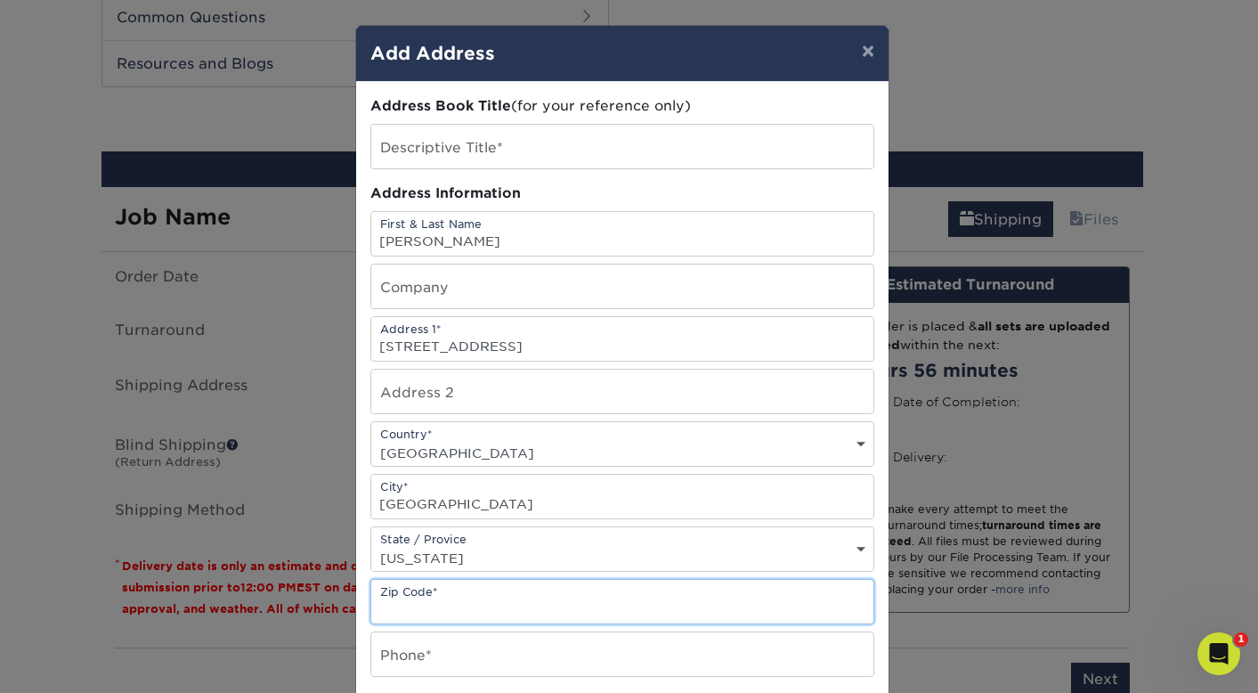
click at [439, 606] on input "text" at bounding box center [622, 602] width 502 height 44
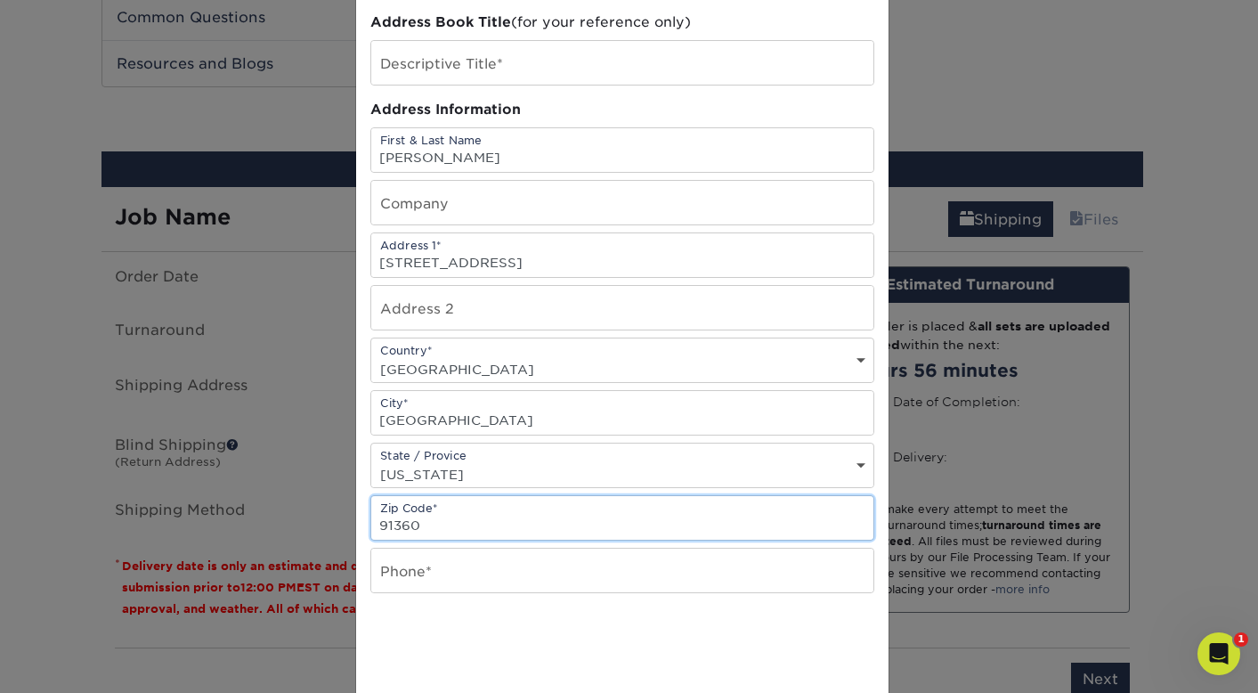
scroll to position [85, 0]
type input "91360"
click at [516, 580] on input "text" at bounding box center [622, 570] width 502 height 44
type input "2522562998"
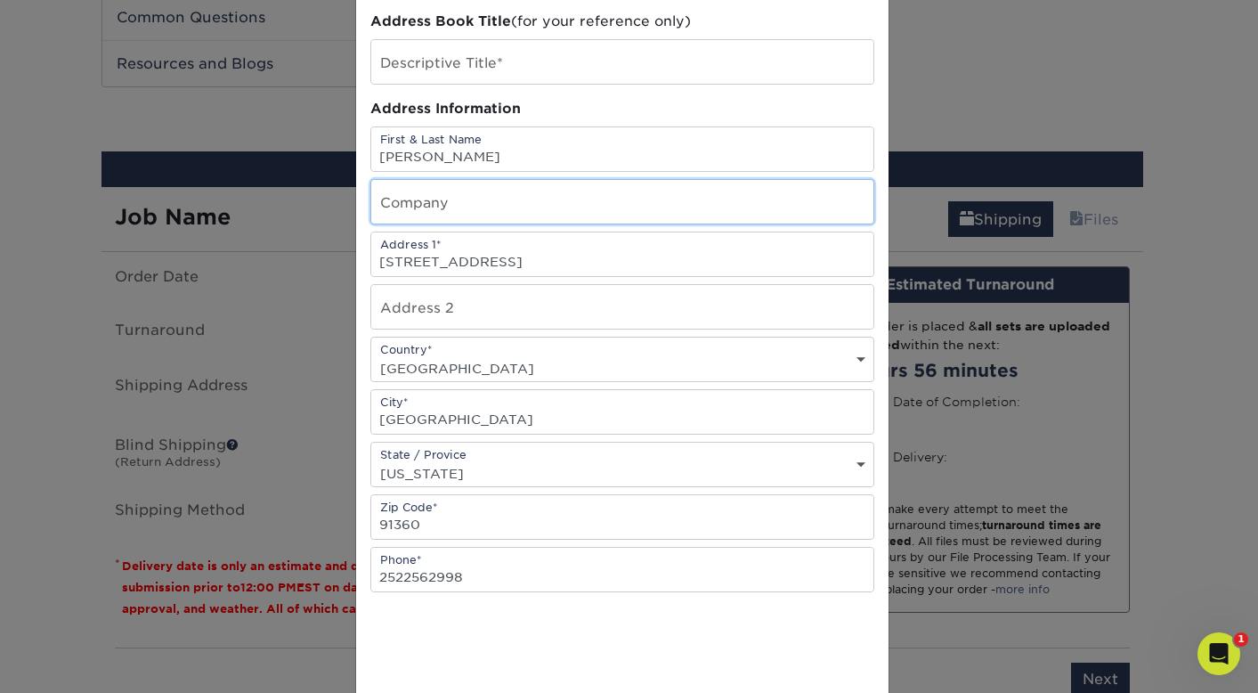
type input "Angel Fritz Art"
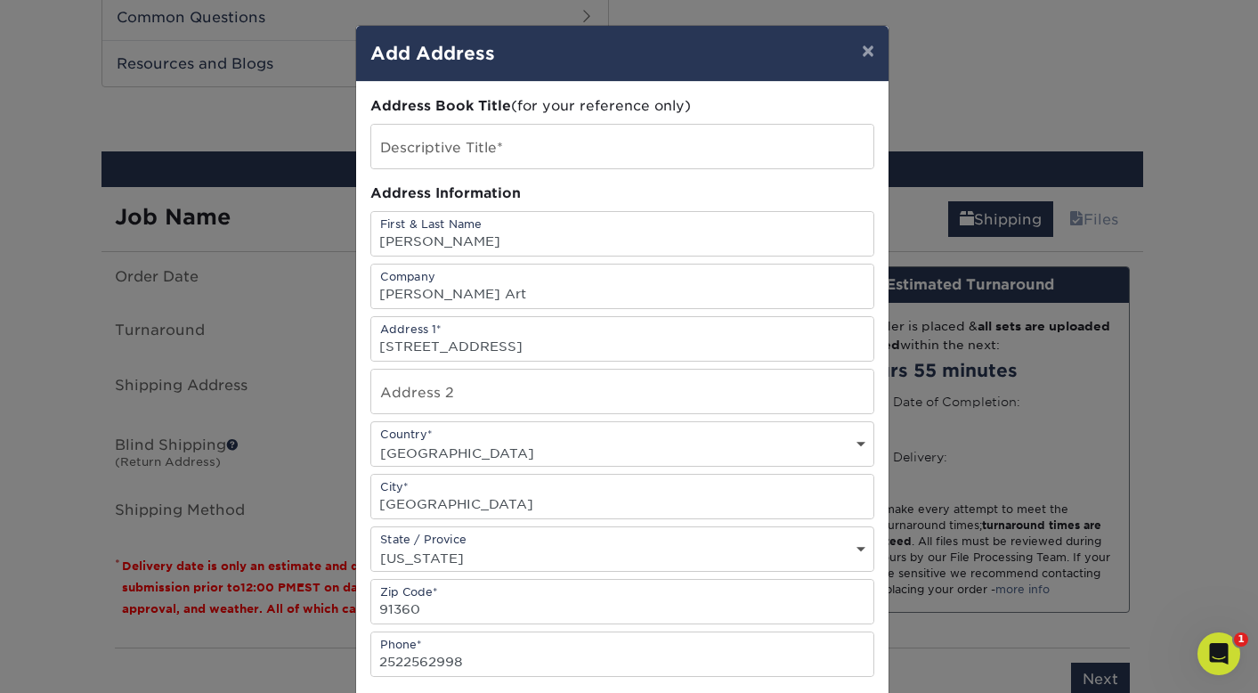
scroll to position [275, 0]
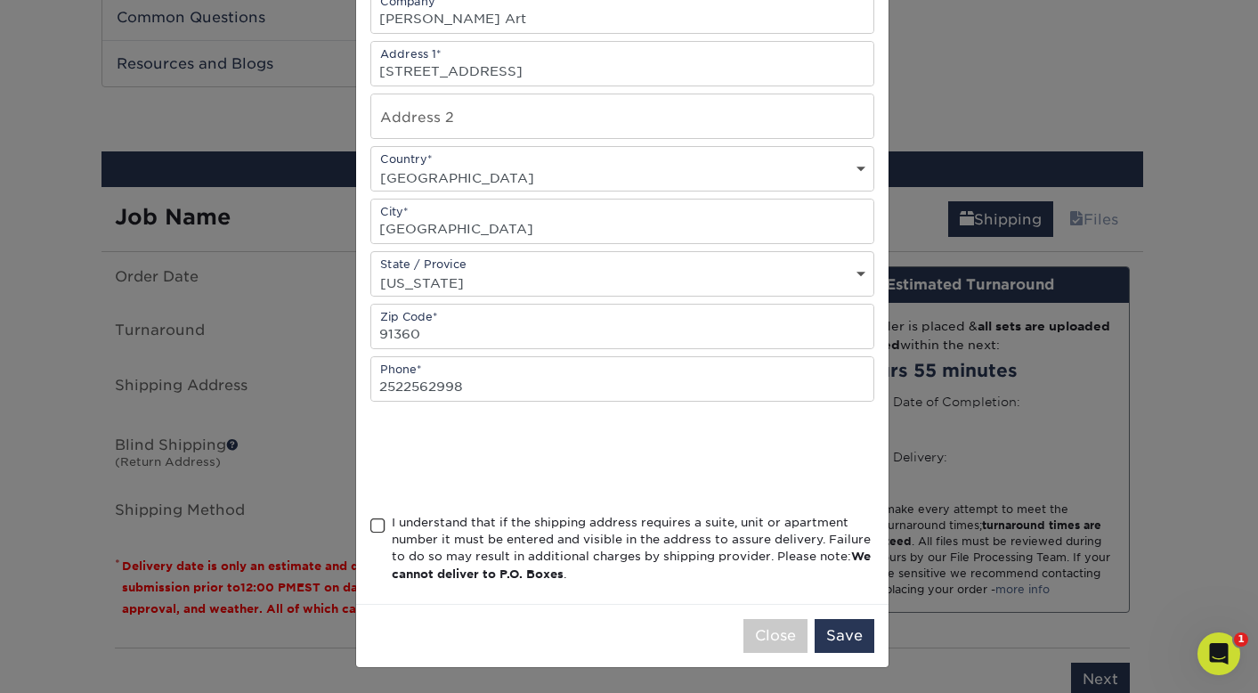
click at [370, 526] on span at bounding box center [377, 525] width 15 height 17
click at [0, 0] on input "I understand that if the shipping address requires a suite, unit or apartment n…" at bounding box center [0, 0] width 0 height 0
click at [834, 635] on button "Save" at bounding box center [845, 636] width 60 height 34
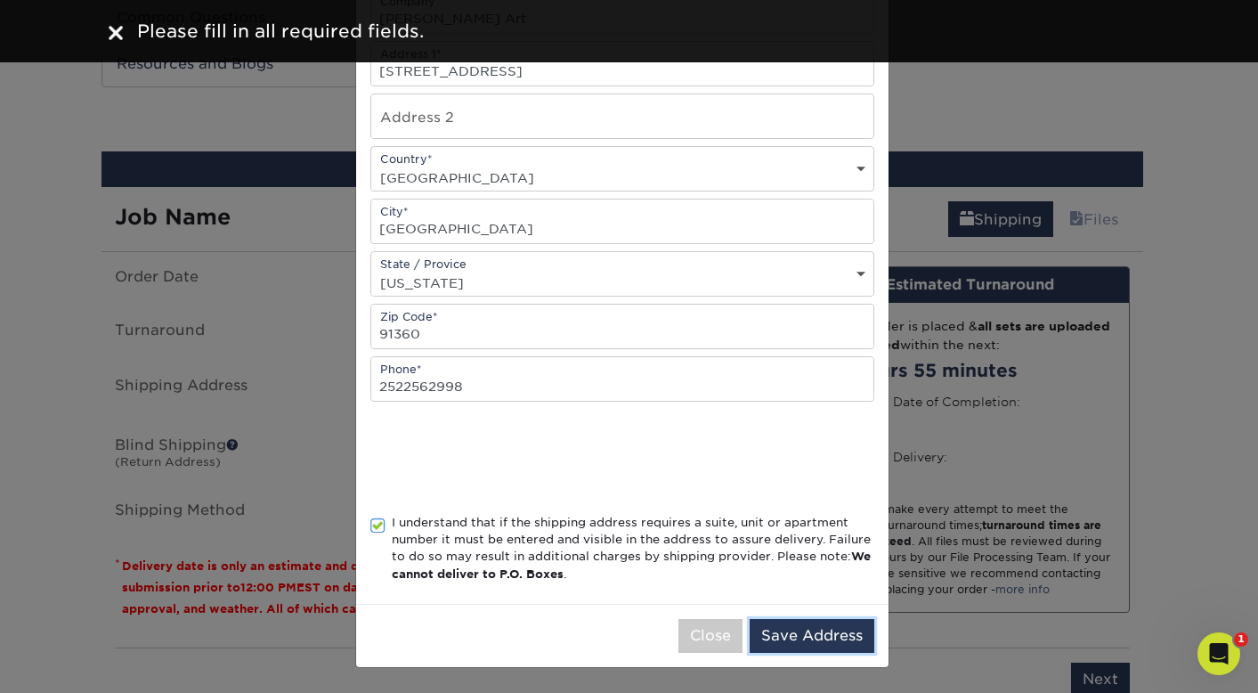
scroll to position [0, 0]
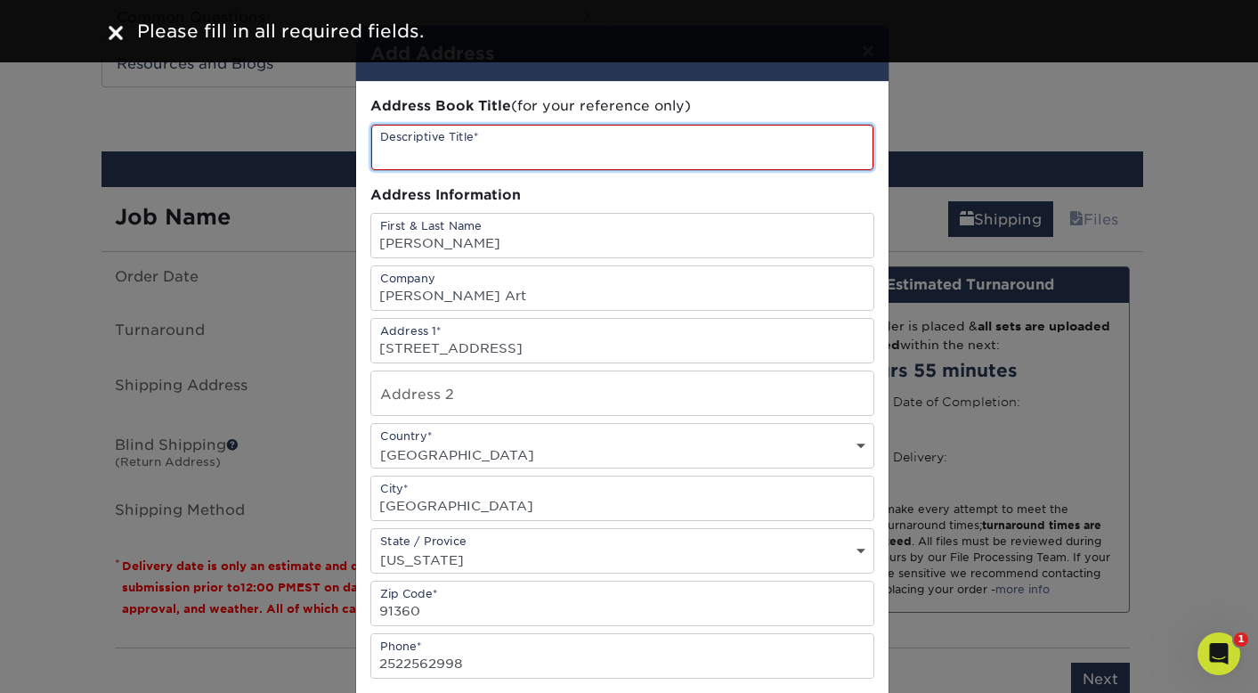
click at [537, 155] on input "text" at bounding box center [622, 147] width 502 height 45
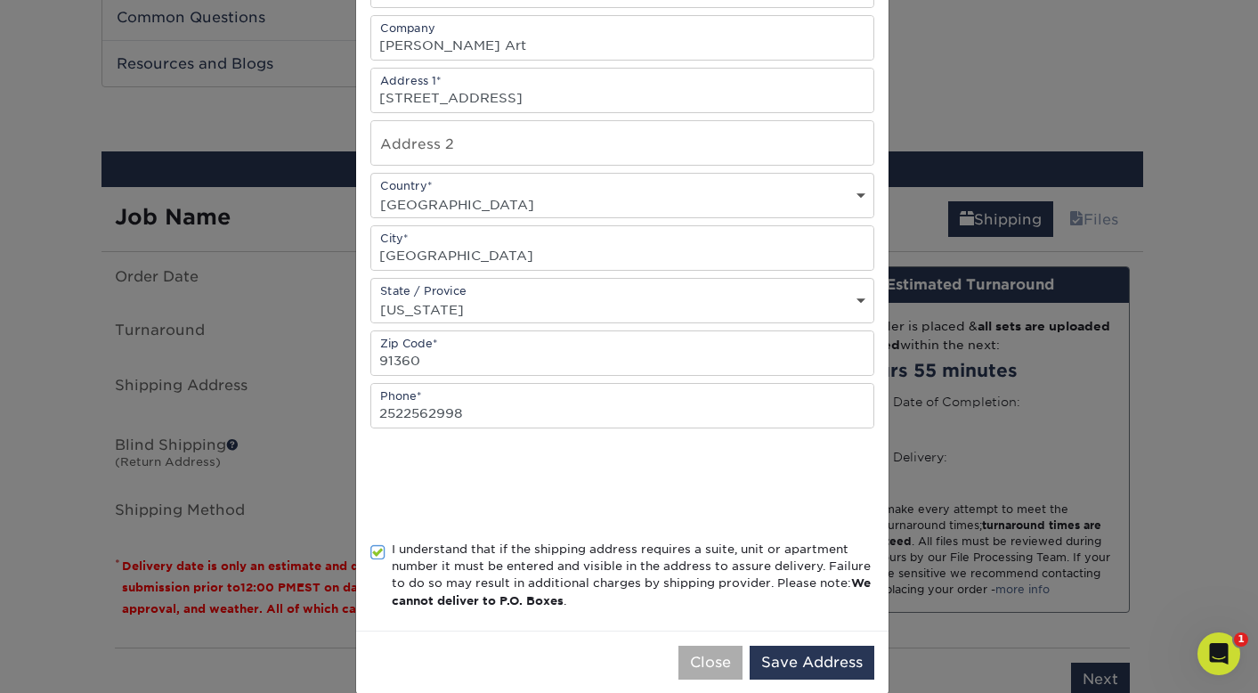
scroll to position [277, 0]
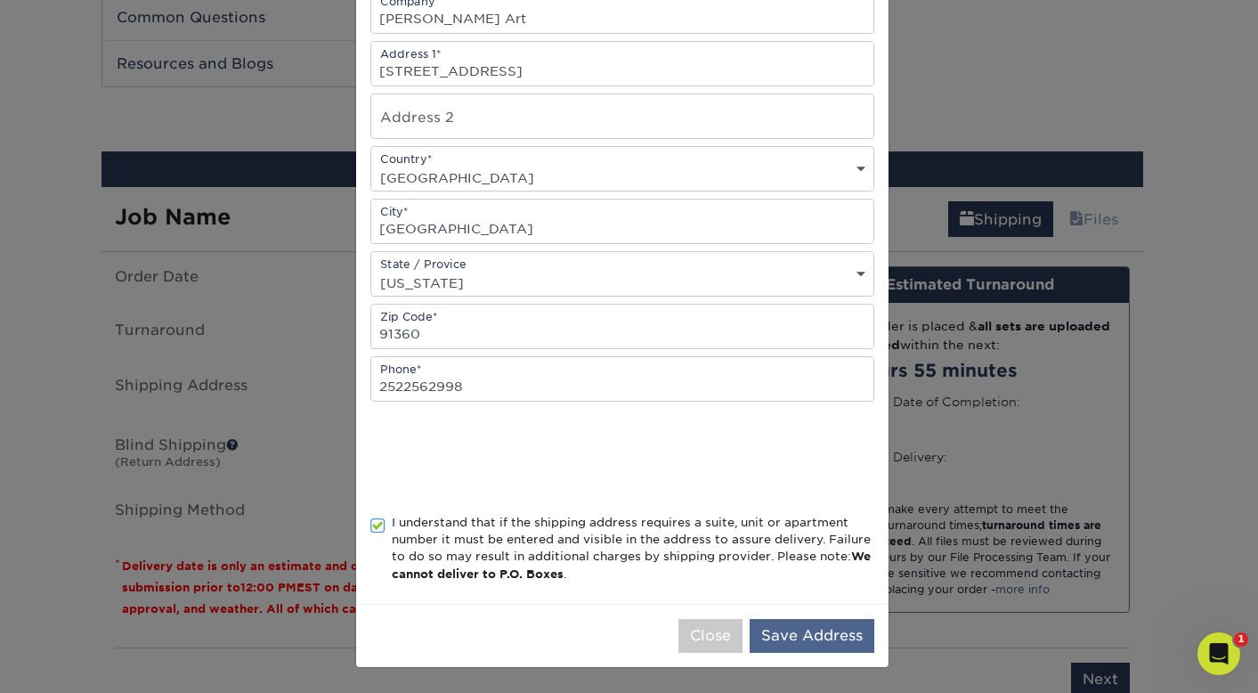
type input "Energelic Biz Cards"
click at [783, 638] on button "Save Address" at bounding box center [812, 636] width 125 height 34
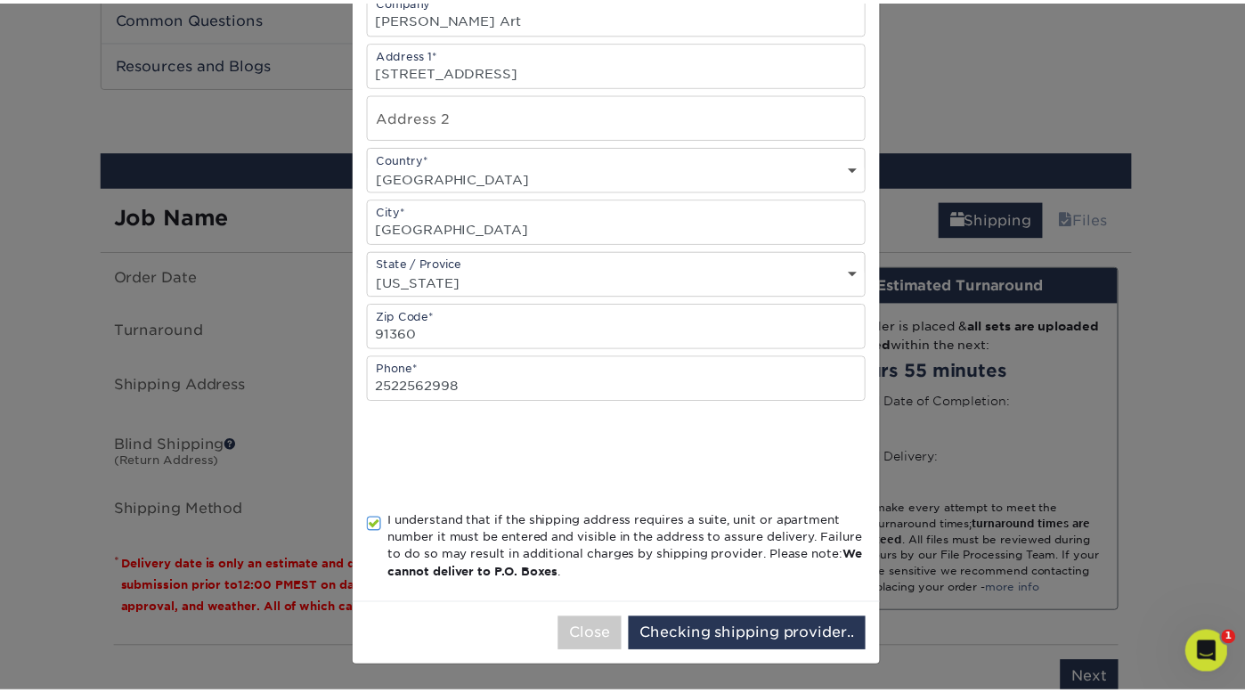
scroll to position [0, 0]
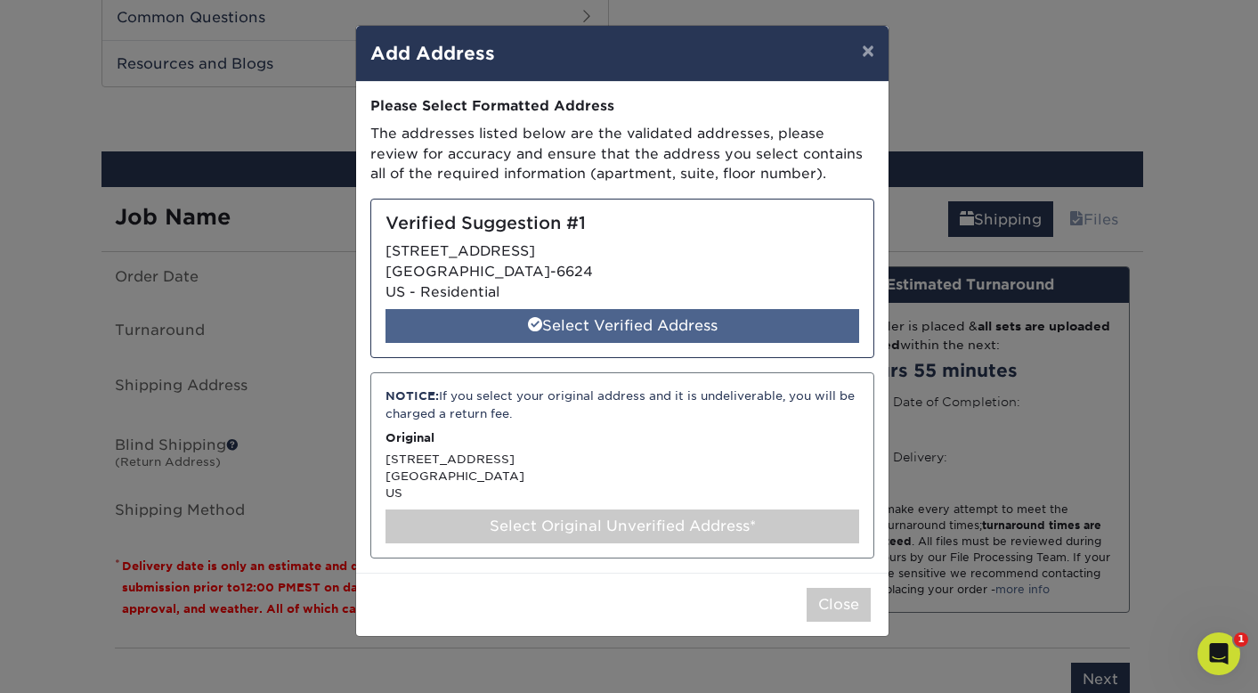
click at [621, 330] on div "Select Verified Address" at bounding box center [623, 326] width 474 height 34
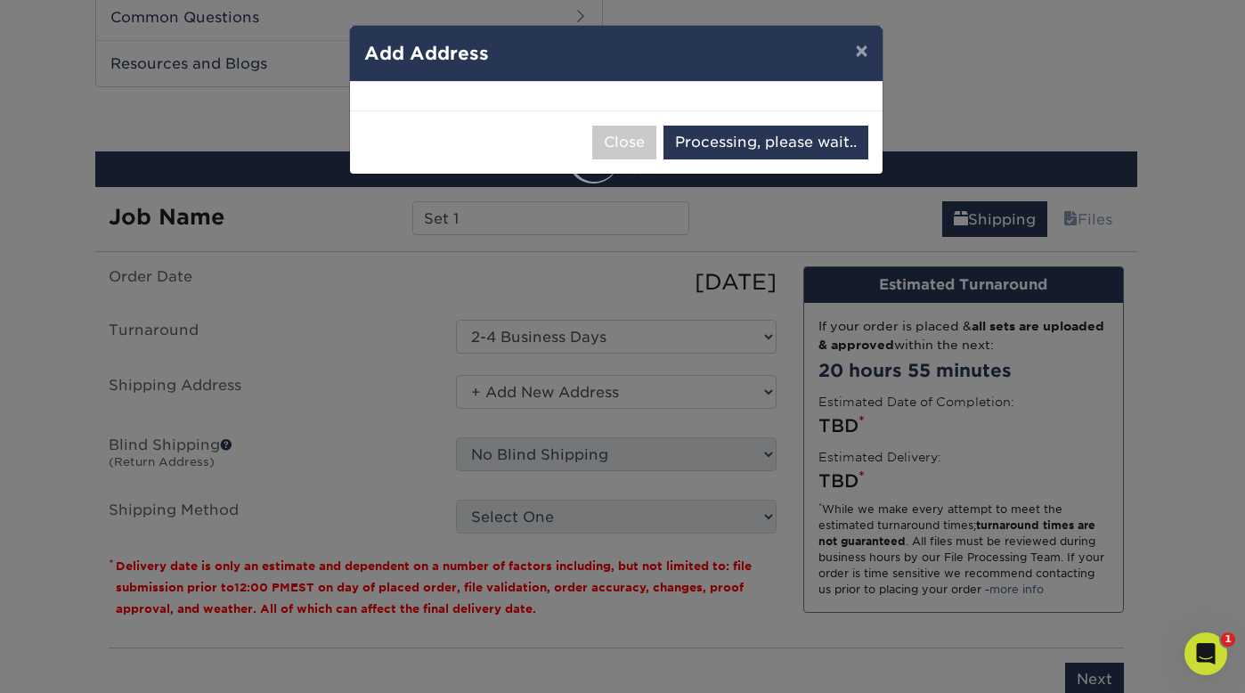
select select "285628"
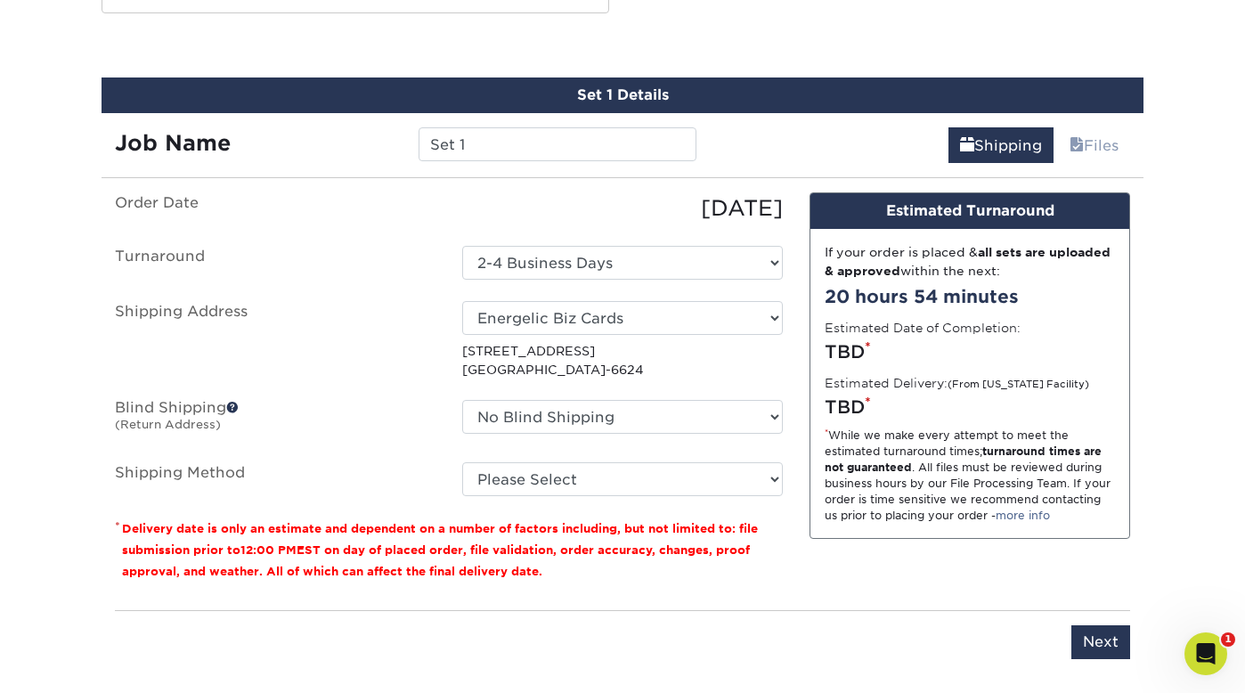
scroll to position [1435, 0]
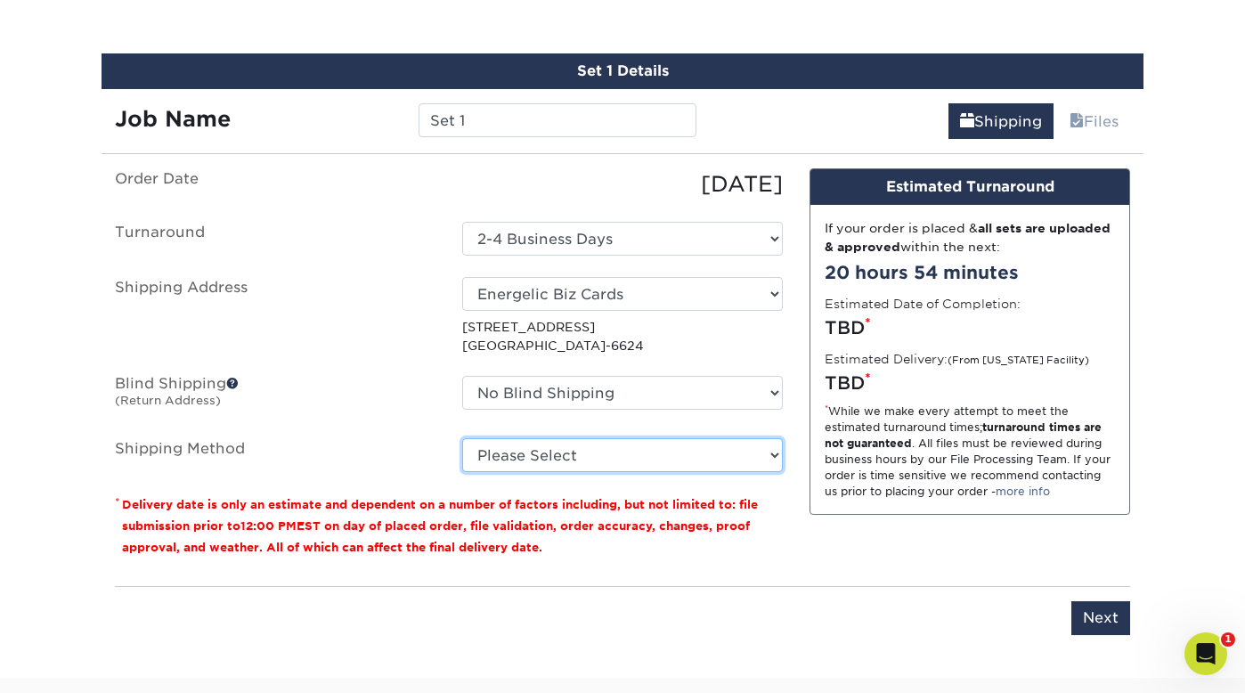
click at [516, 460] on select "Please Select Ground Shipping (+$7.84) 3 Day Shipping Service (+$20.04) 2 Day A…" at bounding box center [622, 455] width 321 height 34
click at [462, 438] on select "Please Select Ground Shipping (+$7.84) 3 Day Shipping Service (+$20.04) 2 Day A…" at bounding box center [622, 455] width 321 height 34
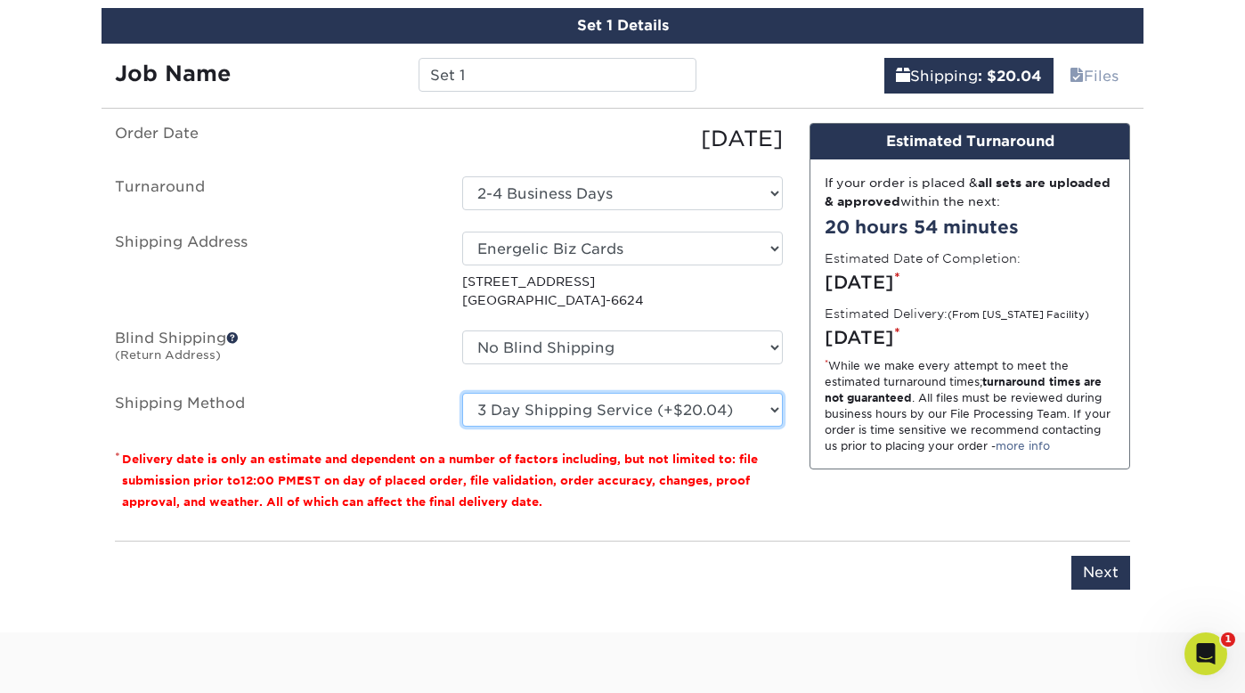
scroll to position [1479, 0]
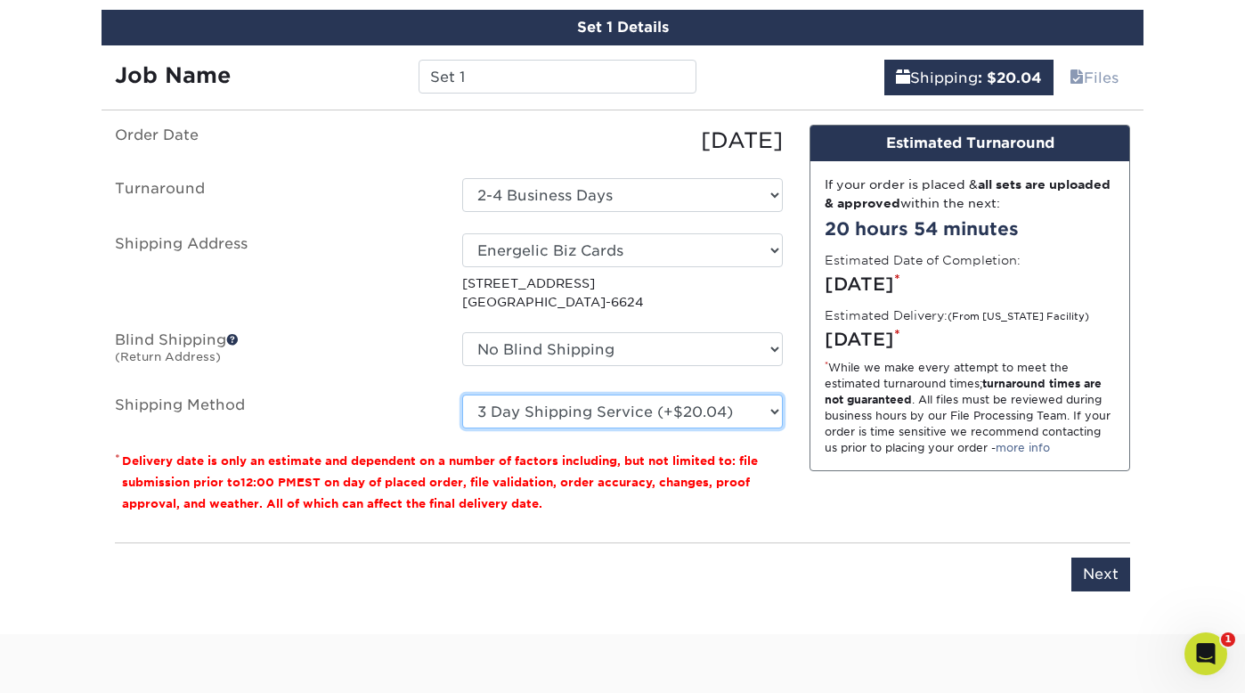
click at [774, 408] on select "Please Select Ground Shipping (+$7.84) 3 Day Shipping Service (+$20.04) 2 Day A…" at bounding box center [622, 411] width 321 height 34
select select "13"
click at [462, 394] on select "Please Select Ground Shipping (+$7.84) 3 Day Shipping Service (+$20.04) 2 Day A…" at bounding box center [622, 411] width 321 height 34
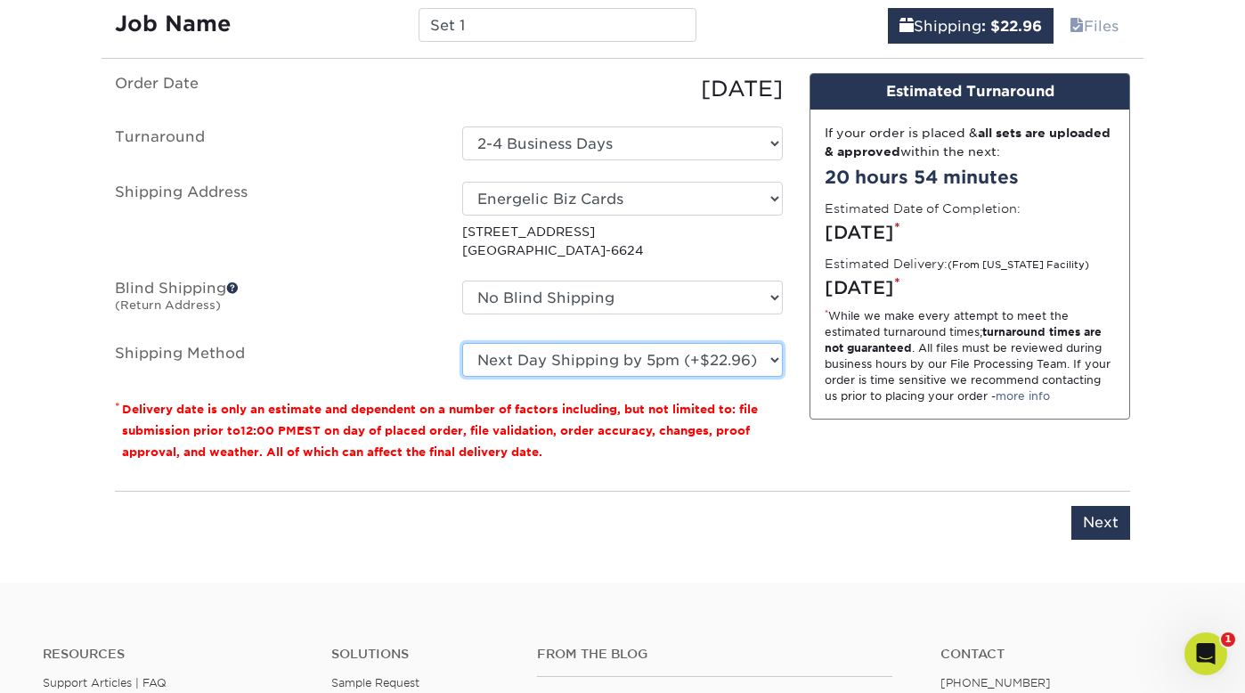
scroll to position [1541, 0]
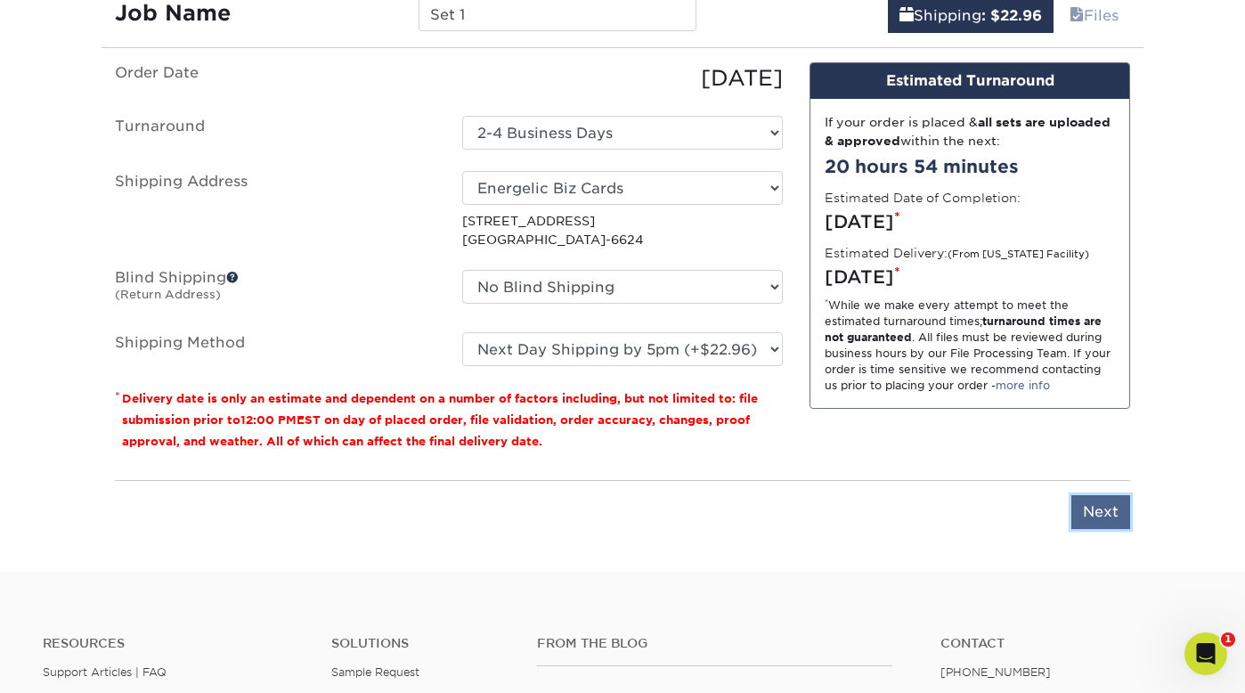
click at [1092, 514] on input "Next" at bounding box center [1100, 512] width 59 height 34
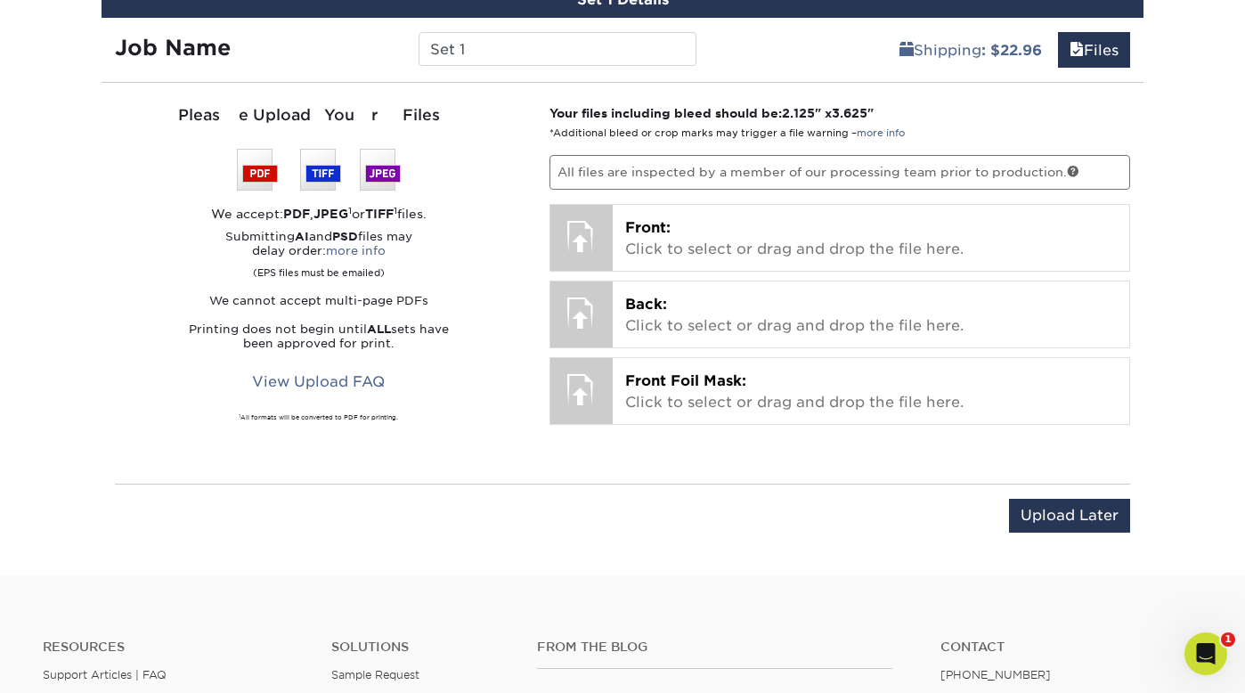
scroll to position [1439, 0]
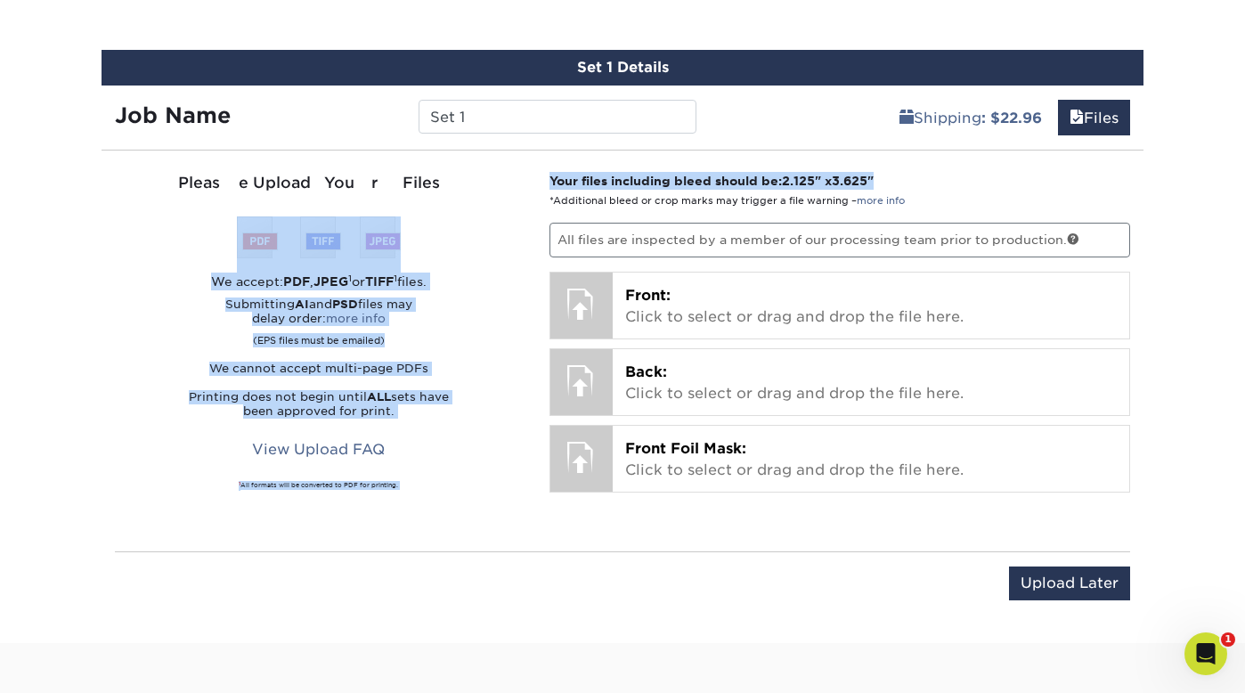
drag, startPoint x: 532, startPoint y: 175, endPoint x: 898, endPoint y: 173, distance: 366.8
click at [898, 173] on div "Please Upload Your Files We accept: PDF , JPEG 1 or TIFF 1 files. Submitting AI…" at bounding box center [623, 350] width 1042 height 371
copy div "We accept: PDF , JPEG 1 or TIFF 1 files. Submitting AI and PSD files may delay …"
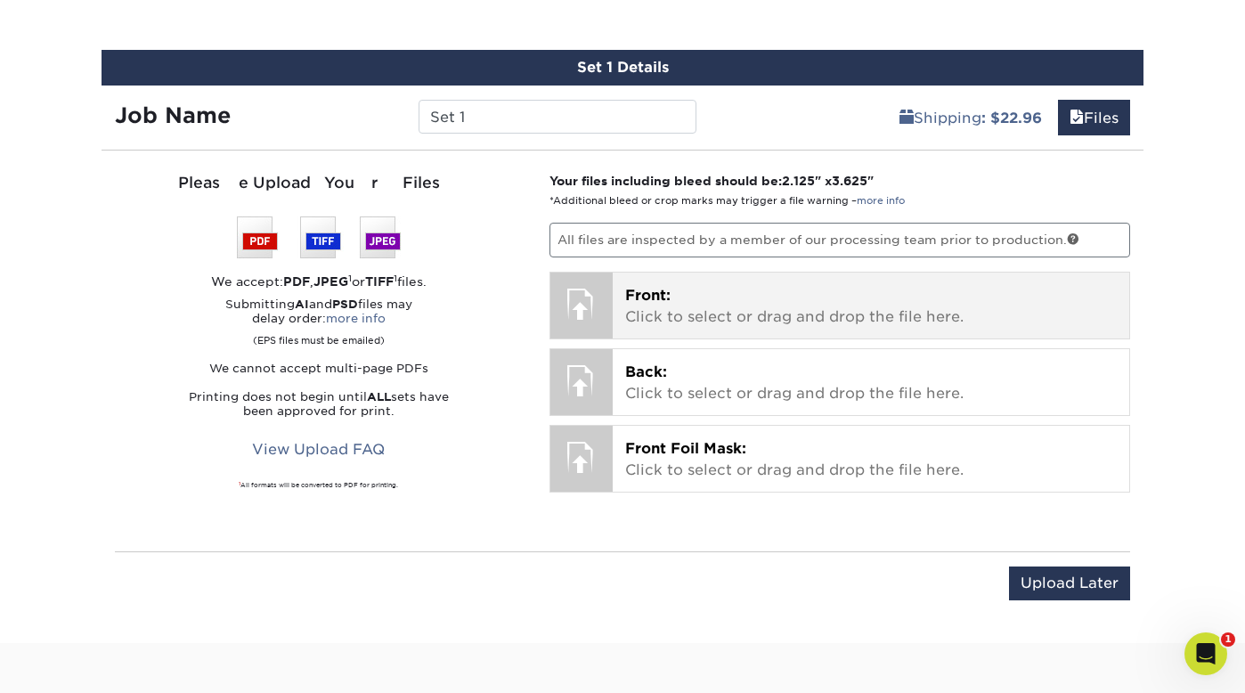
click at [726, 300] on p "Front: Click to select or drag and drop the file here." at bounding box center [871, 306] width 492 height 43
